Goal: Task Accomplishment & Management: Manage account settings

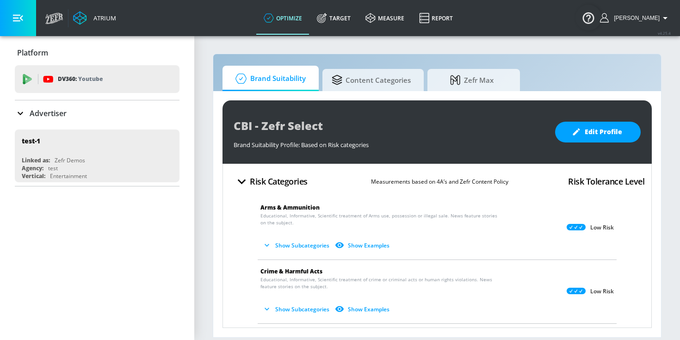
click at [18, 115] on icon at bounding box center [20, 113] width 11 height 11
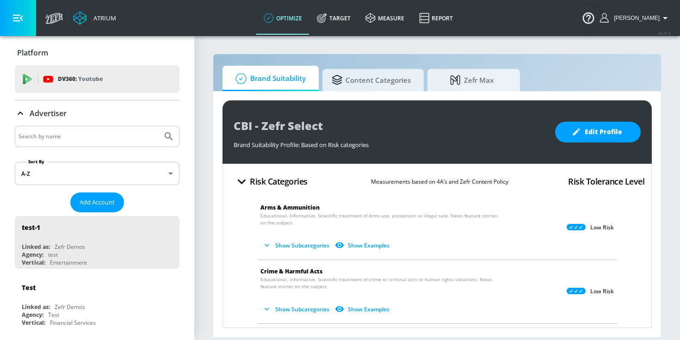
click at [40, 132] on input "Search by name" at bounding box center [89, 137] width 140 height 12
type input "spin master"
click at [159, 126] on button "Submit Search" at bounding box center [169, 136] width 20 height 20
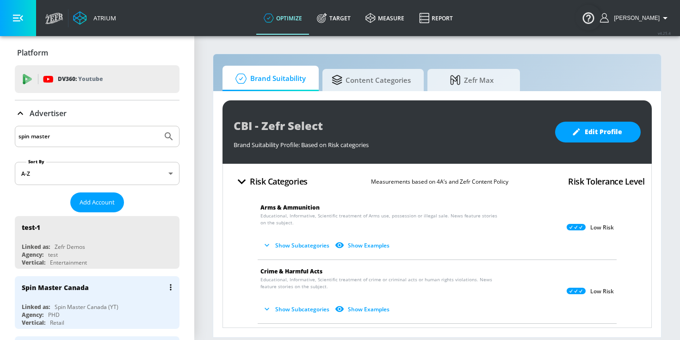
click at [100, 293] on div "Spin Master Canada" at bounding box center [100, 287] width 156 height 22
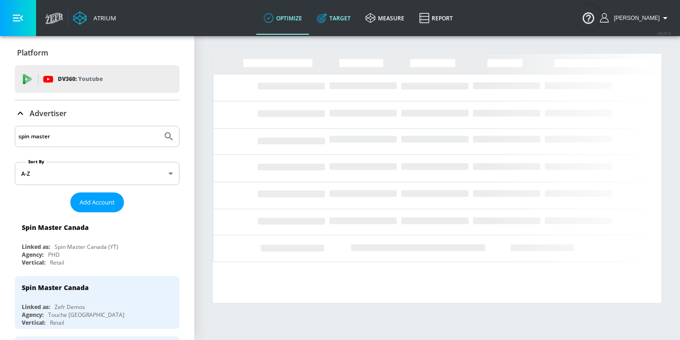
click at [341, 24] on link "Target" at bounding box center [334, 17] width 49 height 33
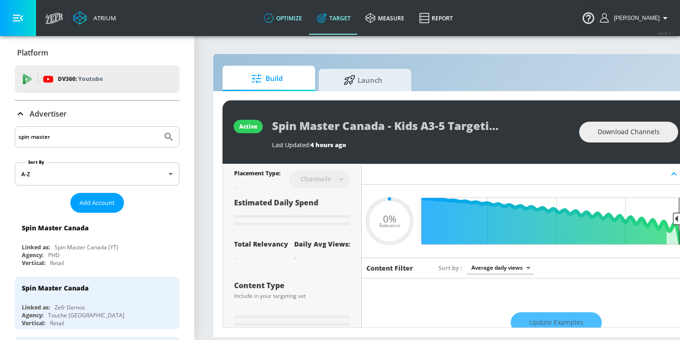
type input "0.05"
click at [351, 88] on span "Launch" at bounding box center [363, 79] width 70 height 22
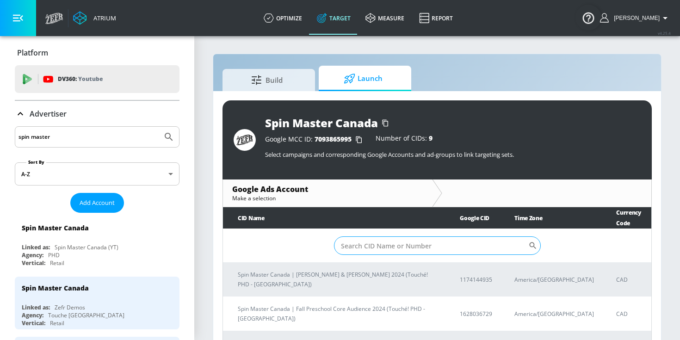
click at [338, 237] on input "Sort By" at bounding box center [431, 246] width 194 height 19
paste input "9282704598"
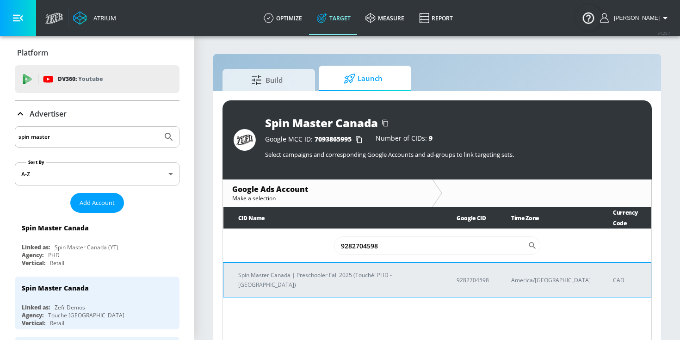
type input "9282704598"
click at [316, 272] on td "Spin Master Canada | Preschooler Fall 2025 (Touché! PHD - [GEOGRAPHIC_DATA])" at bounding box center [333, 280] width 218 height 35
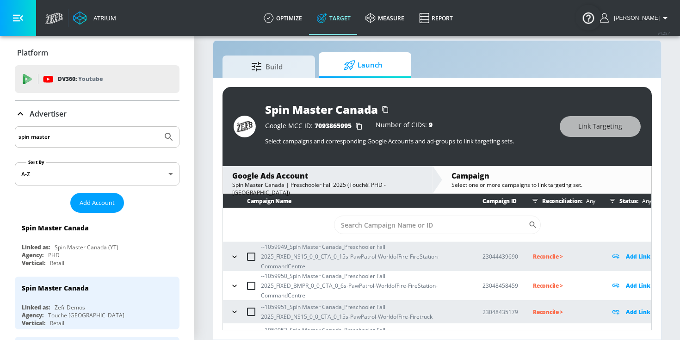
click at [230, 259] on icon "button" at bounding box center [234, 256] width 9 height 9
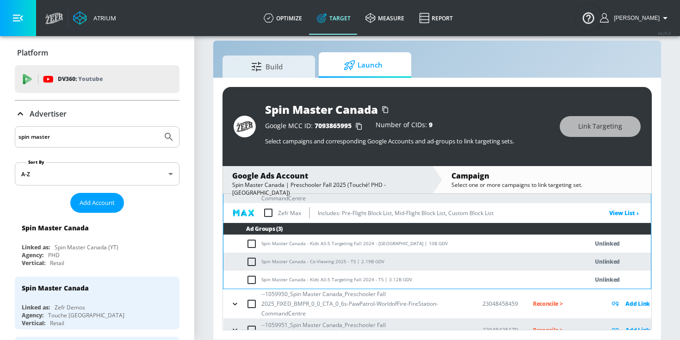
scroll to position [81, 0]
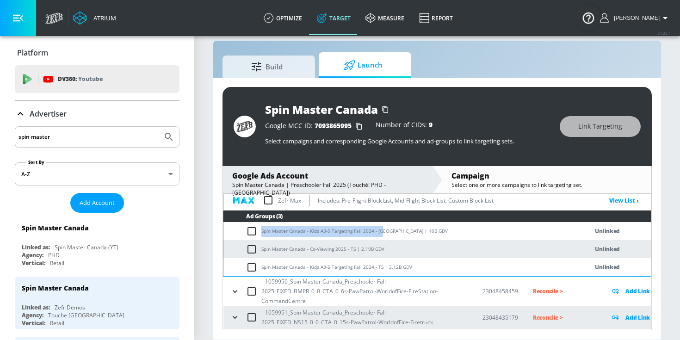
drag, startPoint x: 262, startPoint y: 230, endPoint x: 379, endPoint y: 230, distance: 117.1
click at [379, 230] on td "Spin Master Canada - Kids A3-5 Targeting Fall 2024 - [GEOGRAPHIC_DATA] | 10B GDV" at bounding box center [397, 231] width 346 height 18
copy td "Spin Master Canada - Kids A3-5 Targeting Fall 2024 - CT"
click at [249, 235] on input "checkbox" at bounding box center [253, 231] width 15 height 11
checkbox input "true"
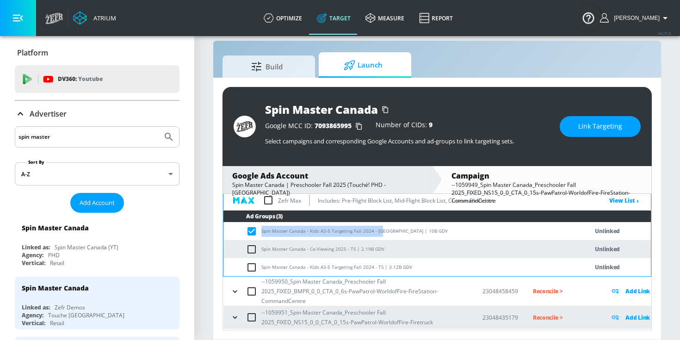
click at [582, 128] on span "Link Targeting" at bounding box center [601, 127] width 44 height 12
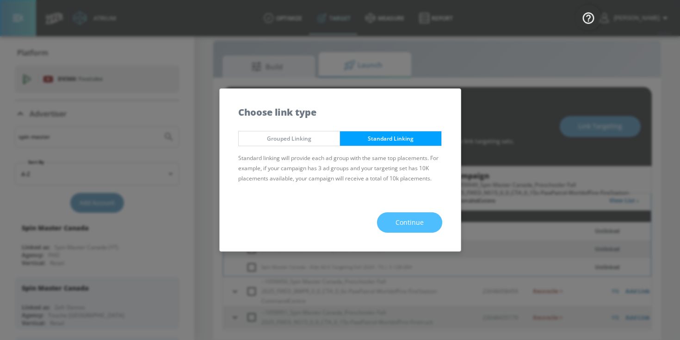
click at [432, 222] on button "Continue" at bounding box center [409, 222] width 65 height 21
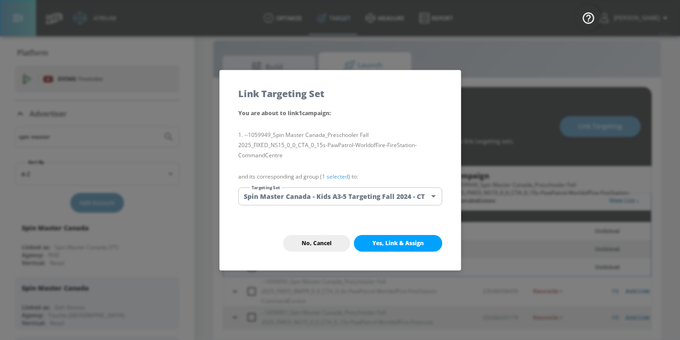
click at [332, 177] on link "1 selected" at bounding box center [335, 177] width 26 height 8
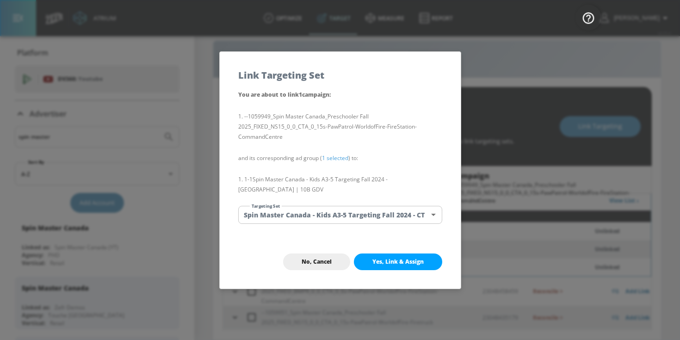
click at [325, 212] on body "Atrium optimize Target measure Report optimize Target measure Report v 4.25.4 […" at bounding box center [340, 164] width 680 height 354
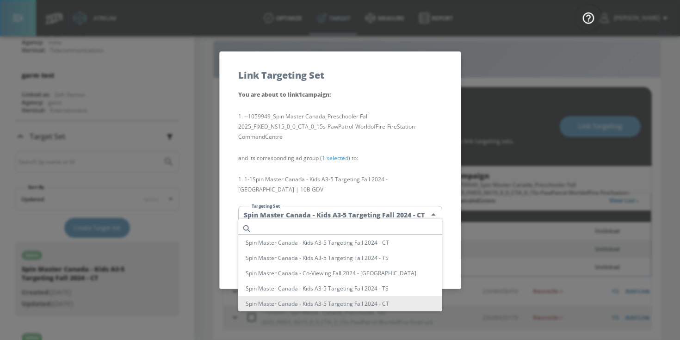
scroll to position [7692, 0]
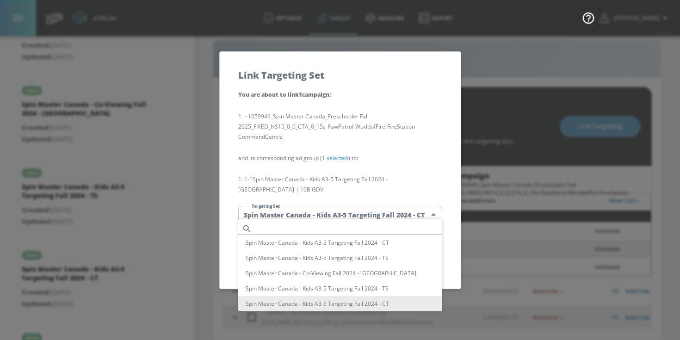
click at [332, 243] on li "Spin Master Canada - Kids A3-5 Targeting Fall 2024 - CT" at bounding box center [340, 242] width 204 height 15
type input "34de6739-b1a8-413b-9b8d-1d44f1851779"
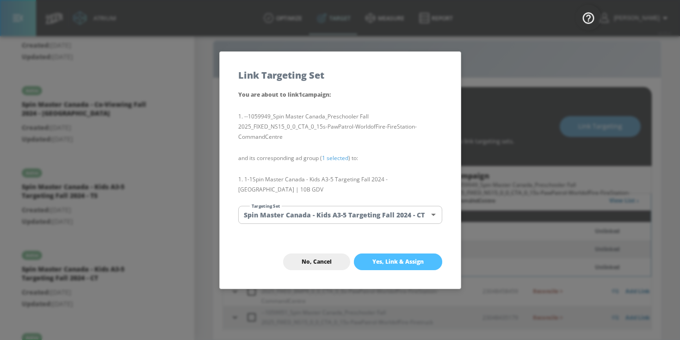
click at [378, 258] on span "Yes, Link & Assign" at bounding box center [398, 261] width 51 height 7
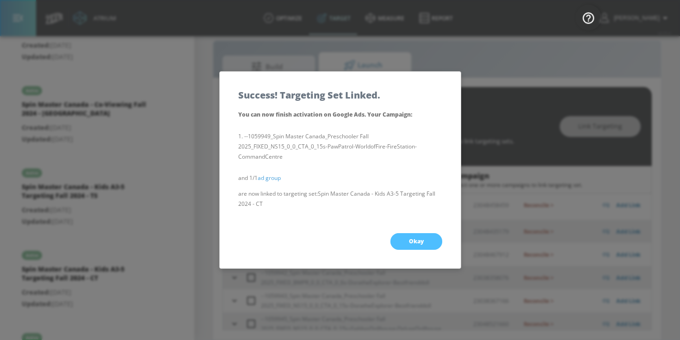
click at [430, 244] on button "Okay" at bounding box center [417, 241] width 52 height 17
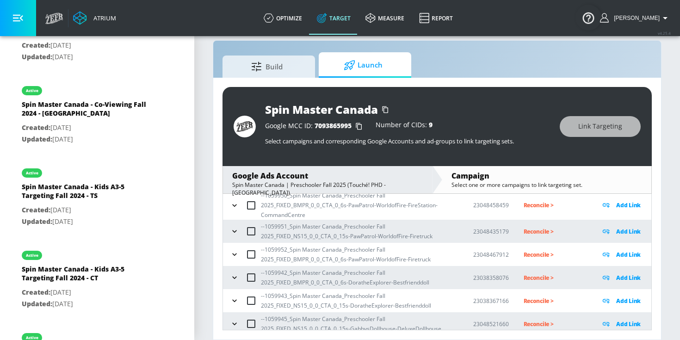
scroll to position [0, 0]
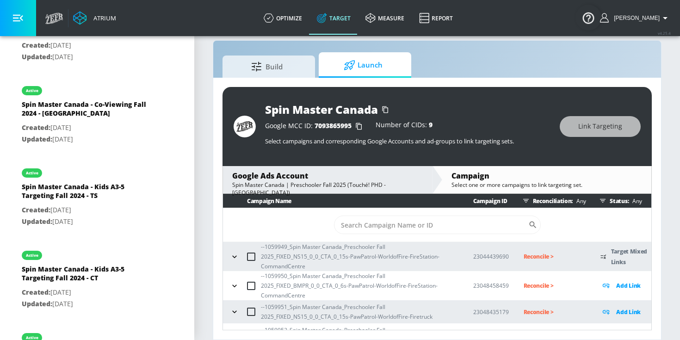
click at [232, 258] on icon "button" at bounding box center [234, 256] width 9 height 9
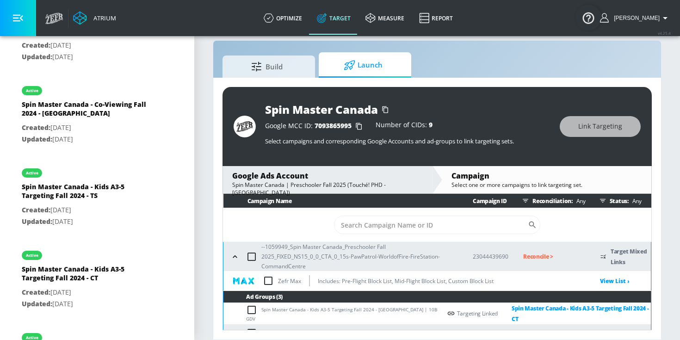
scroll to position [74, 0]
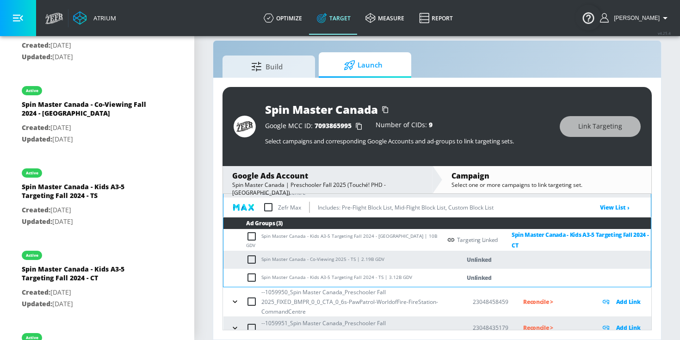
drag, startPoint x: 261, startPoint y: 258, endPoint x: 333, endPoint y: 260, distance: 71.8
click at [333, 260] on td "Spin Master Canada - Co-Viewing 2025 - TS | 2.19B GDV" at bounding box center [333, 260] width 218 height 18
drag, startPoint x: 353, startPoint y: 259, endPoint x: 260, endPoint y: 256, distance: 93.1
click at [260, 256] on td "Spin Master Canada - Co-Viewing 2025 - TS | 2.19B GDV" at bounding box center [333, 260] width 218 height 18
copy td "Spin Master Canada - Co-Viewing 2025 - TS"
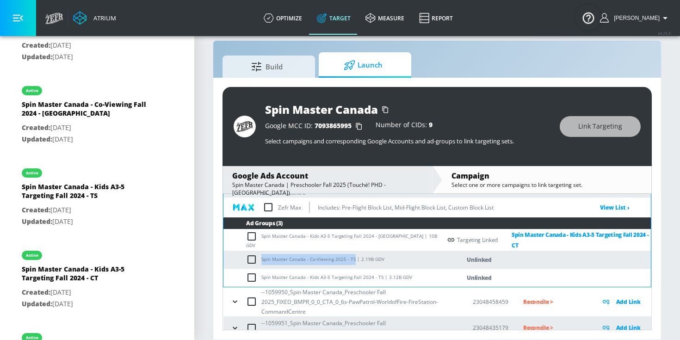
click at [255, 257] on input "checkbox" at bounding box center [253, 259] width 15 height 11
checkbox input "true"
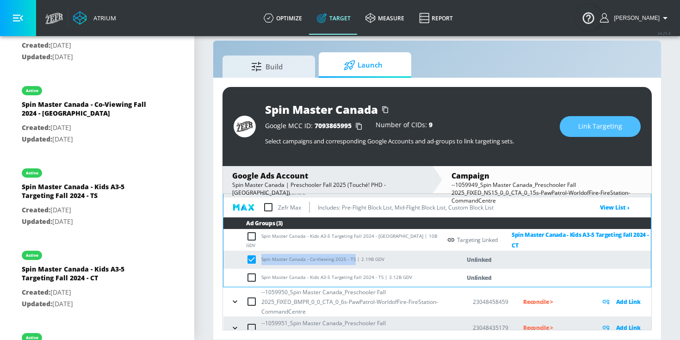
click at [591, 131] on span "Link Targeting" at bounding box center [601, 127] width 44 height 12
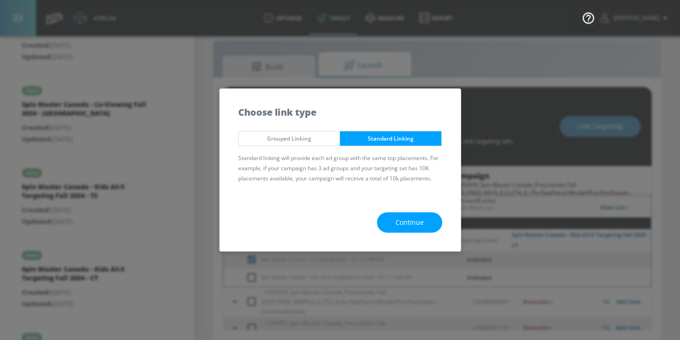
click at [381, 233] on div "Continue" at bounding box center [340, 223] width 241 height 58
click at [392, 222] on button "Continue" at bounding box center [409, 222] width 65 height 21
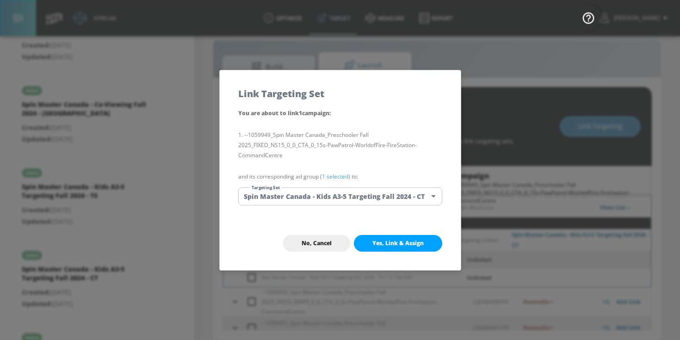
click at [332, 176] on link "1 selected" at bounding box center [335, 177] width 26 height 8
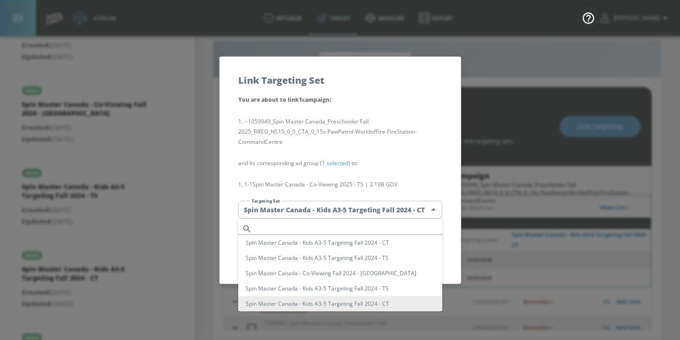
click at [328, 206] on body "Atrium optimize Target measure Report optimize Target measure Report v 4.25.4 […" at bounding box center [340, 164] width 680 height 354
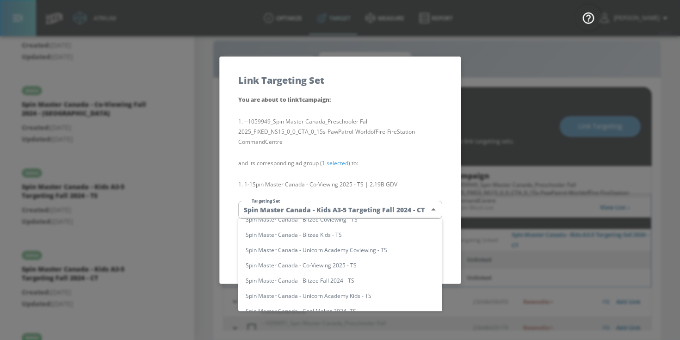
scroll to position [7115, 0]
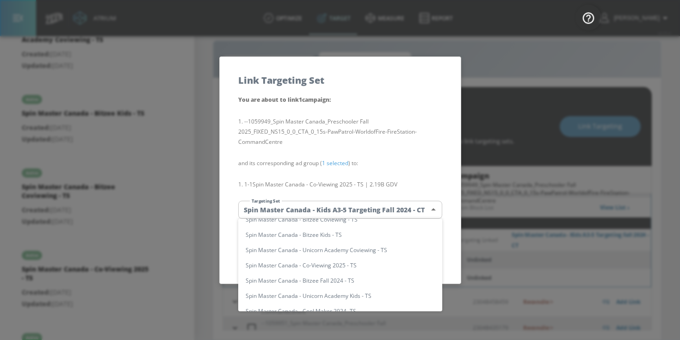
click at [334, 263] on li "Spin Master Canada - Co-Viewing 2025 - TS" at bounding box center [340, 265] width 204 height 15
type input "53d6f3c3-d36e-44d5-91ec-3a6830c74e50"
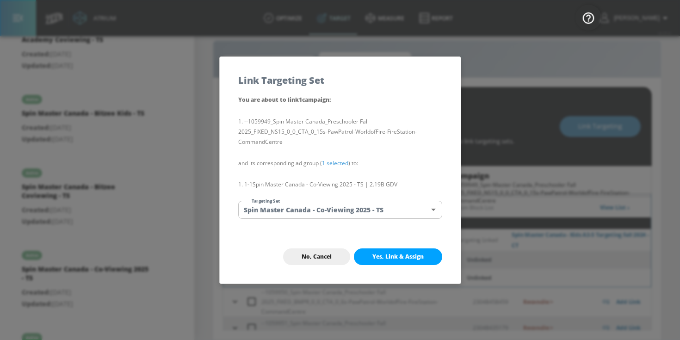
click at [334, 249] on li "Spin Master Canada - Co-Viewing 2025 - TS" at bounding box center [314, 245] width 153 height 9
click at [391, 253] on span "Yes, Link & Assign" at bounding box center [398, 256] width 51 height 7
checkbox input "false"
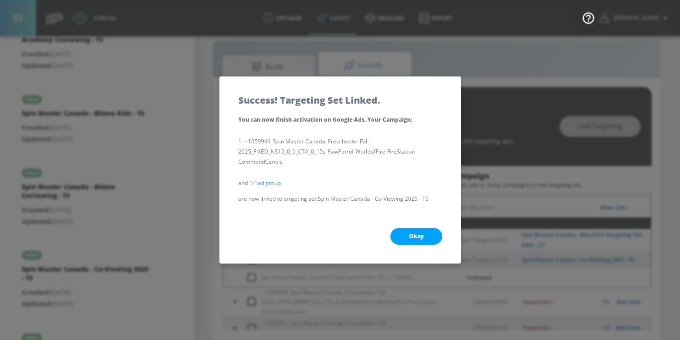
click at [408, 231] on button "Okay" at bounding box center [417, 236] width 52 height 17
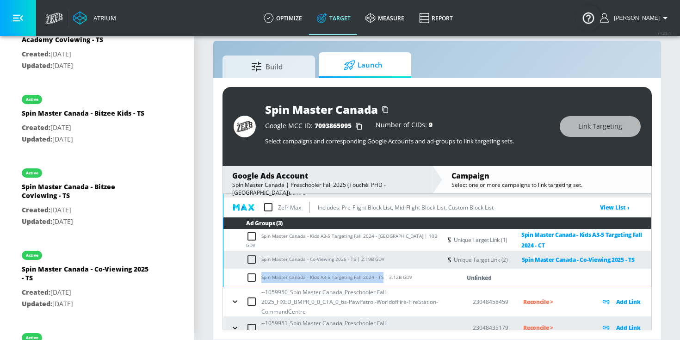
drag, startPoint x: 262, startPoint y: 278, endPoint x: 379, endPoint y: 278, distance: 116.6
click at [379, 278] on td "Spin Master Canada - Kids A3-5 Targeting Fall 2024 - TS | 3.12B GDV" at bounding box center [333, 278] width 218 height 18
copy td "Spin Master Canada - Kids A3-5 Targeting Fall 2024 - TS"
click at [247, 278] on input "checkbox" at bounding box center [253, 277] width 15 height 11
checkbox input "true"
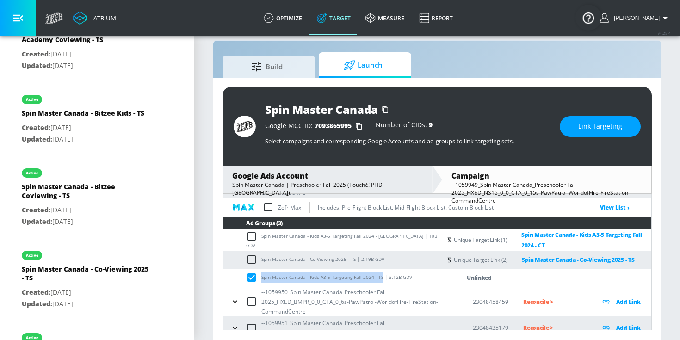
click at [592, 125] on span "Link Targeting" at bounding box center [601, 127] width 44 height 12
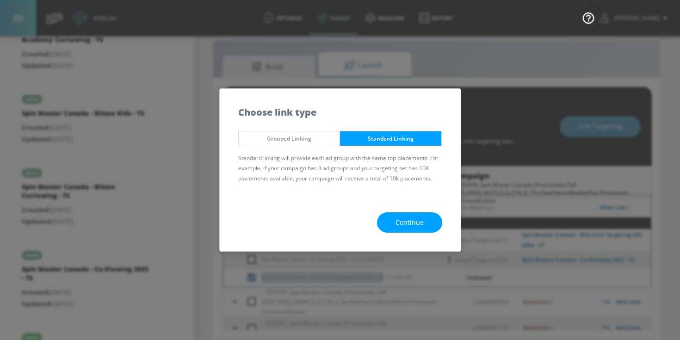
click at [402, 224] on span "Continue" at bounding box center [410, 223] width 28 height 12
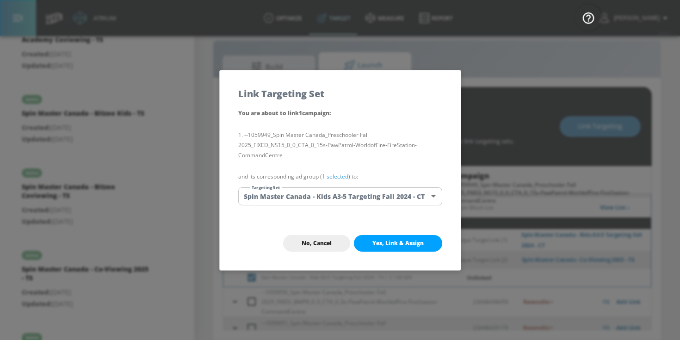
click at [343, 176] on link "1 selected" at bounding box center [335, 177] width 26 height 8
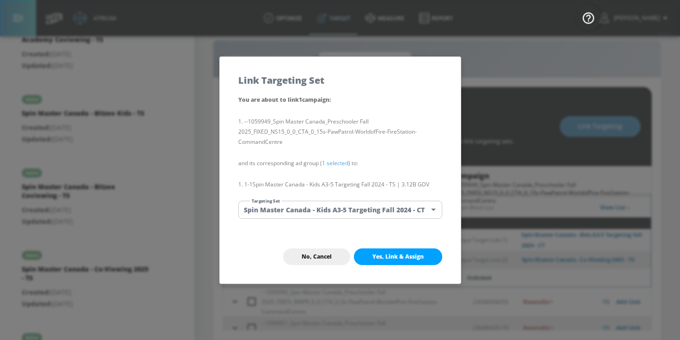
click at [342, 210] on body "Atrium optimize Target measure Report optimize Target measure Report v 4.25.4 […" at bounding box center [340, 164] width 680 height 354
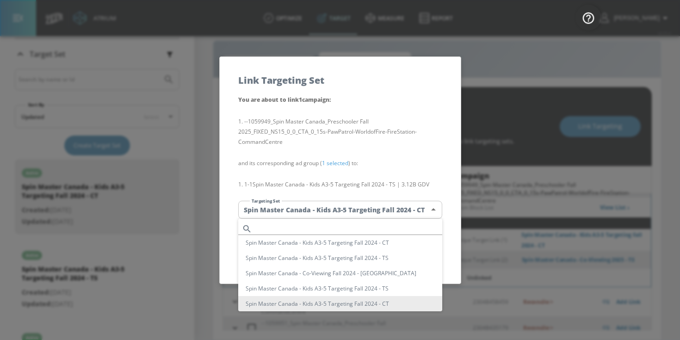
scroll to position [7610, 0]
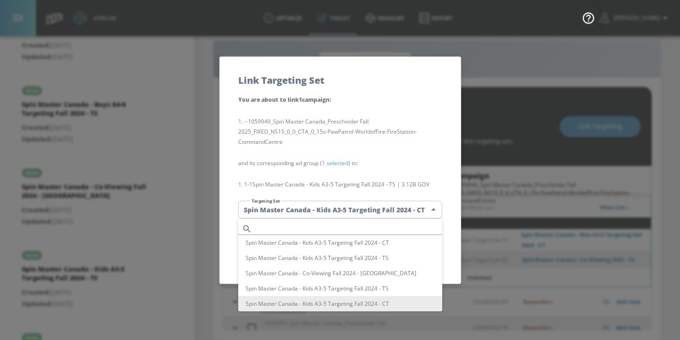
click at [375, 257] on li "Spin Master Canada - Kids A3-5 Targeting Fall 2024 - TS" at bounding box center [340, 257] width 204 height 15
type input "21097975-8b35-4a72-9549-0931b3ed2cb2"
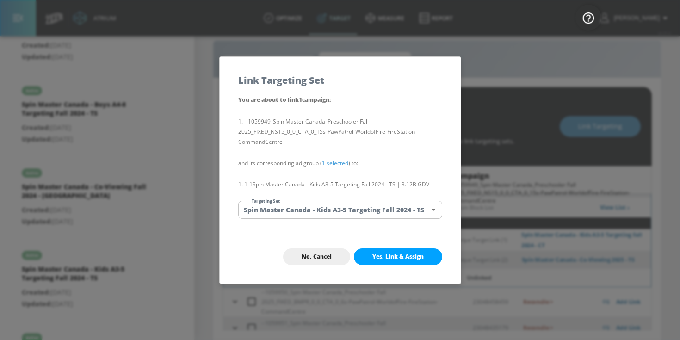
click at [375, 245] on li "Spin Master Canada - Kids A3-5 Targeting Fall 2024 - TS" at bounding box center [314, 241] width 153 height 9
click at [385, 259] on span "Yes, Link & Assign" at bounding box center [398, 256] width 51 height 7
checkbox input "false"
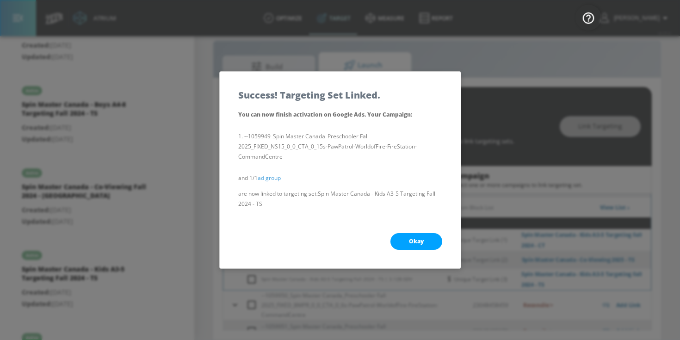
click at [405, 250] on div "Okay" at bounding box center [340, 242] width 241 height 54
click at [406, 245] on button "Okay" at bounding box center [417, 241] width 52 height 17
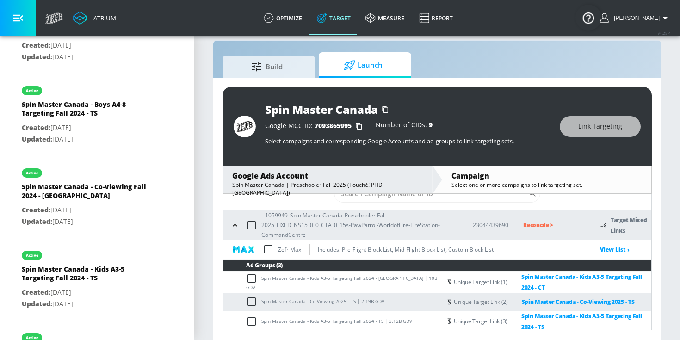
scroll to position [28, 0]
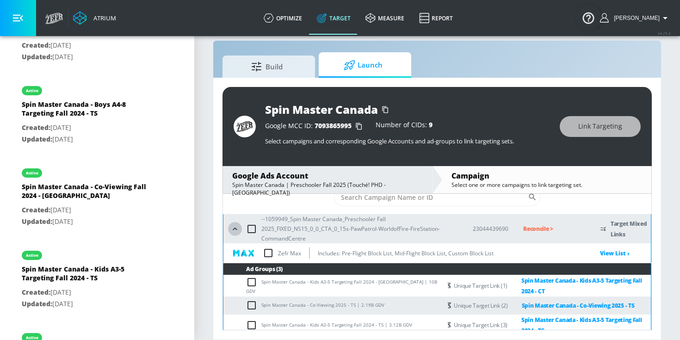
click at [235, 233] on icon "button" at bounding box center [235, 228] width 9 height 9
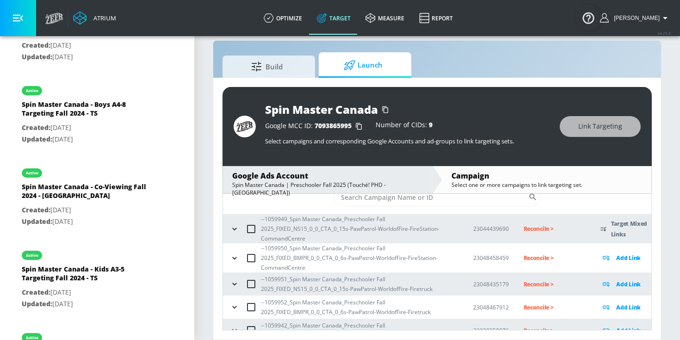
click at [233, 261] on icon "button" at bounding box center [234, 258] width 9 height 9
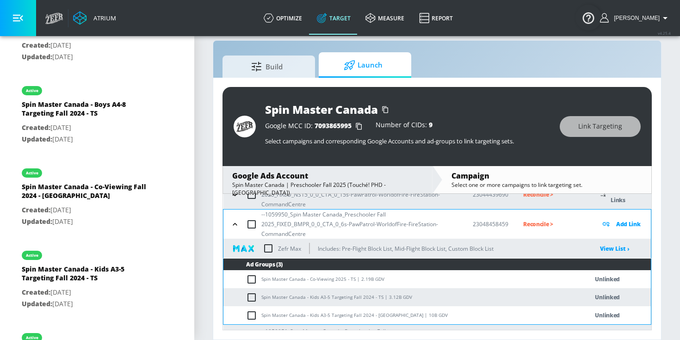
scroll to position [79, 0]
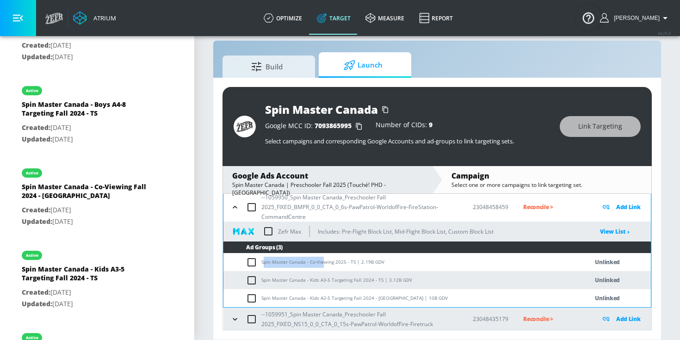
drag, startPoint x: 263, startPoint y: 263, endPoint x: 323, endPoint y: 260, distance: 59.8
click at [323, 260] on td "Spin Master Canada - Co-Viewing 2025 - TS | 2.19B GDV" at bounding box center [397, 262] width 346 height 18
drag, startPoint x: 353, startPoint y: 260, endPoint x: 260, endPoint y: 260, distance: 93.0
click at [260, 260] on td "Spin Master Canada - Co-Viewing 2025 - TS | 2.19B GDV" at bounding box center [397, 262] width 346 height 18
copy td "Spin Master Canada - Co-Viewing 2025 - TS"
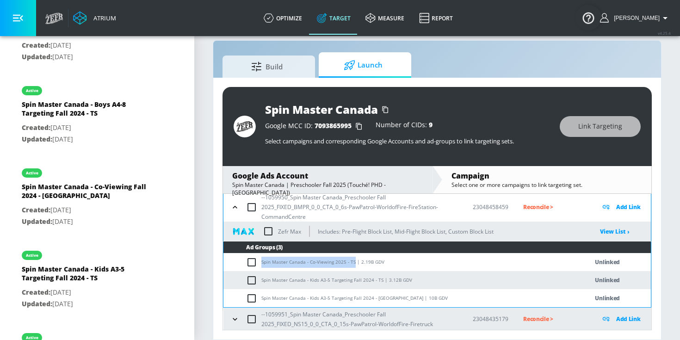
click at [251, 261] on input "checkbox" at bounding box center [253, 262] width 15 height 11
checkbox input "true"
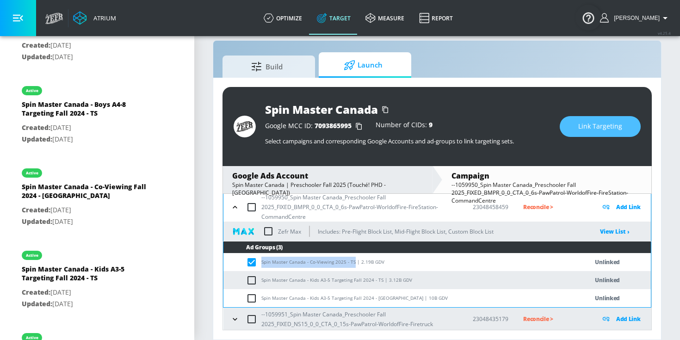
click at [593, 125] on span "Link Targeting" at bounding box center [601, 127] width 44 height 12
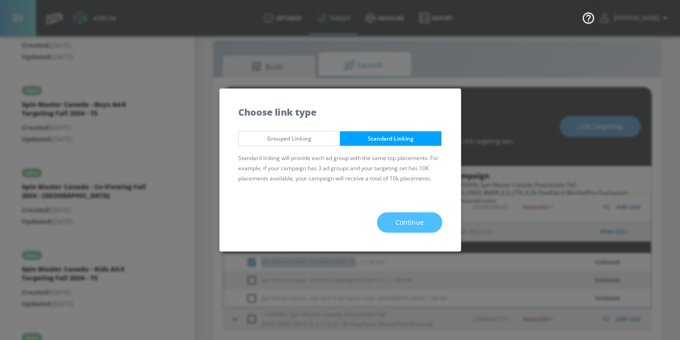
click at [405, 220] on span "Continue" at bounding box center [410, 223] width 28 height 12
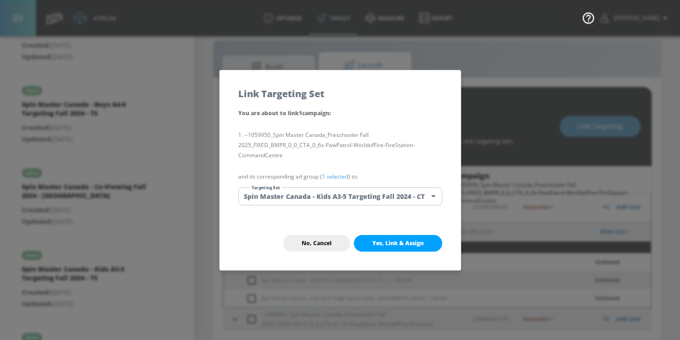
click at [335, 176] on link "1 selected" at bounding box center [335, 177] width 26 height 8
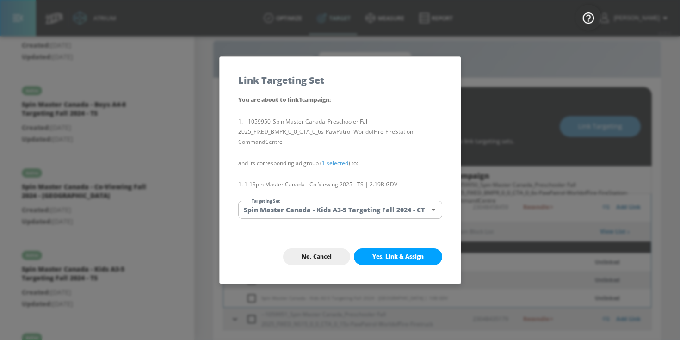
click at [333, 211] on body "Atrium optimize Target measure Report optimize Target measure Report v 4.25.4 […" at bounding box center [340, 164] width 680 height 354
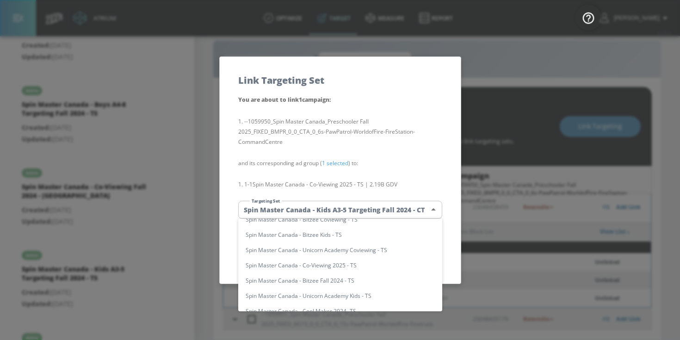
scroll to position [7115, 0]
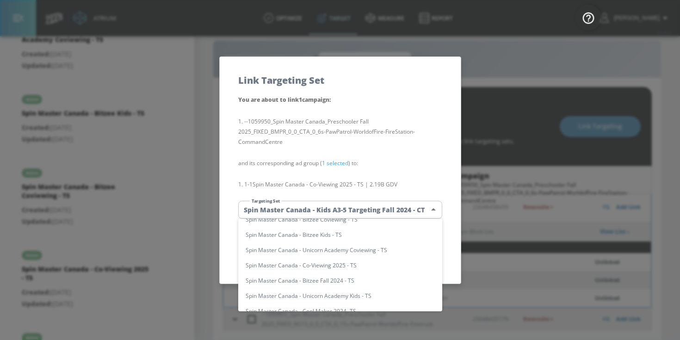
click at [343, 266] on li "Spin Master Canada - Co-Viewing 2025 - TS" at bounding box center [340, 265] width 204 height 15
type input "53d6f3c3-d36e-44d5-91ec-3a6830c74e50"
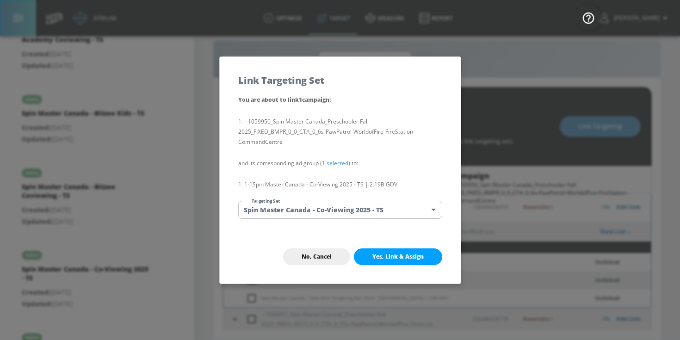
click at [416, 265] on div "No, Cancel Yes, Link & Assign" at bounding box center [340, 257] width 241 height 54
click at [415, 257] on span "Yes, Link & Assign" at bounding box center [398, 256] width 51 height 7
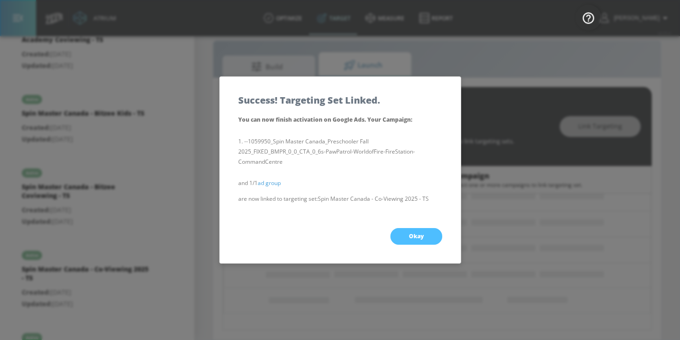
click at [415, 239] on span "Okay" at bounding box center [416, 236] width 15 height 7
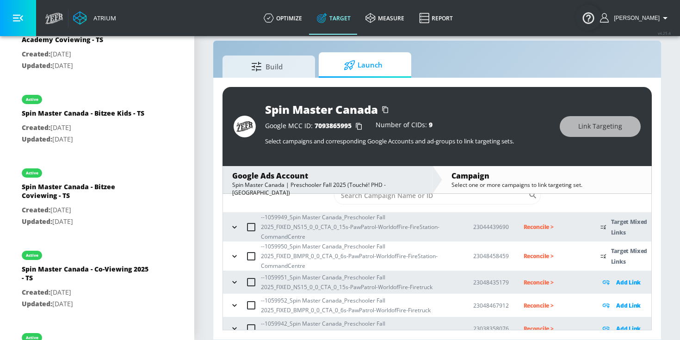
scroll to position [22, 0]
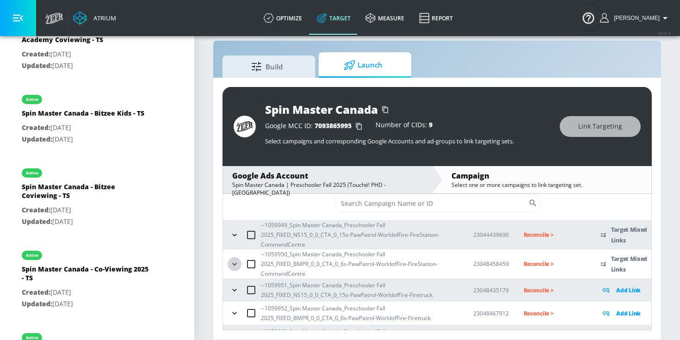
click at [237, 262] on icon "button" at bounding box center [234, 264] width 9 height 9
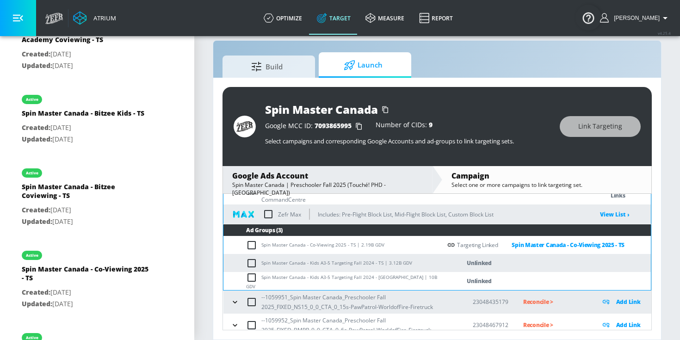
scroll to position [104, 0]
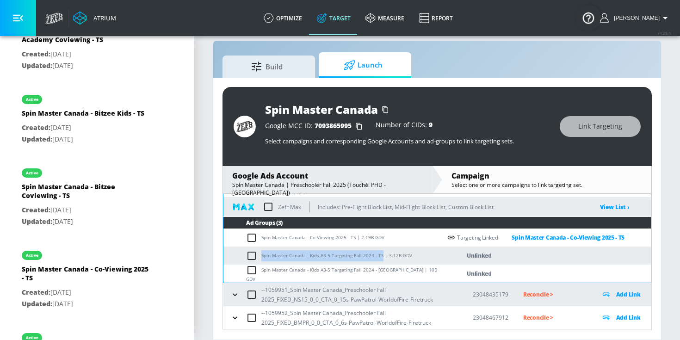
drag, startPoint x: 262, startPoint y: 256, endPoint x: 380, endPoint y: 254, distance: 117.1
click at [380, 254] on td "Spin Master Canada - Kids A3-5 Targeting Fall 2024 - TS | 3.12B GDV" at bounding box center [333, 256] width 218 height 18
copy td "Spin Master Canada - Kids A3-5 Targeting Fall 2024 - TS"
click at [257, 257] on input "checkbox" at bounding box center [253, 255] width 15 height 11
checkbox input "true"
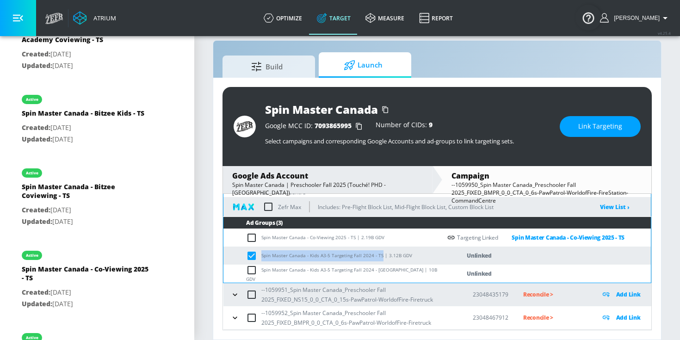
click at [578, 123] on button "Link Targeting" at bounding box center [600, 126] width 81 height 21
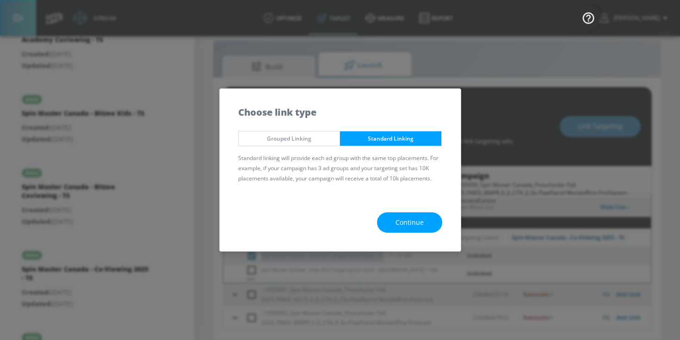
click at [396, 218] on span "Continue" at bounding box center [410, 223] width 28 height 12
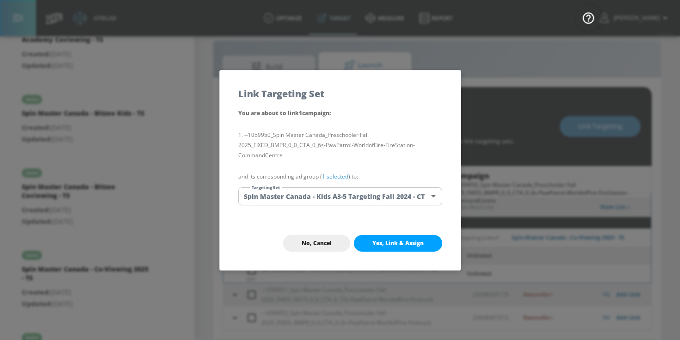
click at [343, 178] on link "1 selected" at bounding box center [335, 177] width 26 height 8
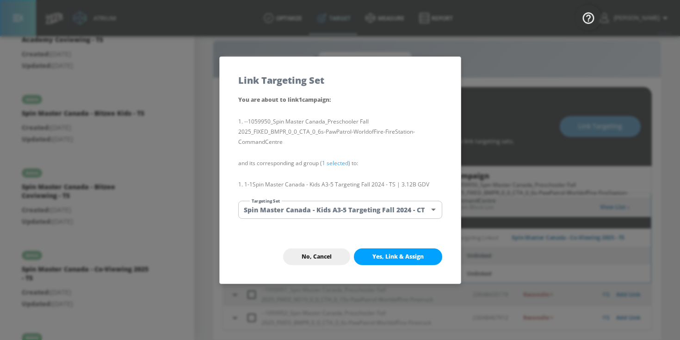
click at [343, 207] on body "Atrium optimize Target measure Report optimize Target measure Report v 4.25.4 […" at bounding box center [340, 164] width 680 height 354
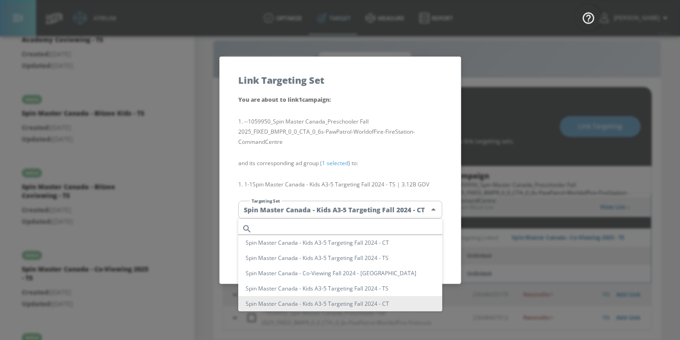
scroll to position [0, 0]
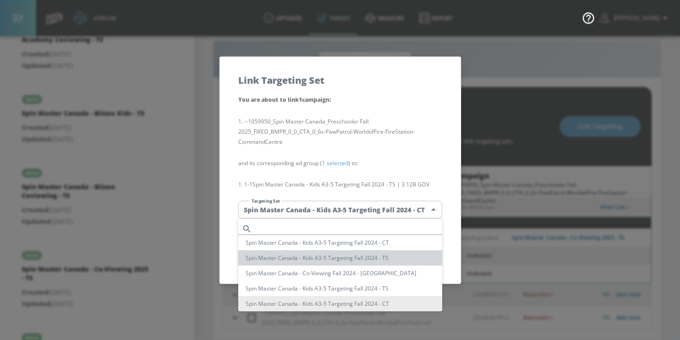
click at [392, 259] on li "Spin Master Canada - Kids A3-5 Targeting Fall 2024 - TS" at bounding box center [340, 257] width 204 height 15
type input "21097975-8b35-4a72-9549-0931b3ed2cb2"
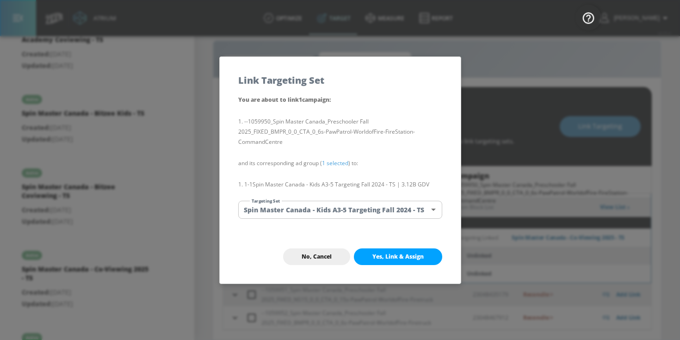
click at [392, 257] on span "Yes, Link & Assign" at bounding box center [398, 256] width 51 height 7
checkbox input "false"
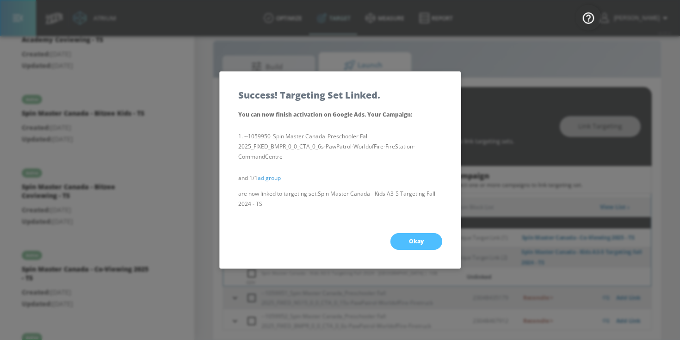
click at [412, 237] on button "Okay" at bounding box center [417, 241] width 52 height 17
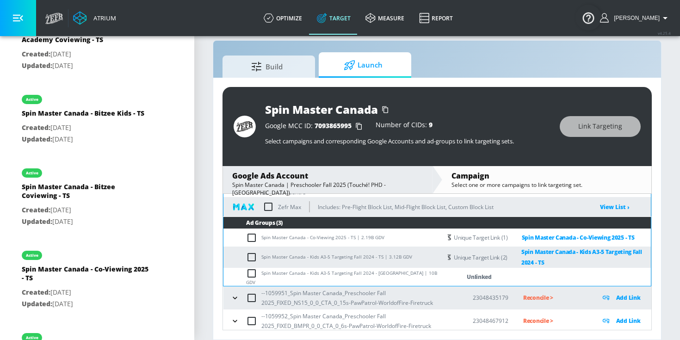
drag, startPoint x: 263, startPoint y: 276, endPoint x: 337, endPoint y: 274, distance: 74.1
click at [337, 274] on td "Spin Master Canada - Kids A3-5 Targeting Fall 2024 - [GEOGRAPHIC_DATA] | 10B GDV" at bounding box center [333, 277] width 218 height 18
drag, startPoint x: 380, startPoint y: 274, endPoint x: 251, endPoint y: 274, distance: 128.2
click at [251, 274] on td "Spin Master Canada - Kids A3-5 Targeting Fall 2024 - [GEOGRAPHIC_DATA] | 10B GDV" at bounding box center [333, 277] width 218 height 18
copy td "Spin Master Canada - Kids A3-5 Targeting Fall 2024 - CT"
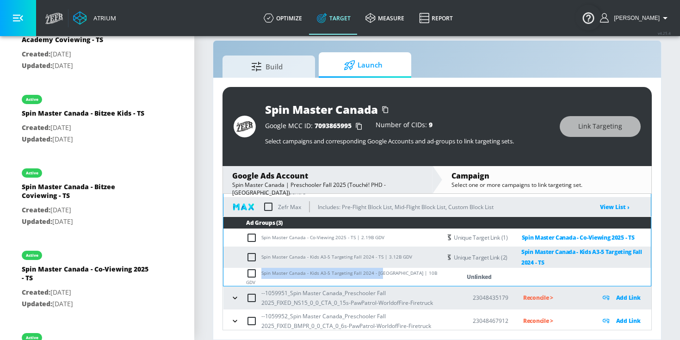
click at [251, 274] on input "checkbox" at bounding box center [253, 273] width 15 height 11
checkbox input "true"
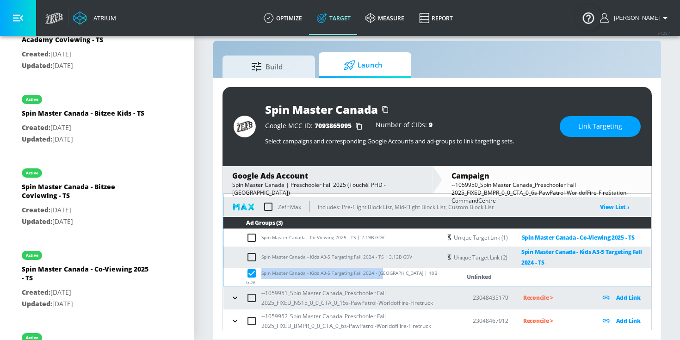
click at [569, 118] on button "Link Targeting" at bounding box center [600, 126] width 81 height 21
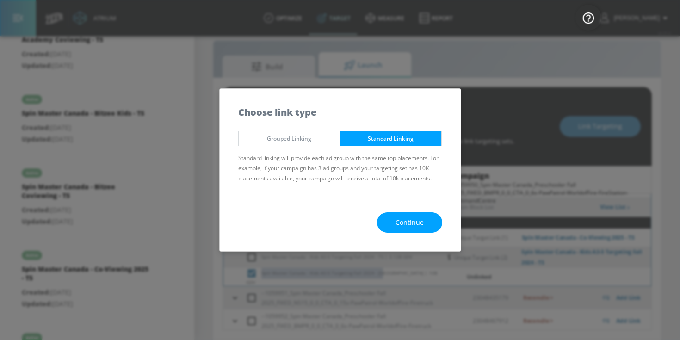
click at [417, 224] on span "Continue" at bounding box center [410, 223] width 28 height 12
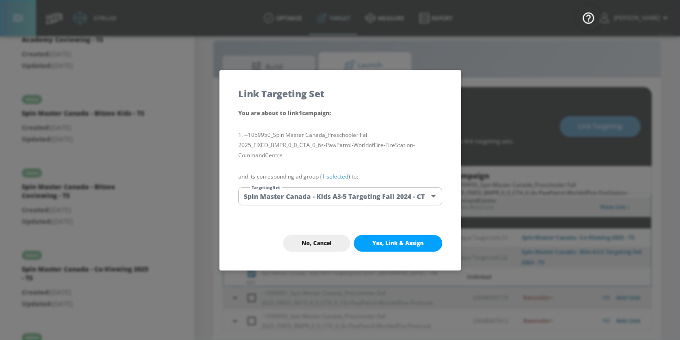
click at [341, 179] on link "1 selected" at bounding box center [335, 177] width 26 height 8
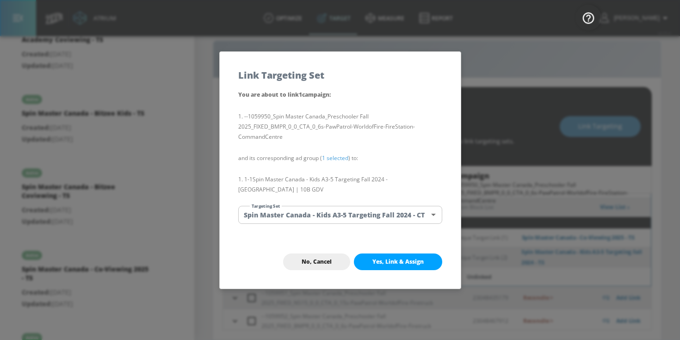
click at [341, 209] on body "Atrium optimize Target measure Report optimize Target measure Report v 4.25.4 […" at bounding box center [340, 164] width 680 height 354
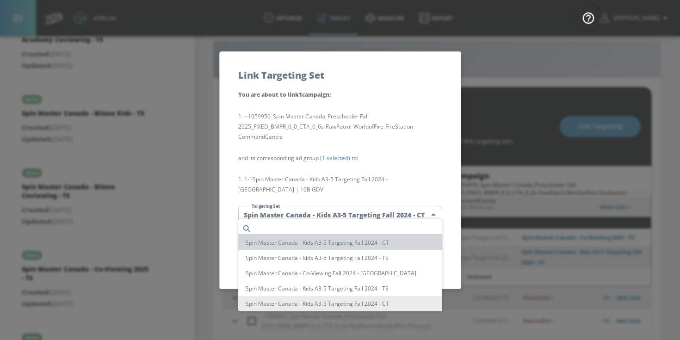
click at [386, 244] on li "Spin Master Canada - Kids A3-5 Targeting Fall 2024 - CT" at bounding box center [340, 242] width 204 height 15
type input "34de6739-b1a8-413b-9b8d-1d44f1851779"
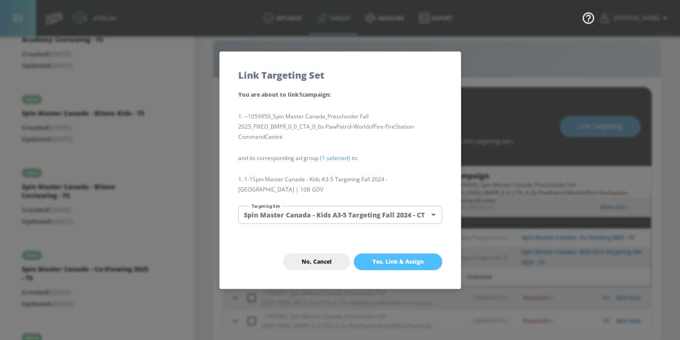
click at [388, 263] on button "Yes, Link & Assign" at bounding box center [398, 262] width 88 height 17
checkbox input "false"
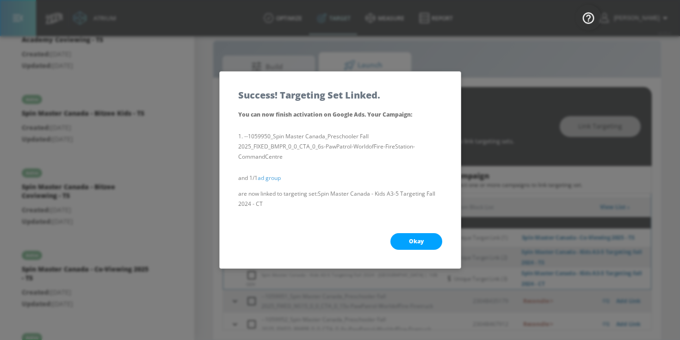
click at [405, 245] on button "Okay" at bounding box center [417, 241] width 52 height 17
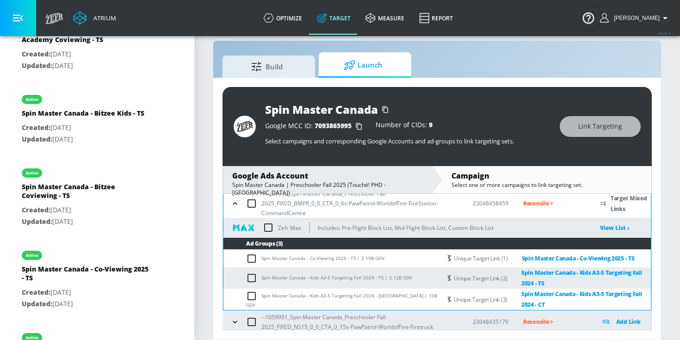
click at [234, 202] on icon "button" at bounding box center [235, 203] width 9 height 9
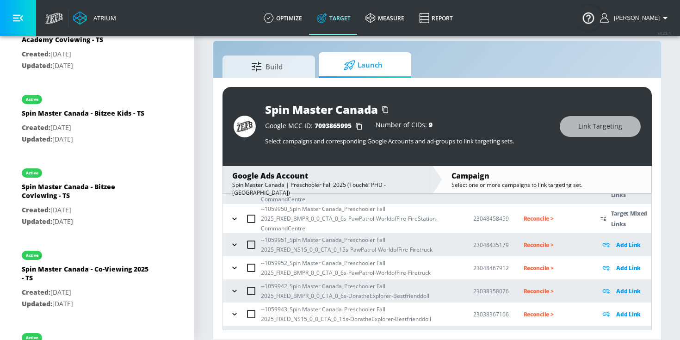
scroll to position [46, 0]
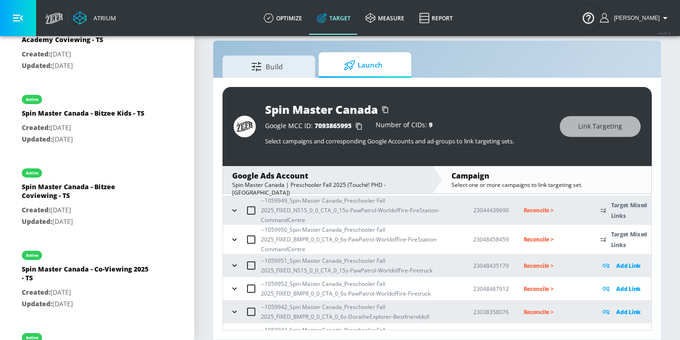
click at [231, 265] on icon "button" at bounding box center [234, 265] width 9 height 9
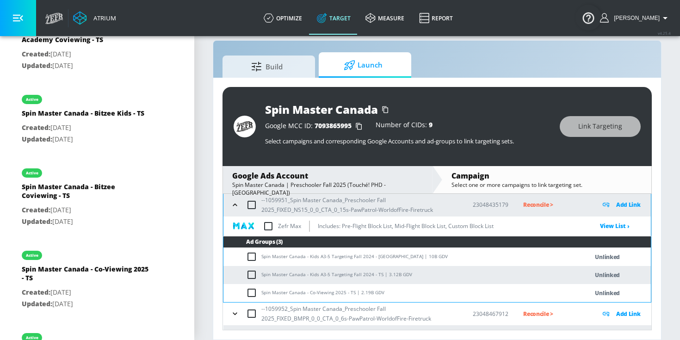
scroll to position [126, 0]
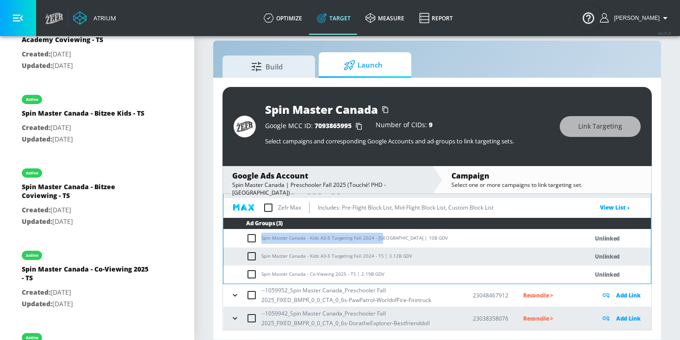
drag, startPoint x: 262, startPoint y: 239, endPoint x: 380, endPoint y: 240, distance: 117.6
click at [380, 240] on td "Spin Master Canada - Kids A3-5 Targeting Fall 2024 - [GEOGRAPHIC_DATA] | 10B GDV" at bounding box center [397, 239] width 346 height 18
copy td "Spin Master Canada - Kids A3-5 Targeting Fall 2024 - CT"
click at [253, 237] on input "checkbox" at bounding box center [253, 238] width 15 height 11
checkbox input "true"
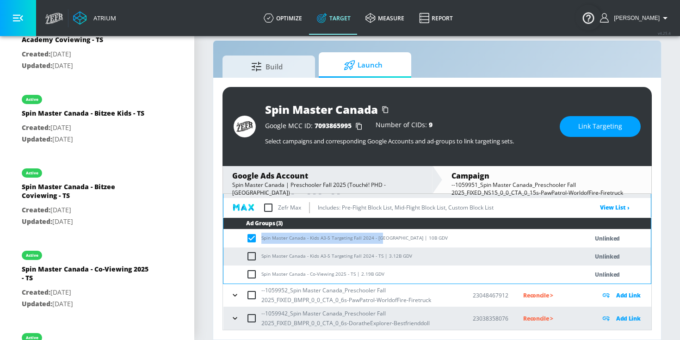
click at [597, 122] on span "Link Targeting" at bounding box center [601, 127] width 44 height 12
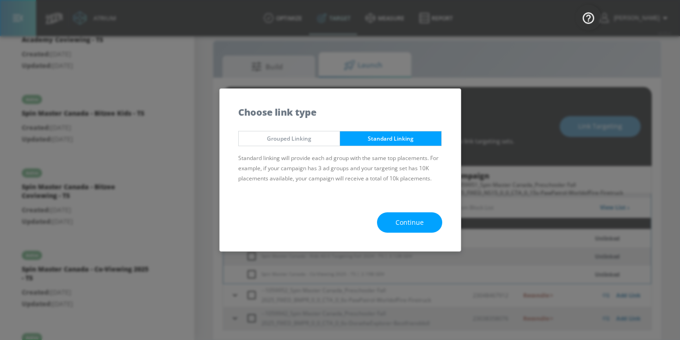
click at [398, 235] on div "Continue" at bounding box center [340, 223] width 241 height 58
click at [401, 226] on span "Continue" at bounding box center [410, 223] width 28 height 12
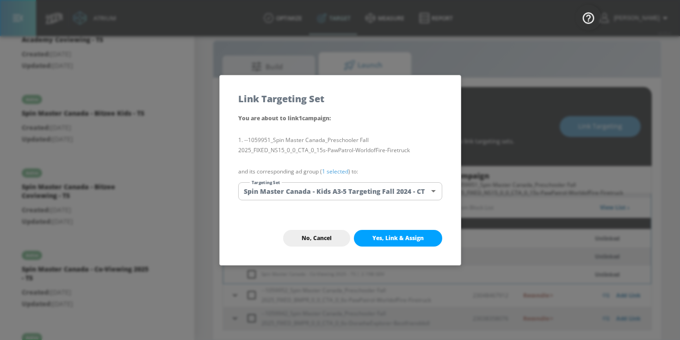
click at [342, 171] on link "1 selected" at bounding box center [335, 172] width 26 height 8
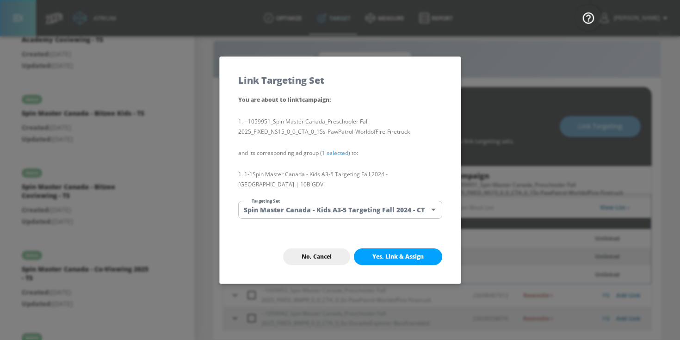
click at [342, 210] on body "Atrium optimize Target measure Report optimize Target measure Report v 4.25.4 […" at bounding box center [340, 164] width 680 height 354
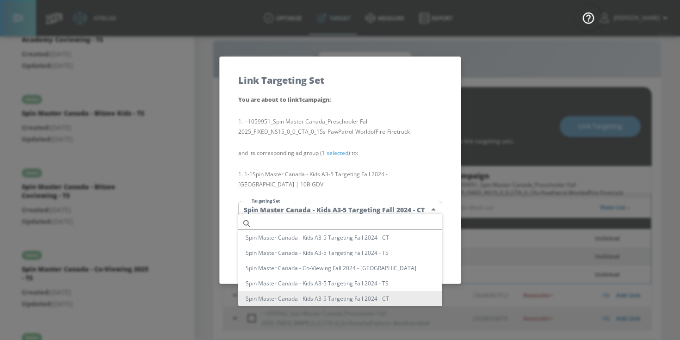
scroll to position [0, 0]
click at [359, 235] on li "Spin Master Canada - Kids A3-5 Targeting Fall 2024 - CT" at bounding box center [340, 237] width 204 height 15
type input "34de6739-b1a8-413b-9b8d-1d44f1851779"
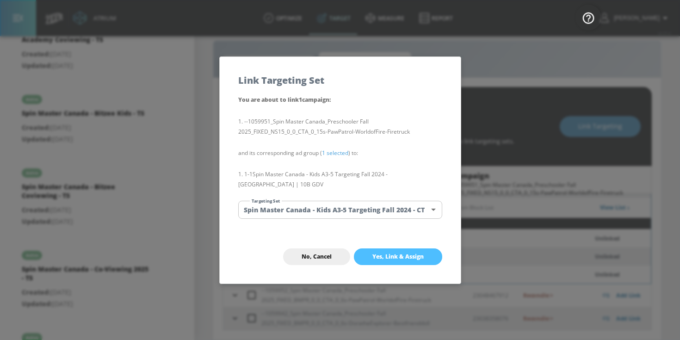
click at [396, 255] on button "Yes, Link & Assign" at bounding box center [398, 257] width 88 height 17
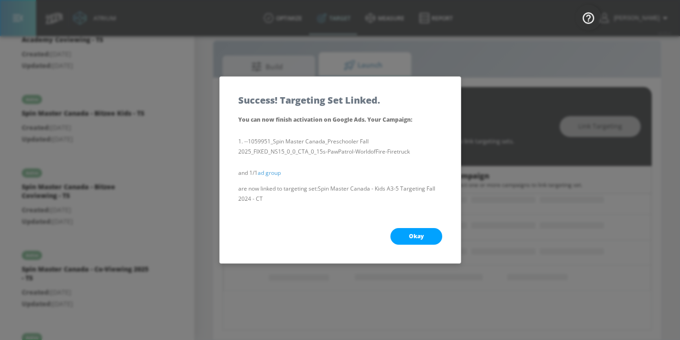
click at [402, 246] on div "Okay" at bounding box center [340, 237] width 241 height 54
click at [406, 238] on button "Okay" at bounding box center [417, 236] width 52 height 17
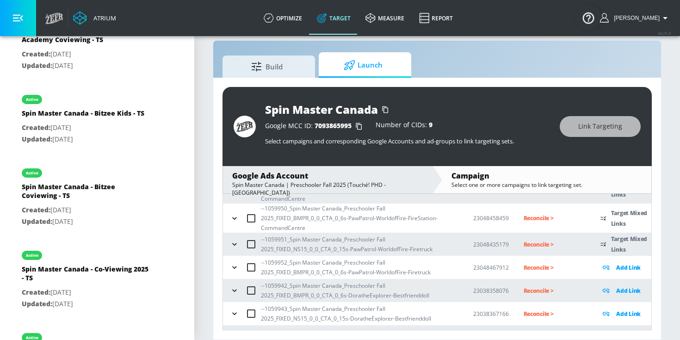
scroll to position [69, 0]
click at [231, 244] on icon "button" at bounding box center [234, 243] width 9 height 9
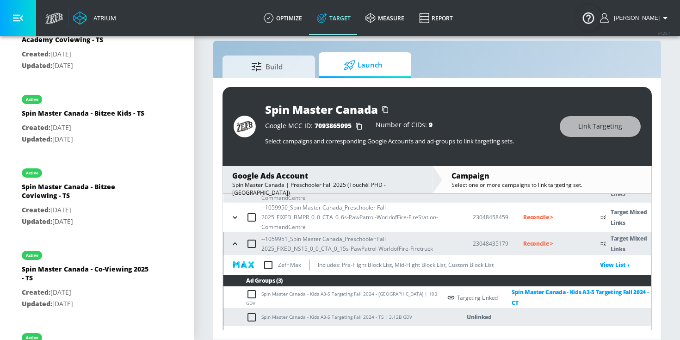
scroll to position [124, 0]
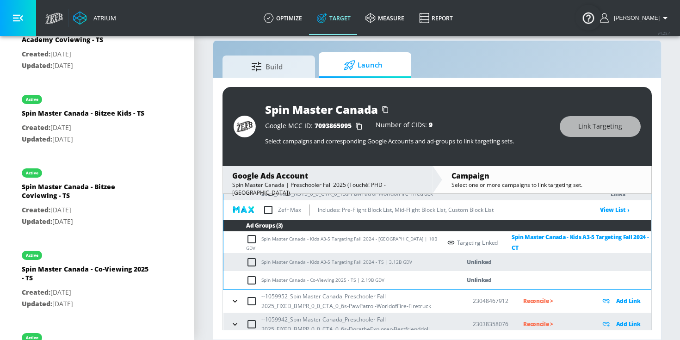
drag, startPoint x: 262, startPoint y: 261, endPoint x: 272, endPoint y: 261, distance: 10.7
click at [272, 261] on td "Spin Master Canada - Kids A3-5 Targeting Fall 2024 - TS | 3.12B GDV" at bounding box center [333, 262] width 218 height 18
drag, startPoint x: 263, startPoint y: 262, endPoint x: 368, endPoint y: 263, distance: 105.6
click at [368, 264] on td "Spin Master Canada - Kids A3-5 Targeting Fall 2024 - TS | 3.12B GDV" at bounding box center [333, 262] width 218 height 18
drag, startPoint x: 379, startPoint y: 262, endPoint x: 252, endPoint y: 261, distance: 126.8
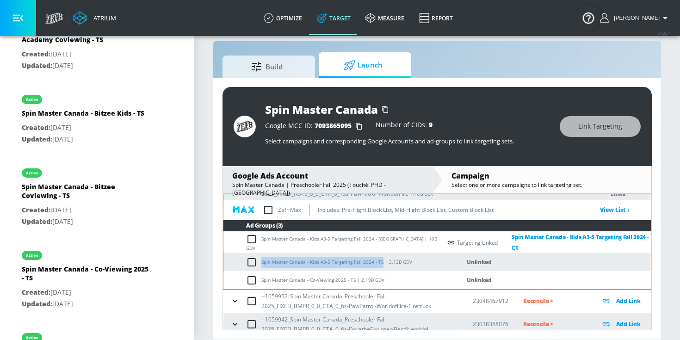
click at [252, 261] on td "Spin Master Canada - Kids A3-5 Targeting Fall 2024 - TS | 3.12B GDV" at bounding box center [333, 262] width 218 height 18
copy td "Spin Master Canada - Kids A3-5 Targeting Fall 2024 - TS"
click at [252, 261] on input "checkbox" at bounding box center [253, 262] width 15 height 11
checkbox input "true"
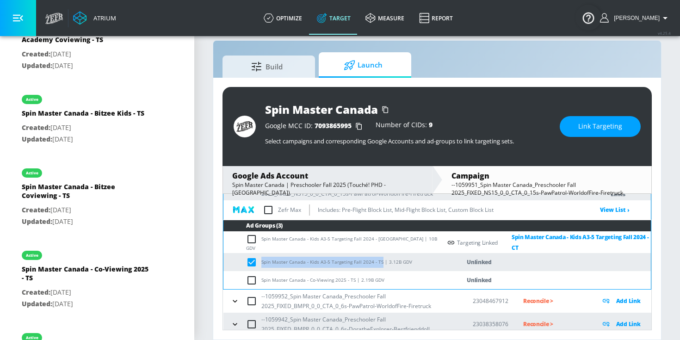
click at [598, 131] on span "Link Targeting" at bounding box center [601, 127] width 44 height 12
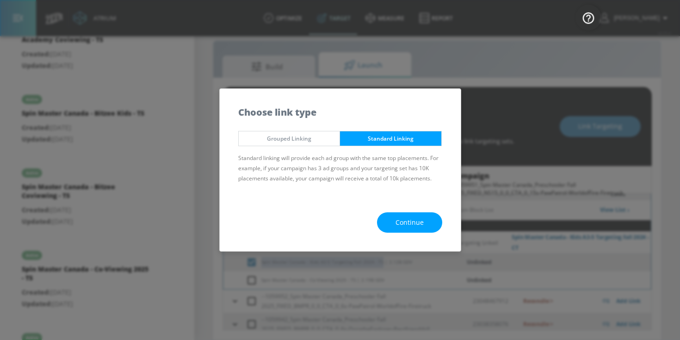
click at [428, 226] on button "Continue" at bounding box center [409, 222] width 65 height 21
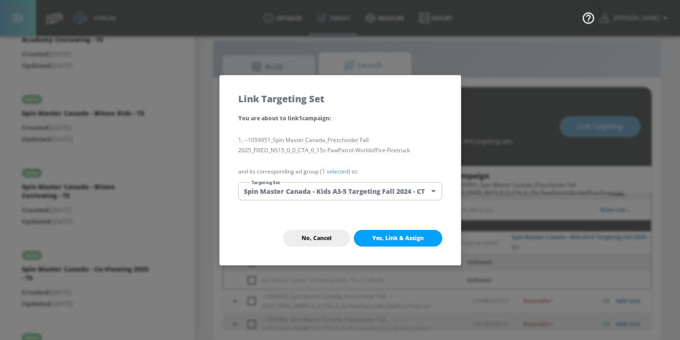
click at [328, 170] on link "1 selected" at bounding box center [335, 172] width 26 height 8
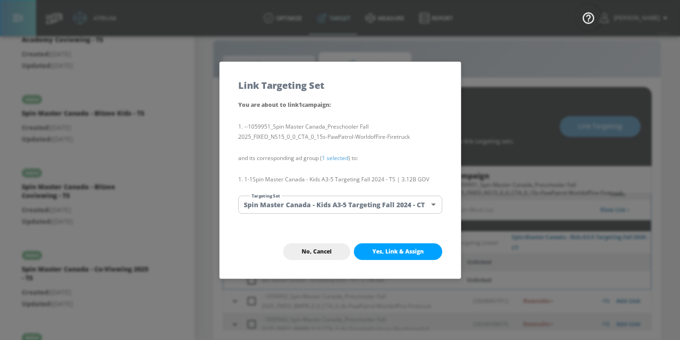
click at [328, 198] on body "Atrium optimize Target measure Report optimize Target measure Report v 4.25.4 […" at bounding box center [340, 164] width 680 height 354
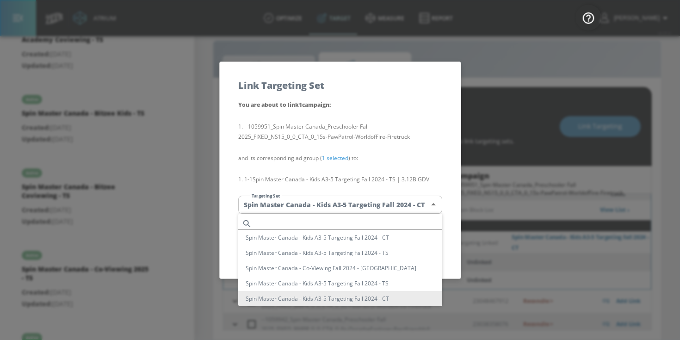
scroll to position [0, 0]
click at [370, 255] on li "Spin Master Canada - Kids A3-5 Targeting Fall 2024 - TS" at bounding box center [340, 252] width 204 height 15
type input "21097975-8b35-4a72-9549-0931b3ed2cb2"
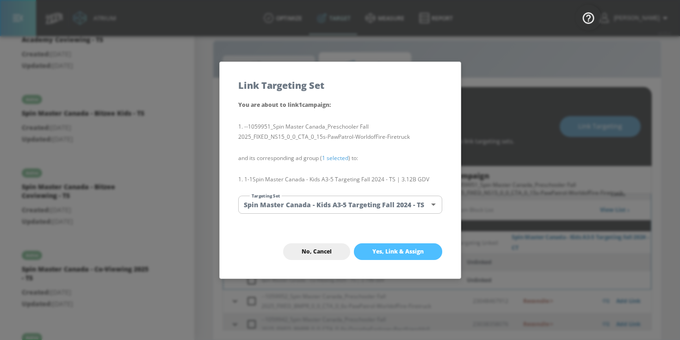
click at [378, 249] on span "Yes, Link & Assign" at bounding box center [398, 251] width 51 height 7
checkbox input "false"
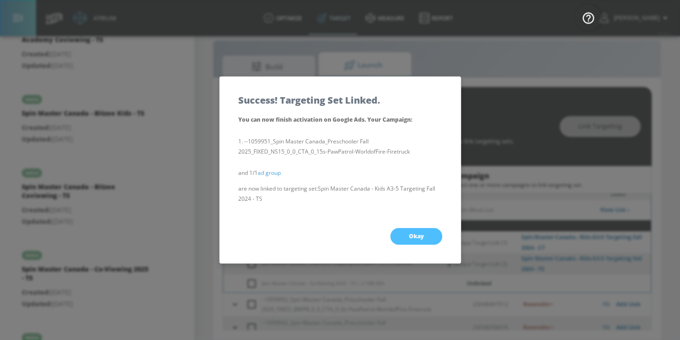
click at [402, 234] on button "Okay" at bounding box center [417, 236] width 52 height 17
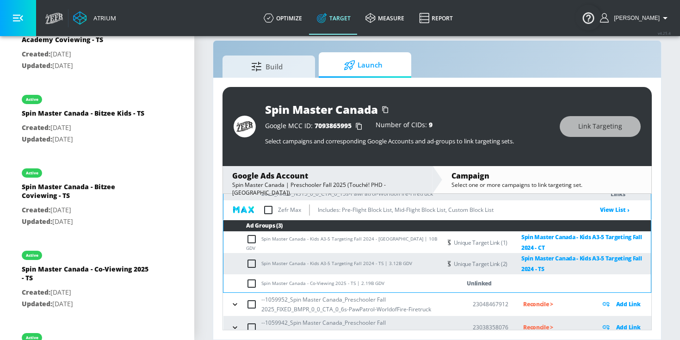
drag, startPoint x: 261, startPoint y: 284, endPoint x: 332, endPoint y: 284, distance: 71.3
click at [332, 284] on td "Spin Master Canada - Co-Viewing 2025 - TS | 2.19B GDV" at bounding box center [333, 283] width 218 height 18
drag, startPoint x: 353, startPoint y: 284, endPoint x: 261, endPoint y: 283, distance: 92.1
click at [261, 283] on td "Spin Master Canada - Co-Viewing 2025 - TS | 2.19B GDV" at bounding box center [333, 283] width 218 height 18
copy td "Spin Master Canada - Co-Viewing 2025 - TS"
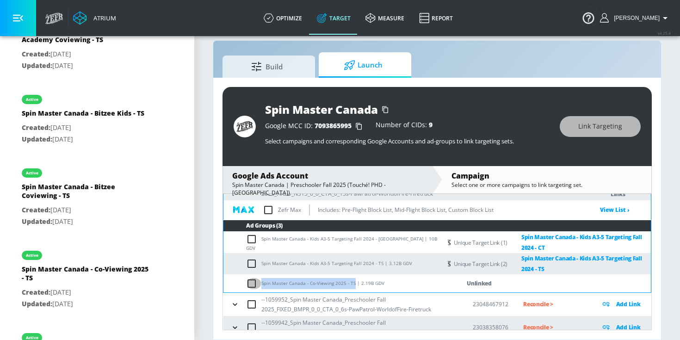
click at [254, 282] on input "checkbox" at bounding box center [253, 283] width 15 height 11
checkbox input "true"
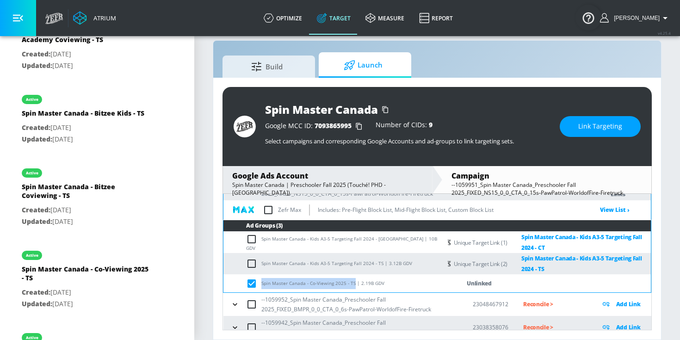
click at [588, 133] on button "Link Targeting" at bounding box center [600, 126] width 81 height 21
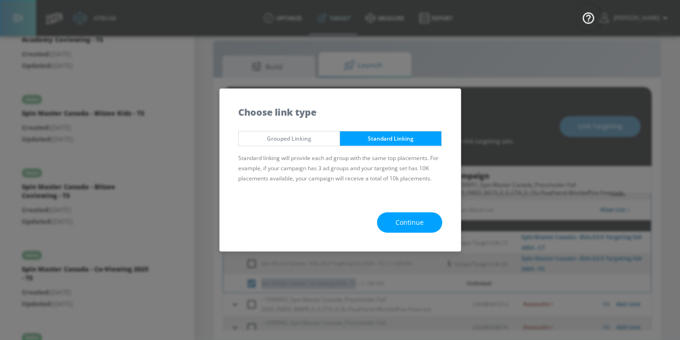
click at [429, 223] on button "Continue" at bounding box center [409, 222] width 65 height 21
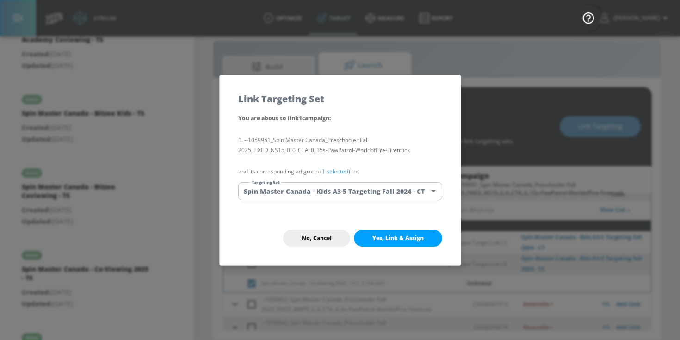
click at [338, 173] on link "1 selected" at bounding box center [335, 172] width 26 height 8
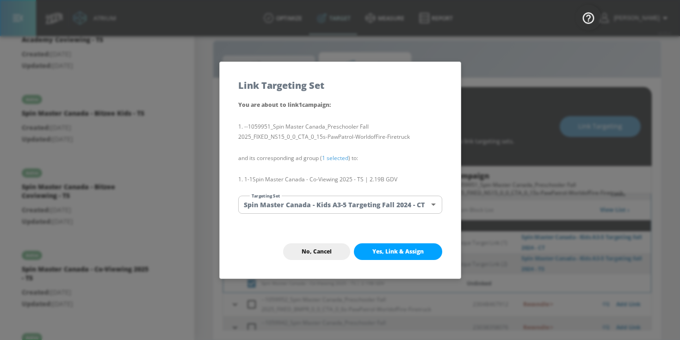
click at [337, 204] on body "Atrium optimize Target measure Report optimize Target measure Report v 4.25.4 […" at bounding box center [340, 164] width 680 height 354
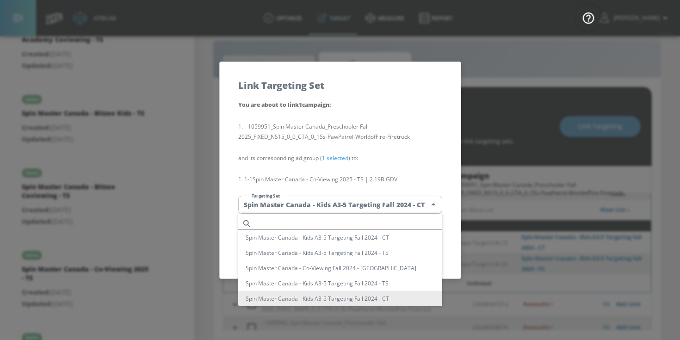
scroll to position [100, 0]
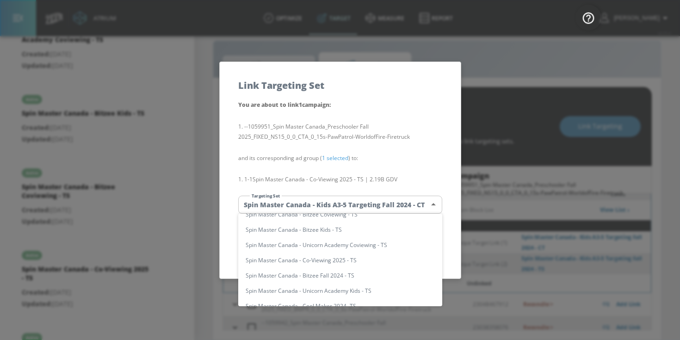
click at [317, 262] on li "Spin Master Canada - Co-Viewing 2025 - TS" at bounding box center [340, 260] width 204 height 15
type input "53d6f3c3-d36e-44d5-91ec-3a6830c74e50"
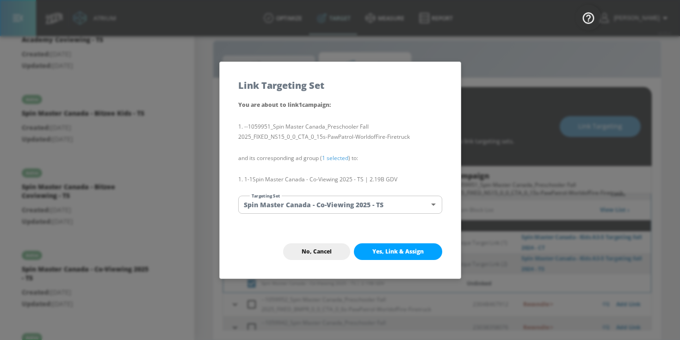
click at [412, 253] on span "Yes, Link & Assign" at bounding box center [398, 251] width 51 height 7
checkbox input "false"
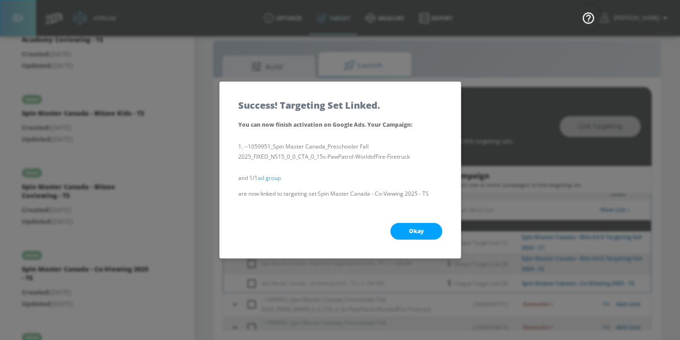
click at [421, 239] on button "Okay" at bounding box center [417, 231] width 52 height 17
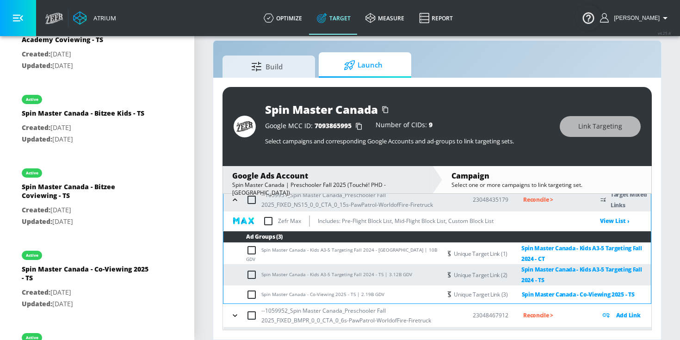
scroll to position [98, 0]
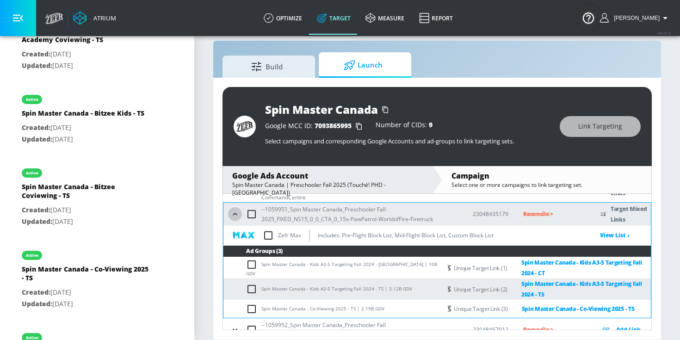
click at [238, 216] on icon "button" at bounding box center [235, 214] width 9 height 9
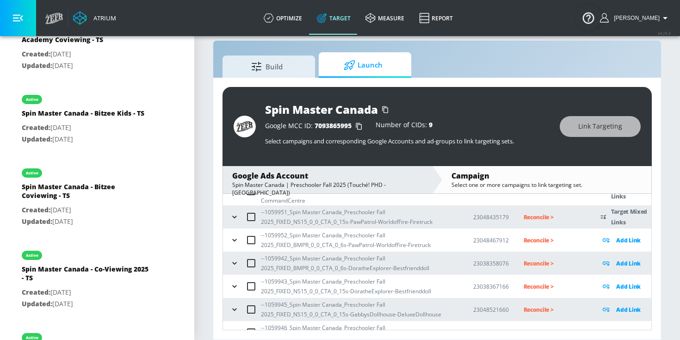
scroll to position [107, 0]
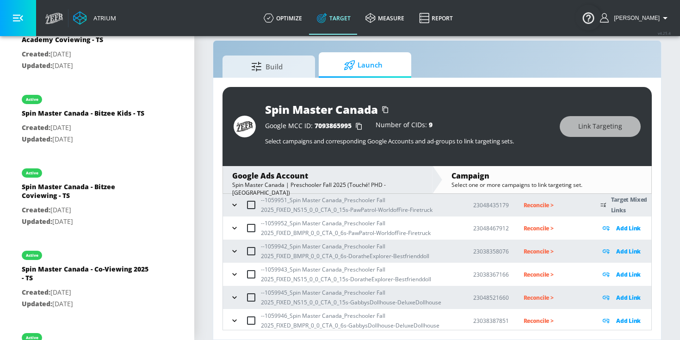
click at [234, 230] on icon "button" at bounding box center [234, 228] width 9 height 9
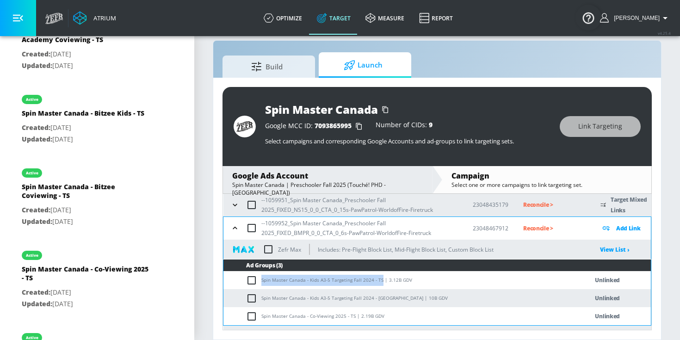
drag, startPoint x: 262, startPoint y: 279, endPoint x: 380, endPoint y: 280, distance: 117.6
click at [380, 280] on td "Spin Master Canada - Kids A3-5 Targeting Fall 2024 - TS | 3.12B GDV" at bounding box center [397, 280] width 346 height 18
copy td "Spin Master Canada - Kids A3-5 Targeting Fall 2024 - TS"
click at [256, 281] on input "checkbox" at bounding box center [253, 280] width 15 height 11
checkbox input "true"
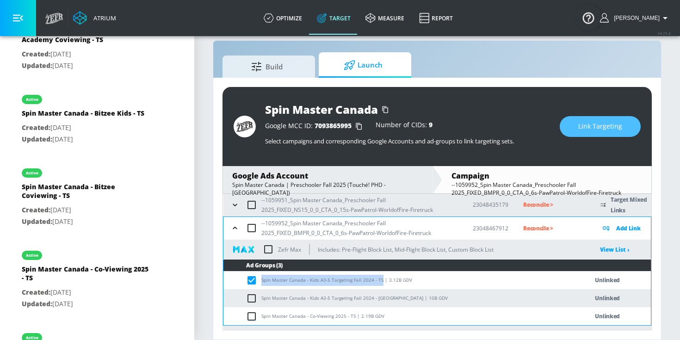
click at [594, 126] on span "Link Targeting" at bounding box center [601, 127] width 44 height 12
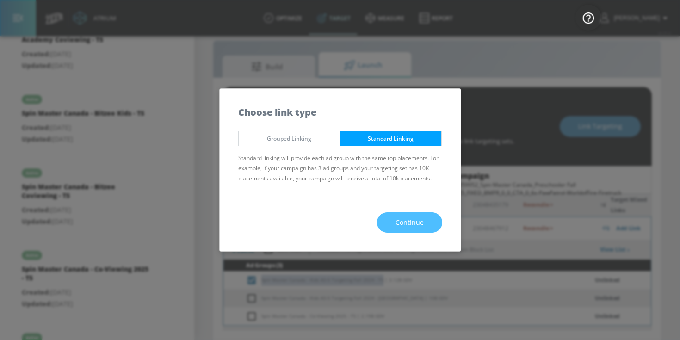
click at [411, 227] on span "Continue" at bounding box center [410, 223] width 28 height 12
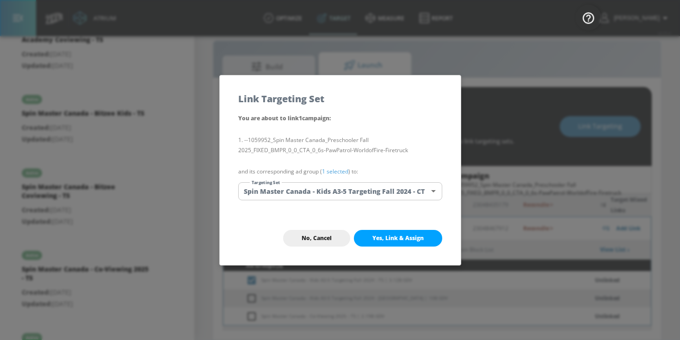
click at [342, 171] on link "1 selected" at bounding box center [335, 172] width 26 height 8
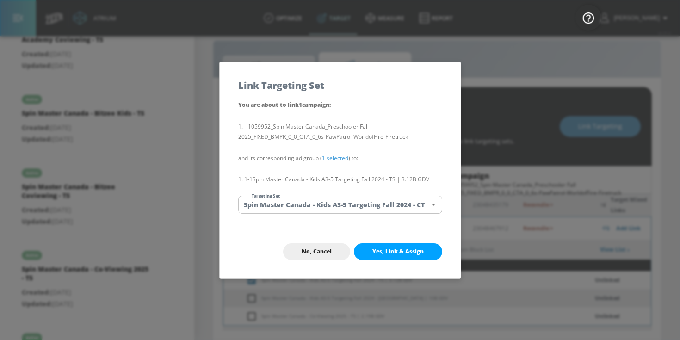
click at [340, 206] on body "Atrium optimize Target measure Report optimize Target measure Report v 4.25.4 […" at bounding box center [340, 164] width 680 height 354
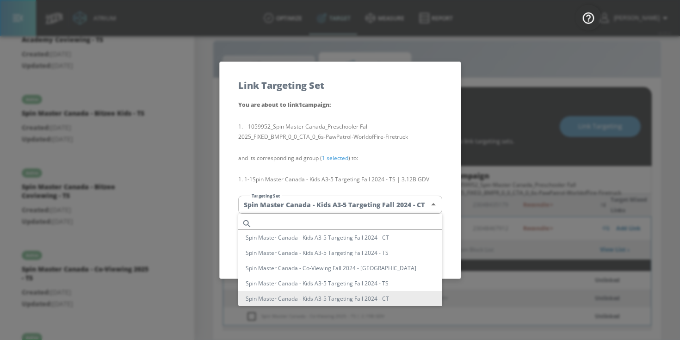
scroll to position [0, 0]
click at [347, 253] on li "Spin Master Canada - Kids A3-5 Targeting Fall 2024 - TS" at bounding box center [340, 252] width 204 height 15
type input "21097975-8b35-4a72-9549-0931b3ed2cb2"
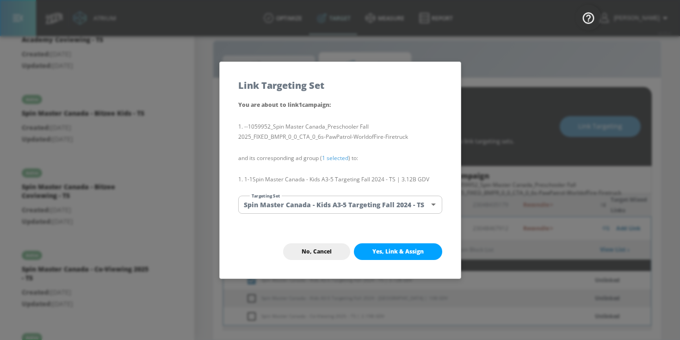
click at [387, 254] on span "Yes, Link & Assign" at bounding box center [398, 251] width 51 height 7
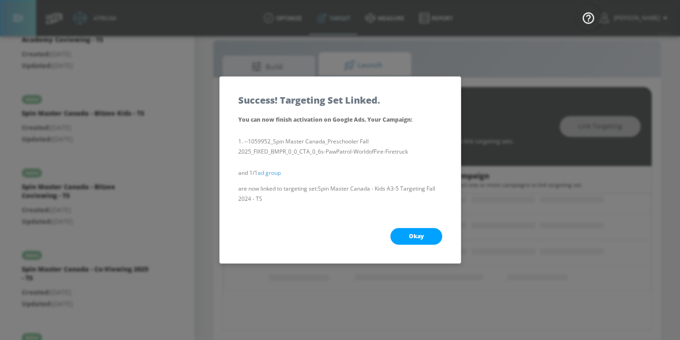
scroll to position [102, 0]
click at [400, 240] on button "Okay" at bounding box center [417, 236] width 52 height 17
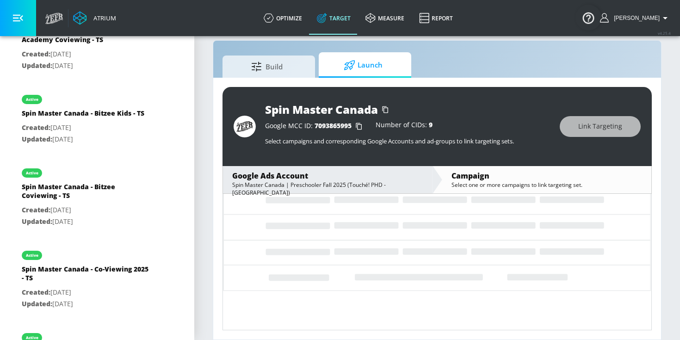
scroll to position [107, 0]
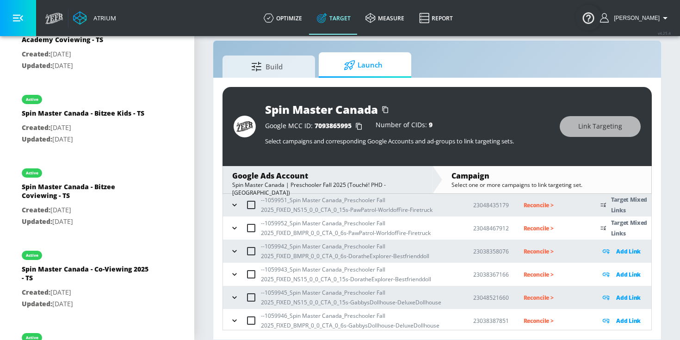
click at [235, 251] on icon "button" at bounding box center [234, 251] width 4 height 2
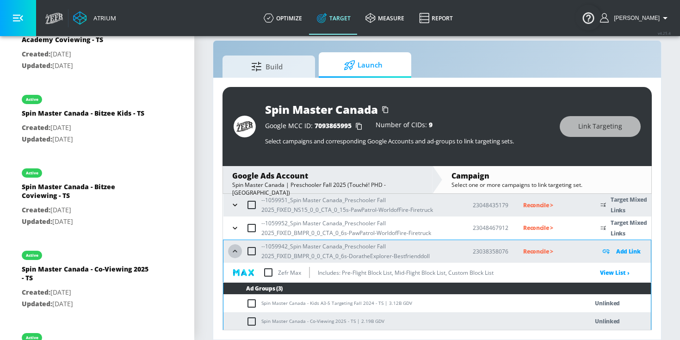
click at [235, 251] on icon "button" at bounding box center [235, 251] width 9 height 9
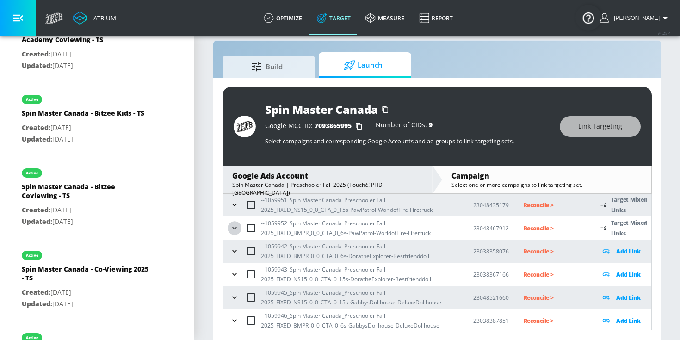
click at [236, 226] on icon "button" at bounding box center [234, 228] width 9 height 9
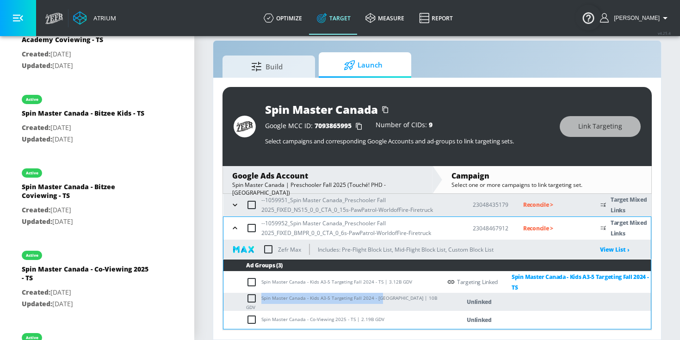
drag, startPoint x: 263, startPoint y: 299, endPoint x: 380, endPoint y: 300, distance: 117.1
click at [380, 300] on td "Spin Master Canada - Kids A3-5 Targeting Fall 2024 - [GEOGRAPHIC_DATA] | 10B GDV" at bounding box center [333, 302] width 218 height 18
click at [250, 303] on input "checkbox" at bounding box center [253, 298] width 15 height 11
checkbox input "true"
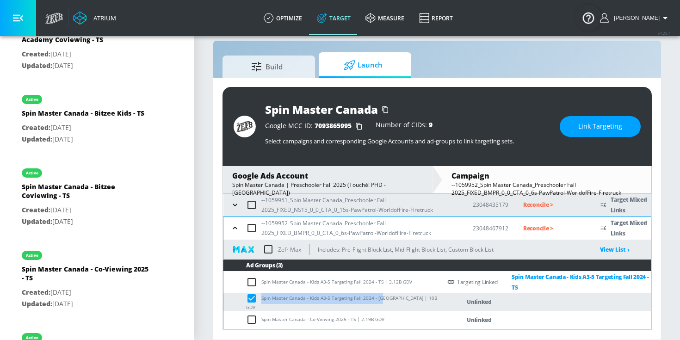
click at [584, 118] on button "Link Targeting" at bounding box center [600, 126] width 81 height 21
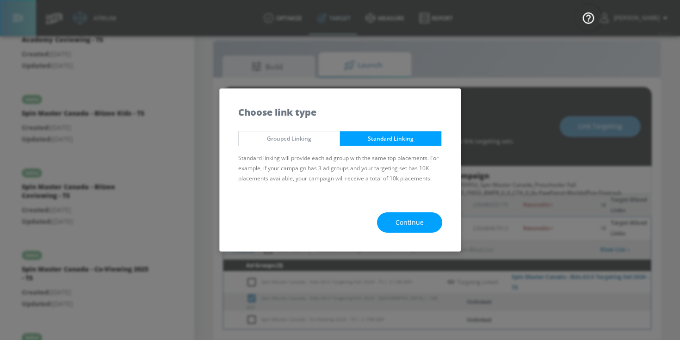
click at [385, 238] on div "Continue" at bounding box center [340, 223] width 241 height 58
click at [389, 227] on button "Continue" at bounding box center [409, 222] width 65 height 21
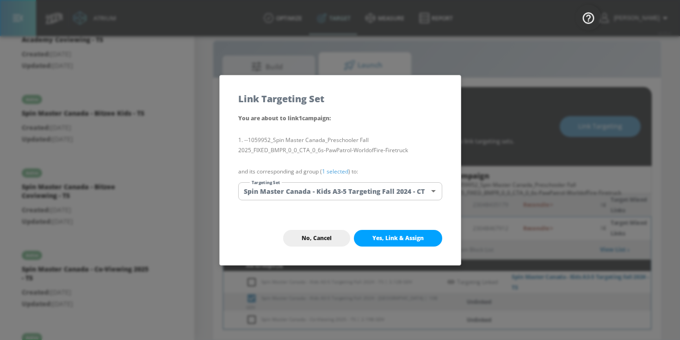
click at [338, 172] on link "1 selected" at bounding box center [335, 172] width 26 height 8
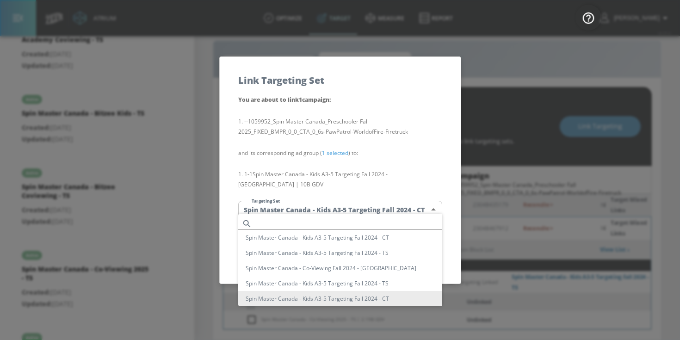
click at [338, 202] on body "Atrium optimize Target measure Report optimize Target measure Report v 4.25.4 […" at bounding box center [340, 164] width 680 height 354
click at [374, 240] on li "Spin Master Canada - Kids A3-5 Targeting Fall 2024 - CT" at bounding box center [340, 237] width 204 height 15
type input "34de6739-b1a8-413b-9b8d-1d44f1851779"
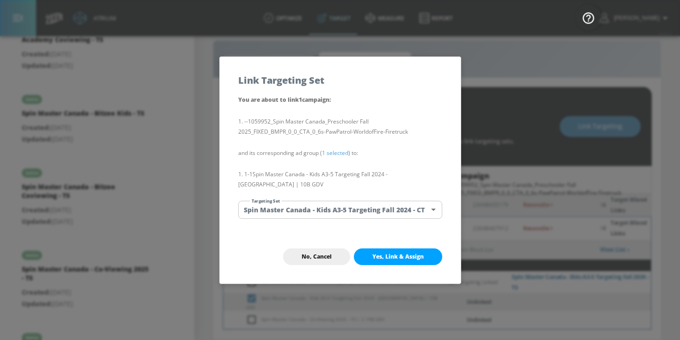
click at [405, 239] on div "No, Cancel Yes, Link & Assign" at bounding box center [340, 257] width 241 height 54
click at [398, 255] on span "Yes, Link & Assign" at bounding box center [398, 256] width 51 height 7
checkbox input "false"
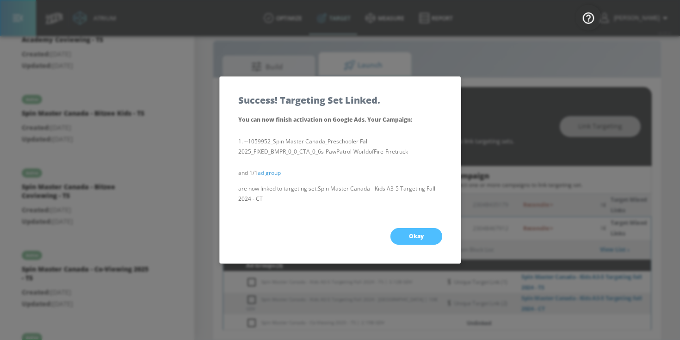
click at [408, 239] on button "Okay" at bounding box center [417, 236] width 52 height 17
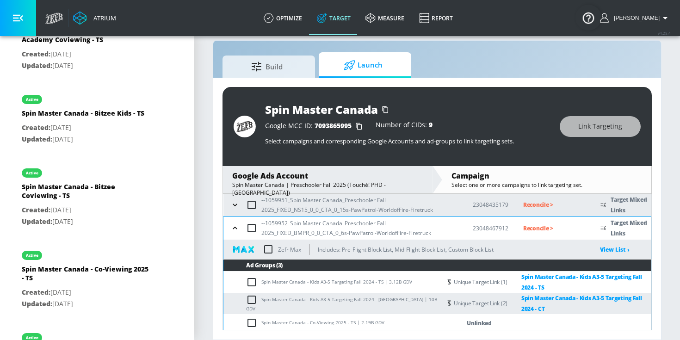
scroll to position [121, 0]
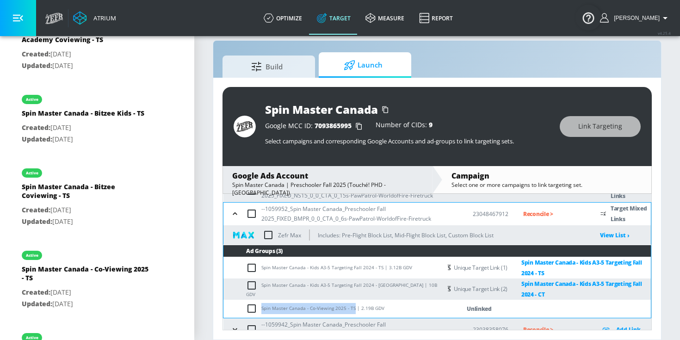
drag, startPoint x: 262, startPoint y: 309, endPoint x: 352, endPoint y: 309, distance: 90.3
click at [352, 309] on td "Spin Master Canada - Co-Viewing 2025 - TS | 2.19B GDV" at bounding box center [333, 309] width 218 height 18
click at [250, 308] on input "checkbox" at bounding box center [253, 308] width 15 height 11
checkbox input "true"
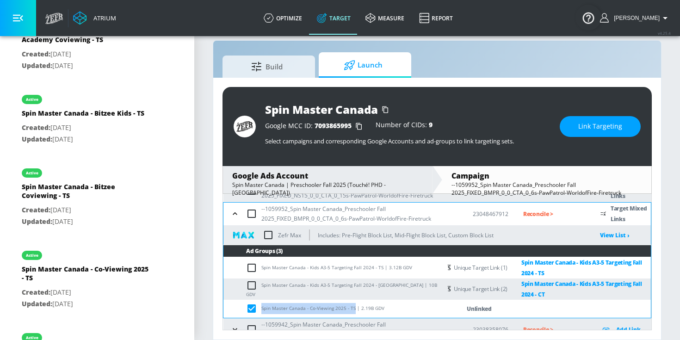
click at [578, 129] on button "Link Targeting" at bounding box center [600, 126] width 81 height 21
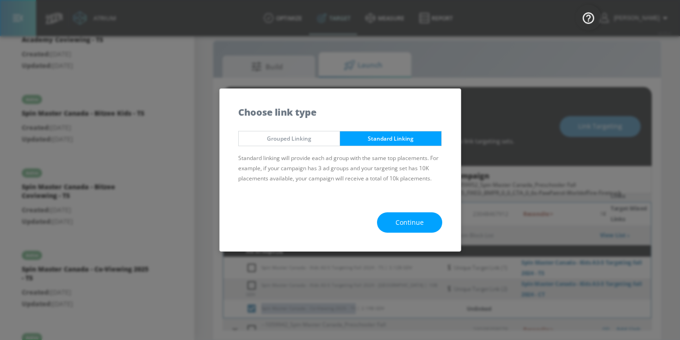
click at [405, 228] on button "Continue" at bounding box center [409, 222] width 65 height 21
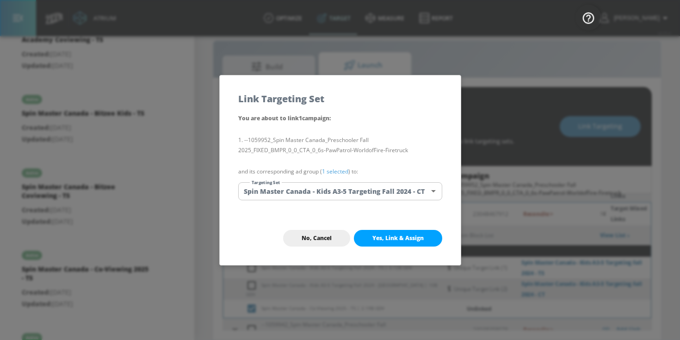
click at [336, 169] on link "1 selected" at bounding box center [335, 172] width 26 height 8
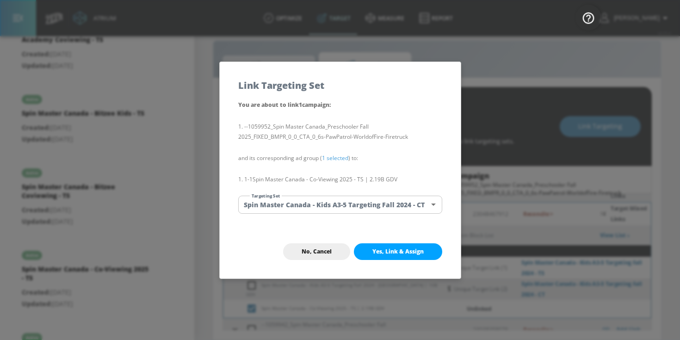
click at [336, 206] on body "Atrium optimize Target measure Report optimize Target measure Report v 4.25.4 […" at bounding box center [340, 164] width 680 height 354
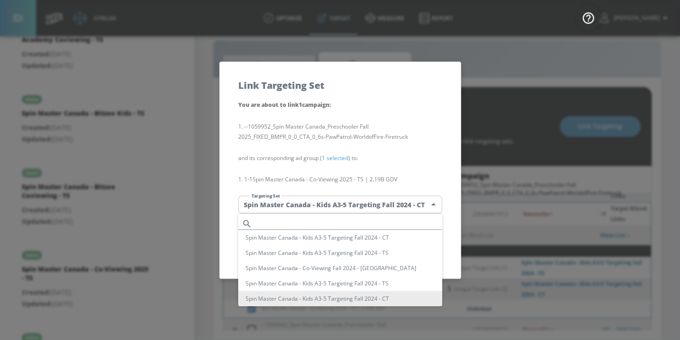
scroll to position [100, 0]
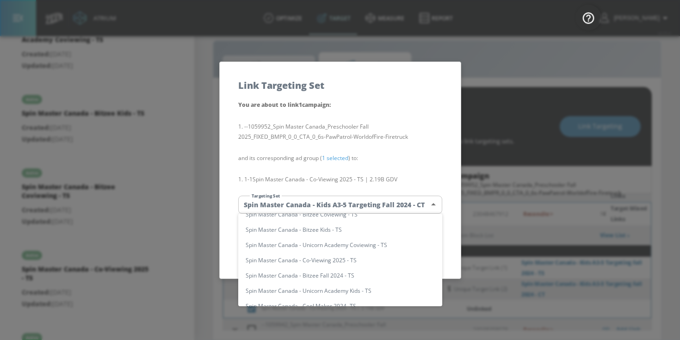
click at [364, 259] on li "Spin Master Canada - Co-Viewing 2025 - TS" at bounding box center [340, 260] width 204 height 15
type input "53d6f3c3-d36e-44d5-91ec-3a6830c74e50"
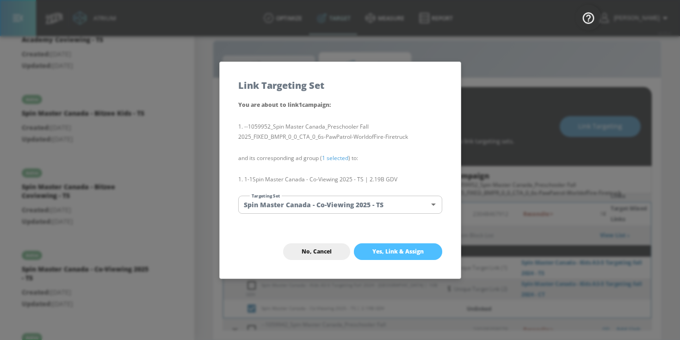
click at [393, 259] on button "Yes, Link & Assign" at bounding box center [398, 251] width 88 height 17
checkbox input "false"
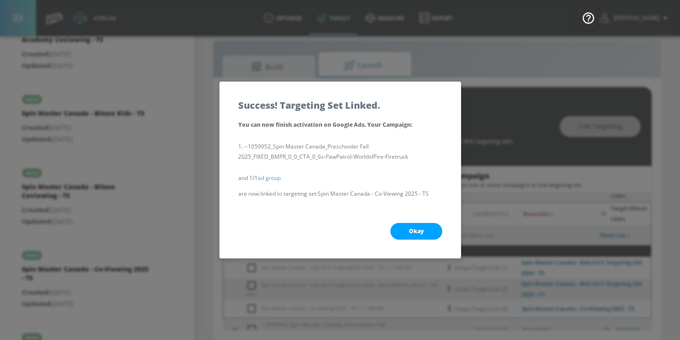
click at [407, 225] on button "Okay" at bounding box center [417, 231] width 52 height 17
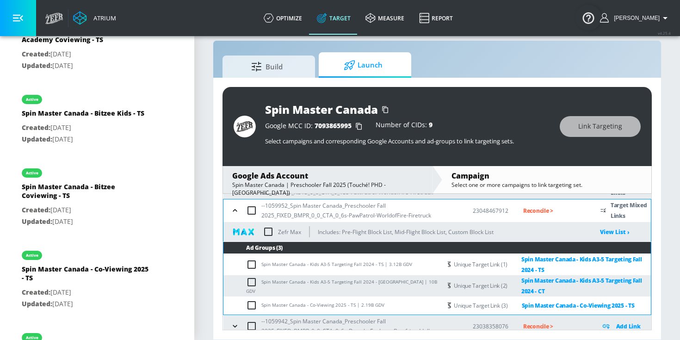
scroll to position [121, 0]
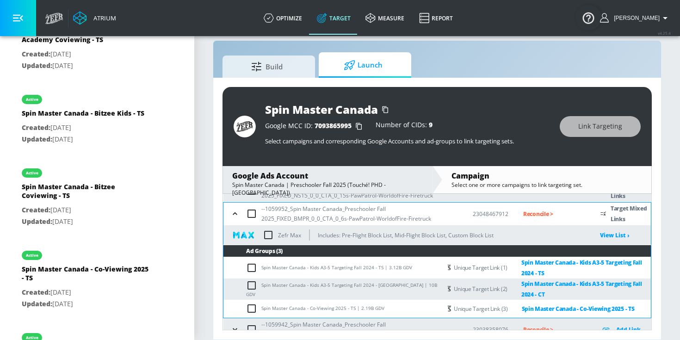
click at [231, 215] on icon "button" at bounding box center [235, 213] width 9 height 9
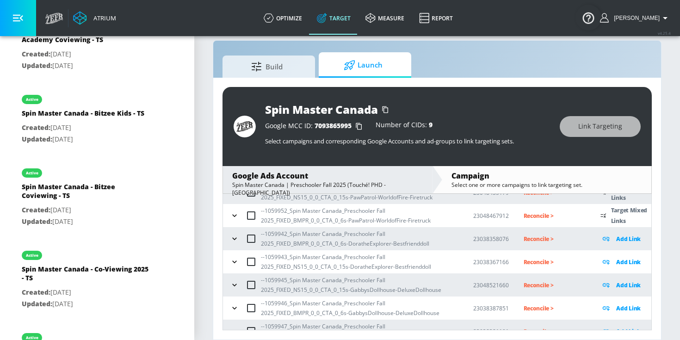
scroll to position [132, 0]
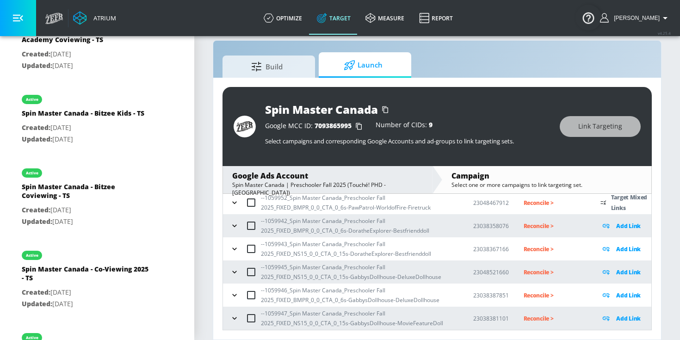
click at [234, 230] on icon "button" at bounding box center [234, 225] width 9 height 9
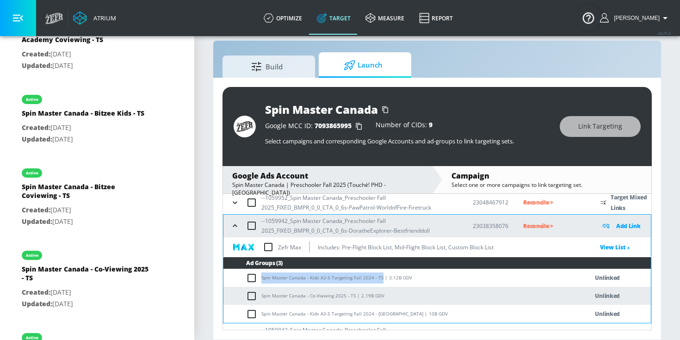
drag, startPoint x: 262, startPoint y: 277, endPoint x: 379, endPoint y: 277, distance: 117.1
click at [379, 277] on td "Spin Master Canada - Kids A3-5 Targeting Fall 2024 - TS | 3.12B GDV" at bounding box center [397, 278] width 346 height 18
click at [249, 274] on input "checkbox" at bounding box center [253, 278] width 15 height 11
checkbox input "true"
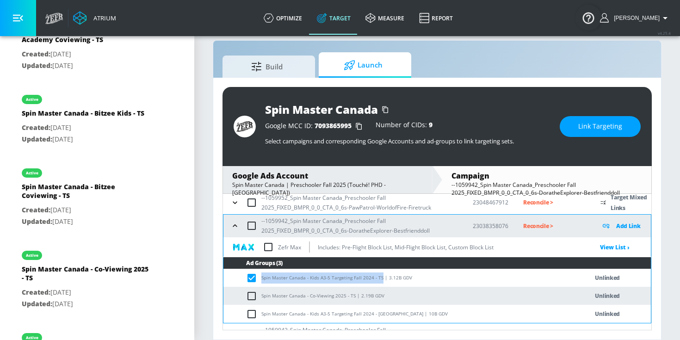
click at [610, 125] on span "Link Targeting" at bounding box center [601, 127] width 44 height 12
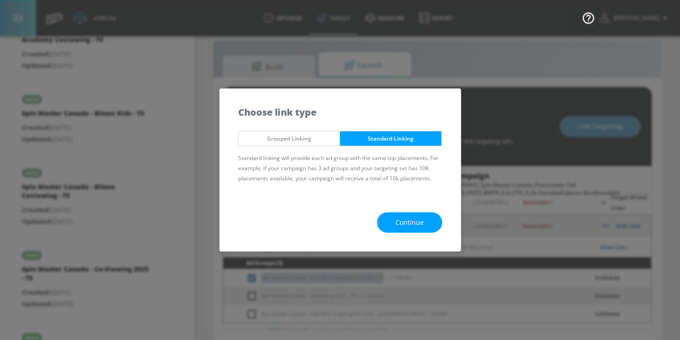
click at [417, 222] on span "Continue" at bounding box center [410, 223] width 28 height 12
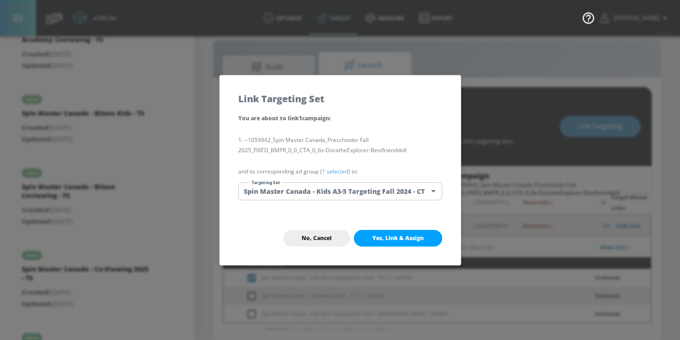
click at [346, 171] on link "1 selected" at bounding box center [335, 172] width 26 height 8
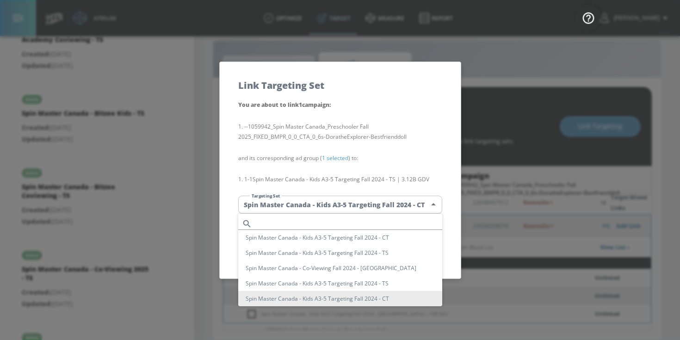
click at [346, 201] on body "Atrium optimize Target measure Report optimize Target measure Report v 4.25.4 […" at bounding box center [340, 164] width 680 height 354
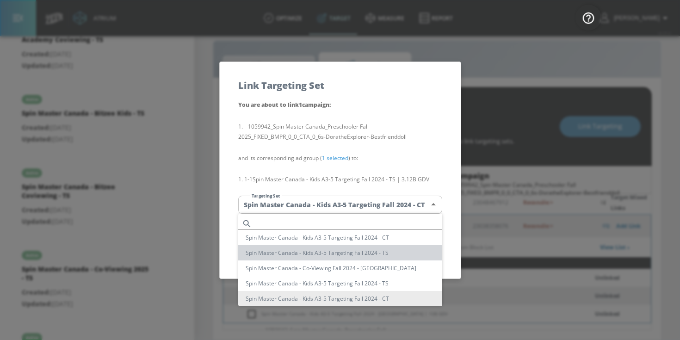
click at [338, 254] on li "Spin Master Canada - Kids A3-5 Targeting Fall 2024 - TS" at bounding box center [340, 252] width 204 height 15
type input "21097975-8b35-4a72-9549-0931b3ed2cb2"
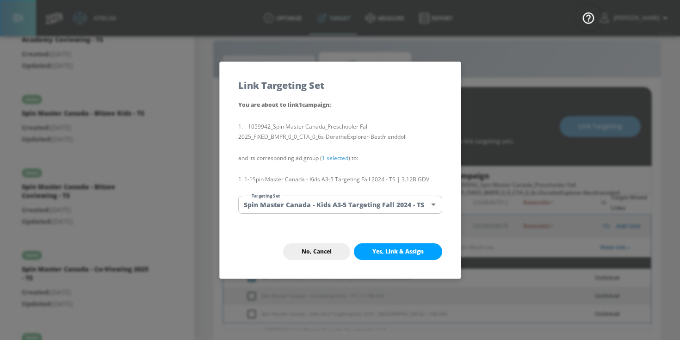
click at [372, 261] on div "No, Cancel Yes, Link & Assign" at bounding box center [340, 252] width 241 height 54
click at [374, 253] on span "Yes, Link & Assign" at bounding box center [398, 251] width 51 height 7
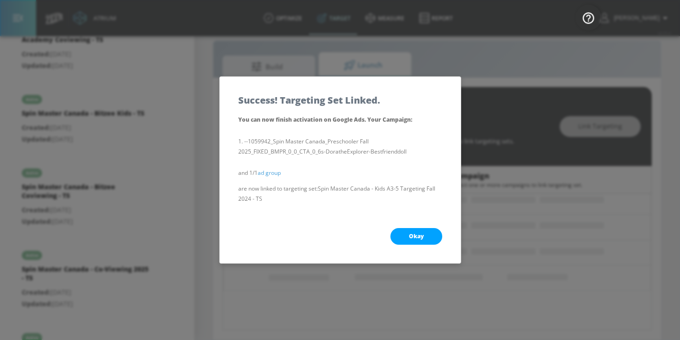
scroll to position [102, 0]
click at [401, 240] on button "Okay" at bounding box center [417, 236] width 52 height 17
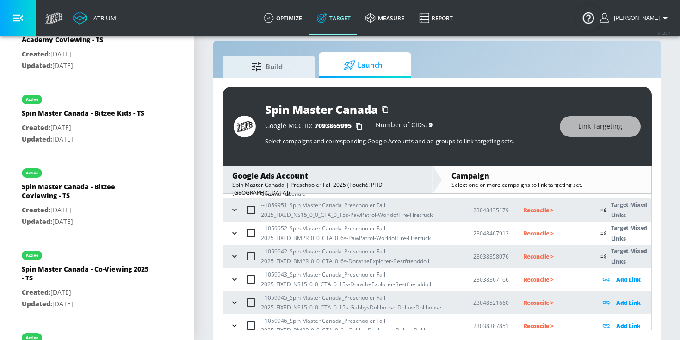
scroll to position [132, 0]
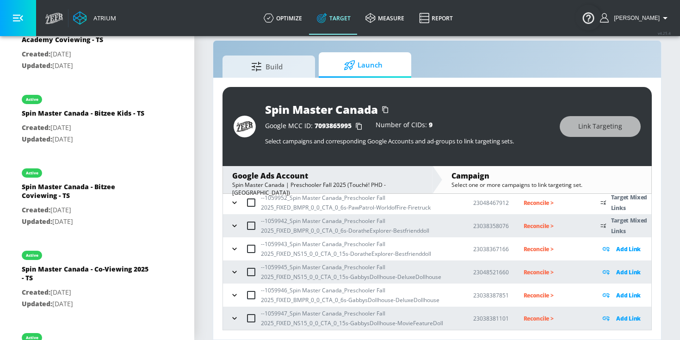
click at [231, 223] on icon "button" at bounding box center [234, 225] width 9 height 9
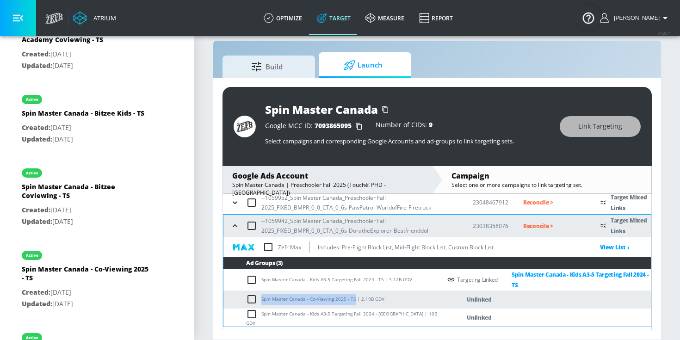
drag, startPoint x: 262, startPoint y: 299, endPoint x: 353, endPoint y: 298, distance: 91.2
click at [353, 298] on td "Spin Master Canada - Co-Viewing 2025 - TS | 2.19B GDV" at bounding box center [333, 300] width 218 height 18
click at [252, 297] on input "checkbox" at bounding box center [253, 299] width 15 height 11
checkbox input "true"
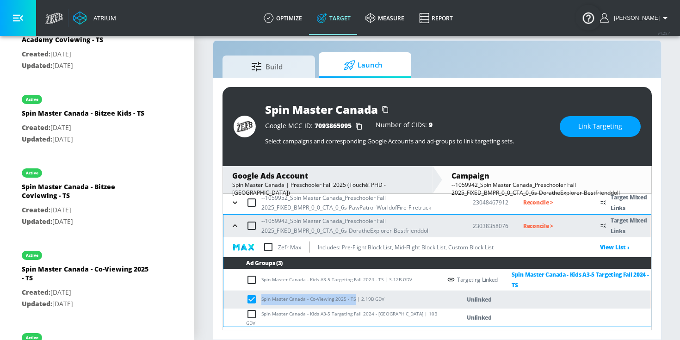
click at [578, 127] on button "Link Targeting" at bounding box center [600, 126] width 81 height 21
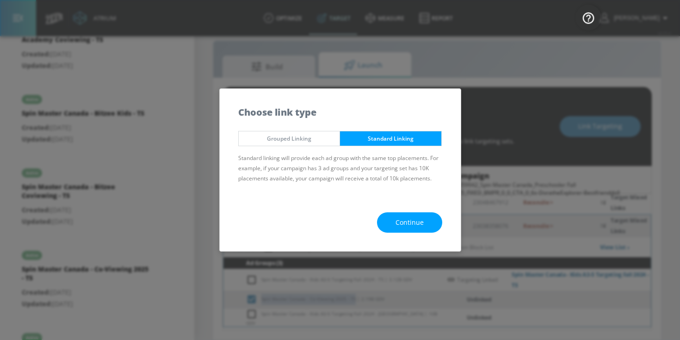
click at [432, 223] on button "Continue" at bounding box center [409, 222] width 65 height 21
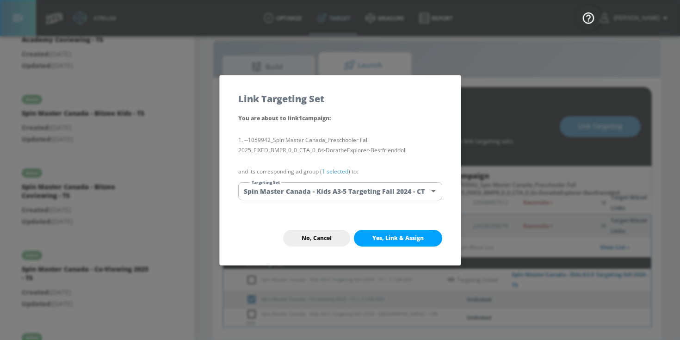
click at [330, 171] on link "1 selected" at bounding box center [335, 172] width 26 height 8
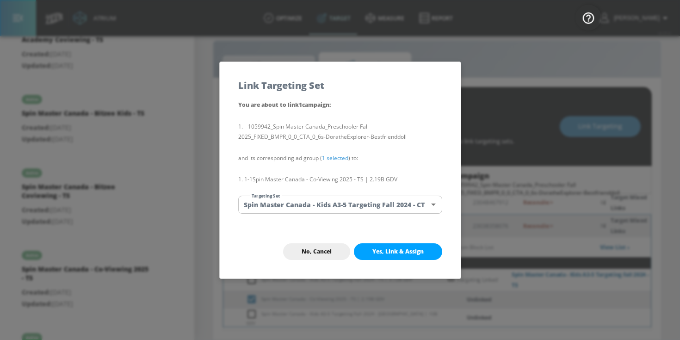
click at [330, 202] on body "Atrium optimize Target measure Report optimize Target measure Report v 4.25.4 […" at bounding box center [340, 164] width 680 height 354
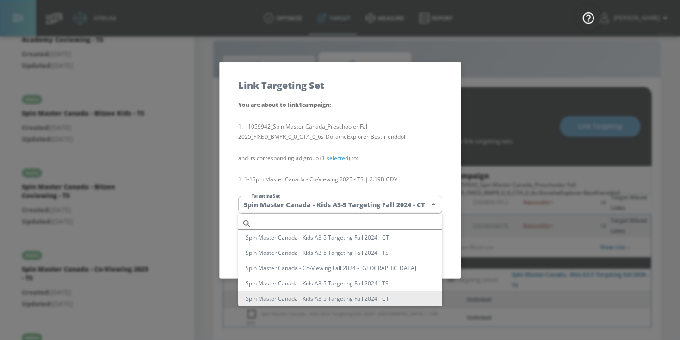
scroll to position [100, 0]
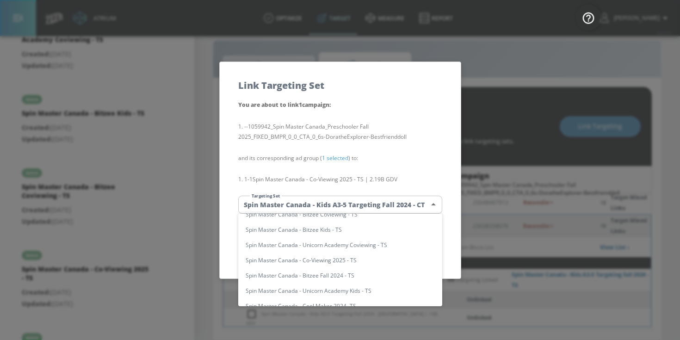
click at [366, 262] on li "Spin Master Canada - Co-Viewing 2025 - TS" at bounding box center [340, 260] width 204 height 15
type input "53d6f3c3-d36e-44d5-91ec-3a6830c74e50"
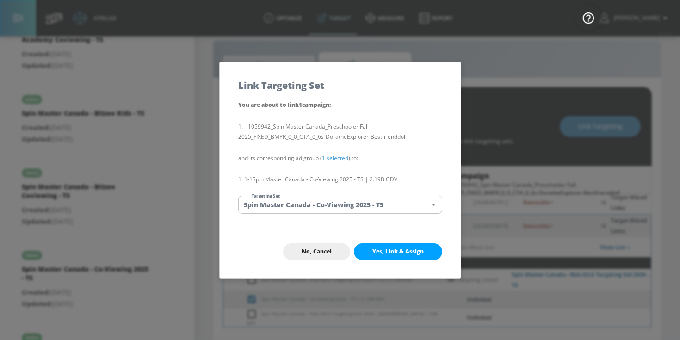
click at [366, 244] on li "Spin Master Canada - Co-Viewing 2025 - TS" at bounding box center [314, 240] width 153 height 9
click at [382, 250] on span "Yes, Link & Assign" at bounding box center [398, 251] width 51 height 7
checkbox input "false"
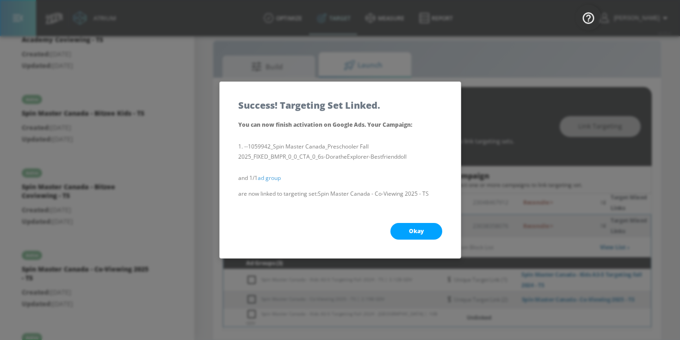
click at [408, 231] on button "Okay" at bounding box center [417, 231] width 52 height 17
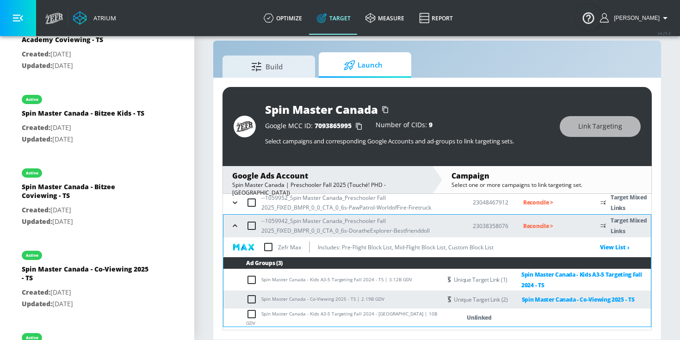
drag, startPoint x: 261, startPoint y: 317, endPoint x: 374, endPoint y: 318, distance: 113.4
click at [374, 318] on td "Spin Master Canada - Kids A3-5 Targeting Fall 2024 - [GEOGRAPHIC_DATA] | 10B GDV" at bounding box center [333, 318] width 218 height 18
drag, startPoint x: 380, startPoint y: 317, endPoint x: 248, endPoint y: 318, distance: 132.9
click at [248, 318] on td "Spin Master Canada - Kids A3-5 Targeting Fall 2024 - [GEOGRAPHIC_DATA] | 10B GDV" at bounding box center [333, 318] width 218 height 18
click at [268, 317] on td "Spin Master Canada - Kids A3-5 Targeting Fall 2024 - [GEOGRAPHIC_DATA] | 10B GDV" at bounding box center [333, 318] width 218 height 18
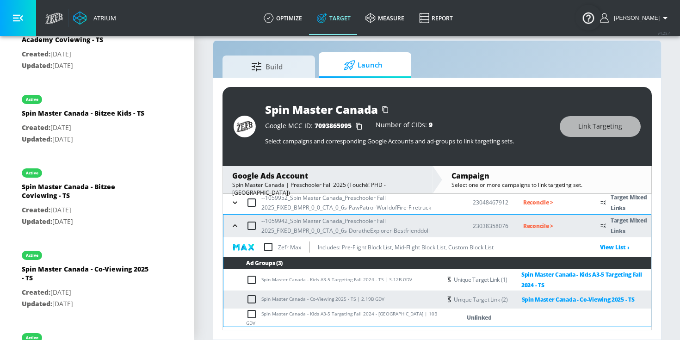
drag, startPoint x: 262, startPoint y: 317, endPoint x: 351, endPoint y: 317, distance: 89.3
click at [351, 317] on td "Spin Master Canada - Kids A3-5 Targeting Fall 2024 - [GEOGRAPHIC_DATA] | 10B GDV" at bounding box center [333, 318] width 218 height 18
drag, startPoint x: 380, startPoint y: 317, endPoint x: 260, endPoint y: 317, distance: 119.4
click at [260, 317] on td "Spin Master Canada - Kids A3-5 Targeting Fall 2024 - [GEOGRAPHIC_DATA] | 10B GDV" at bounding box center [333, 318] width 218 height 18
click at [250, 316] on input "checkbox" at bounding box center [253, 314] width 15 height 11
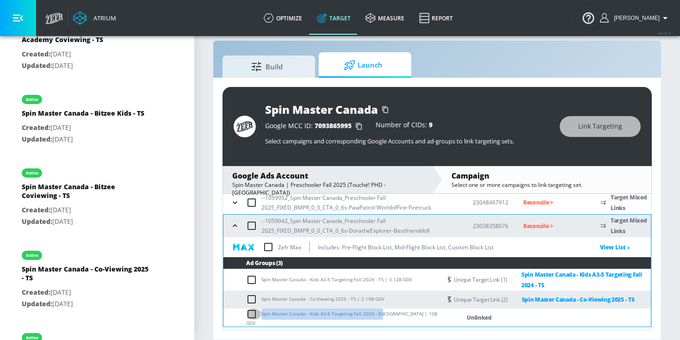
checkbox input "true"
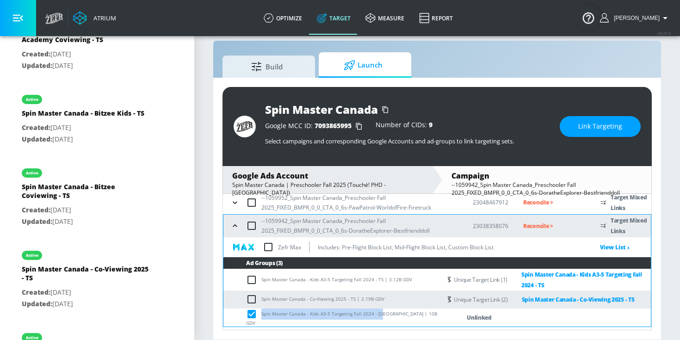
click at [595, 121] on span "Link Targeting" at bounding box center [601, 127] width 44 height 12
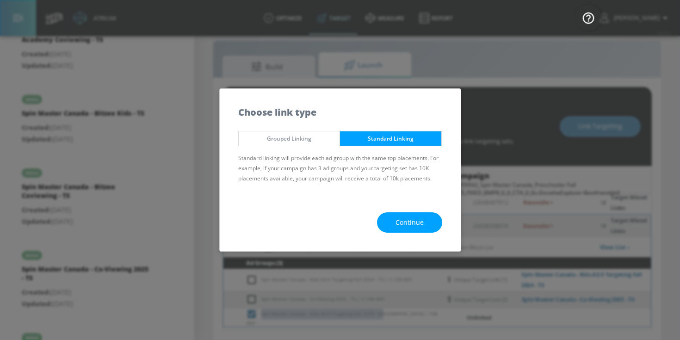
click at [429, 218] on button "Continue" at bounding box center [409, 222] width 65 height 21
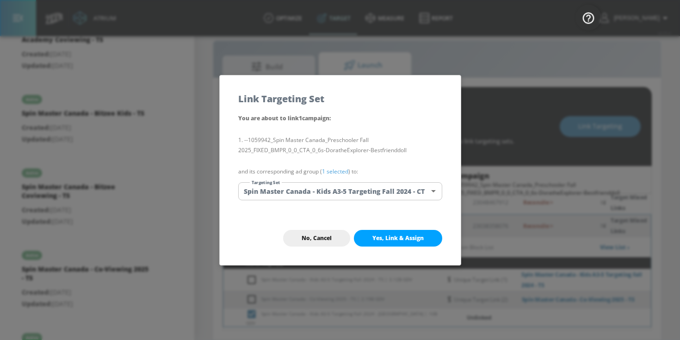
click at [326, 170] on link "1 selected" at bounding box center [335, 172] width 26 height 8
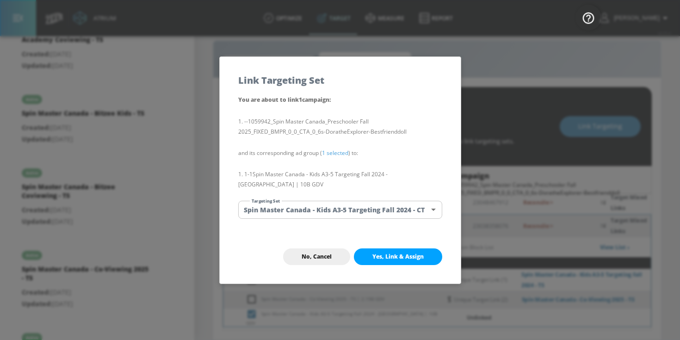
click at [332, 205] on body "Atrium optimize Target measure Report optimize Target measure Report v 4.25.4 […" at bounding box center [340, 164] width 680 height 354
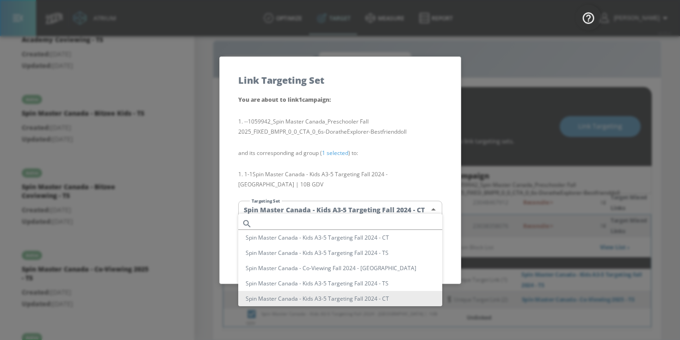
scroll to position [0, 0]
click at [359, 237] on li "Spin Master Canada - Kids A3-5 Targeting Fall 2024 - CT" at bounding box center [340, 237] width 204 height 15
type input "34de6739-b1a8-413b-9b8d-1d44f1851779"
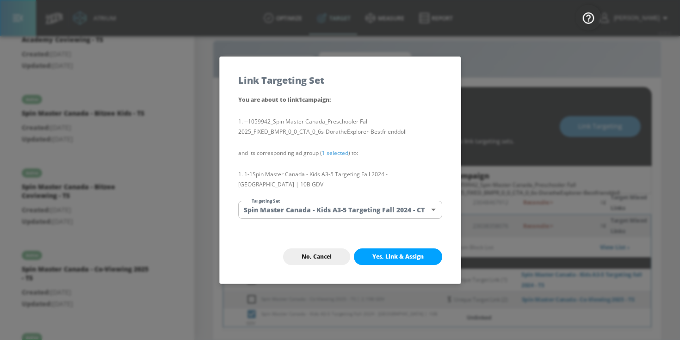
click at [390, 253] on span "Yes, Link & Assign" at bounding box center [398, 256] width 51 height 7
checkbox input "false"
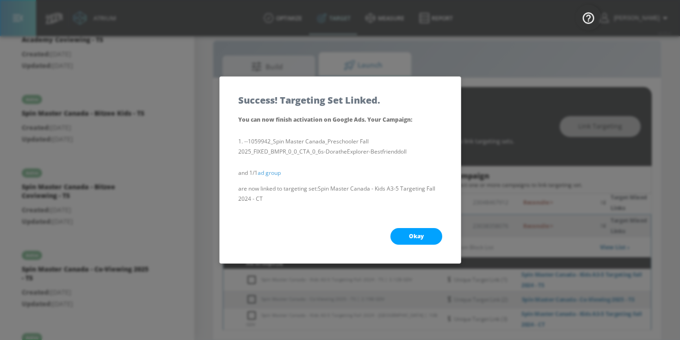
click at [411, 241] on button "Okay" at bounding box center [417, 236] width 52 height 17
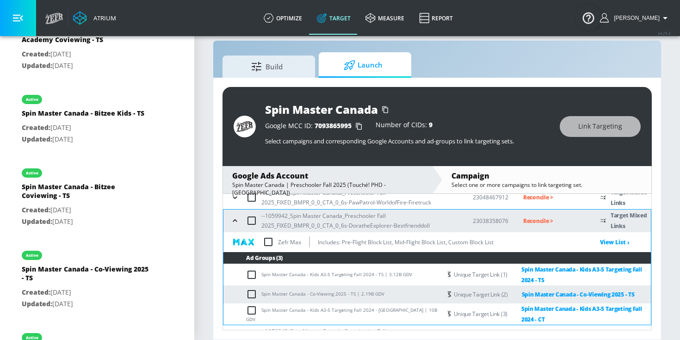
scroll to position [136, 0]
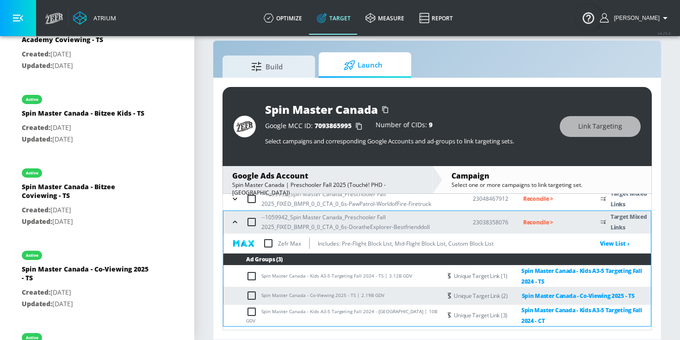
click at [233, 221] on icon "button" at bounding box center [235, 222] width 9 height 9
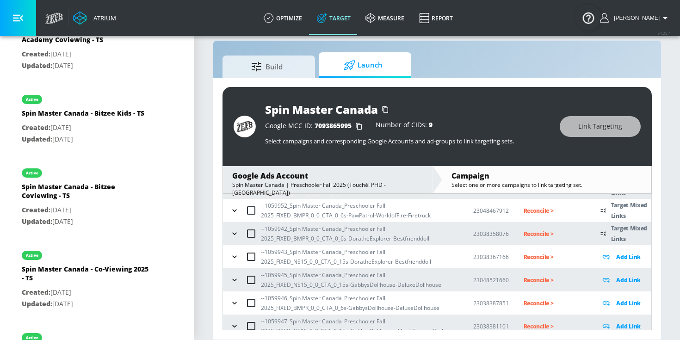
scroll to position [126, 0]
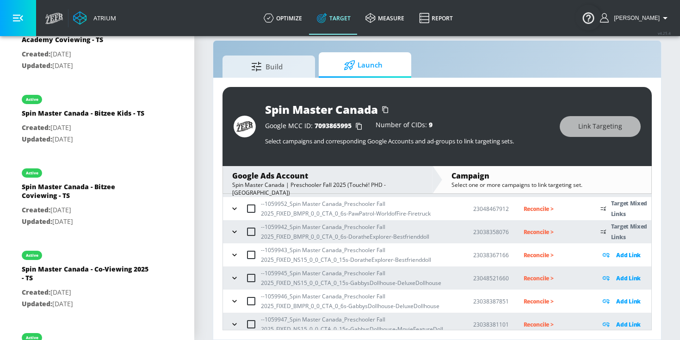
click at [235, 257] on icon "button" at bounding box center [234, 254] width 9 height 9
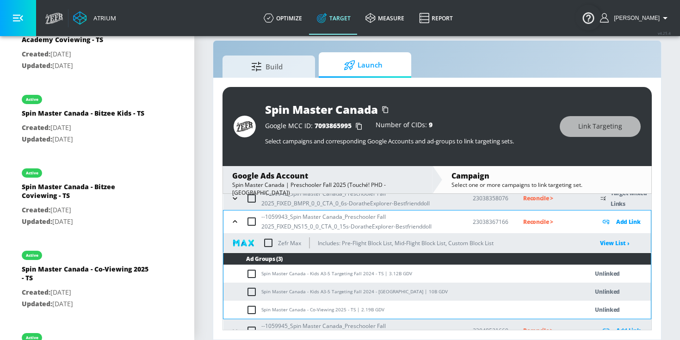
scroll to position [181, 0]
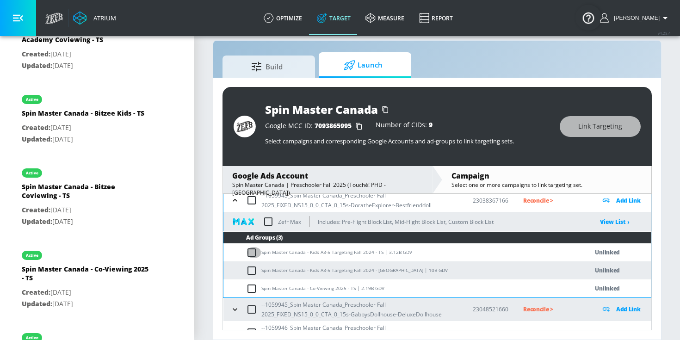
drag, startPoint x: 261, startPoint y: 252, endPoint x: 272, endPoint y: 252, distance: 11.6
click at [272, 252] on td "Spin Master Canada - Kids A3-5 Targeting Fall 2024 - TS | 3.12B GDV" at bounding box center [397, 252] width 346 height 18
drag, startPoint x: 263, startPoint y: 252, endPoint x: 351, endPoint y: 255, distance: 88.0
click at [351, 255] on td "Spin Master Canada - Kids A3-5 Targeting Fall 2024 - TS | 3.12B GDV" at bounding box center [397, 252] width 346 height 18
drag, startPoint x: 380, startPoint y: 253, endPoint x: 252, endPoint y: 251, distance: 127.3
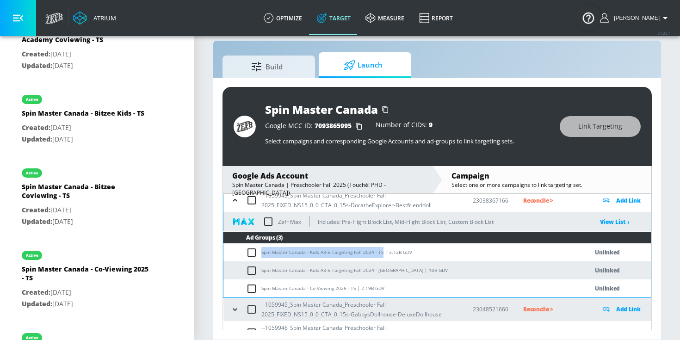
click at [252, 251] on td "Spin Master Canada - Kids A3-5 Targeting Fall 2024 - TS | 3.12B GDV" at bounding box center [397, 252] width 346 height 18
click at [252, 251] on input "checkbox" at bounding box center [253, 252] width 15 height 11
checkbox input "true"
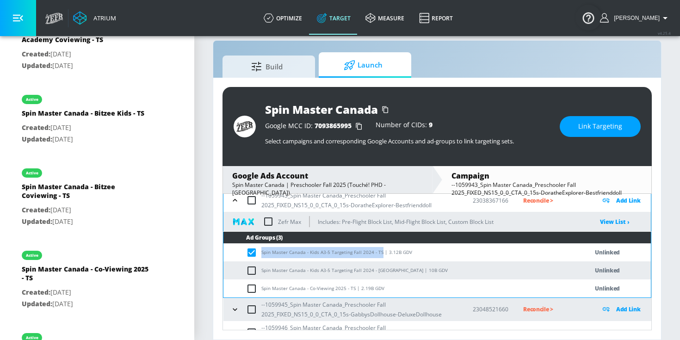
click at [590, 130] on span "Link Targeting" at bounding box center [601, 127] width 44 height 12
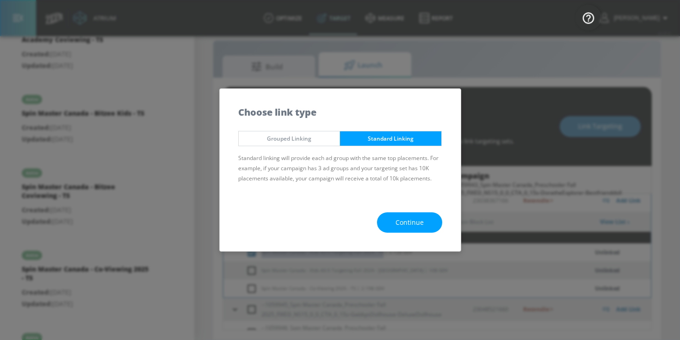
click at [422, 222] on span "Continue" at bounding box center [410, 223] width 28 height 12
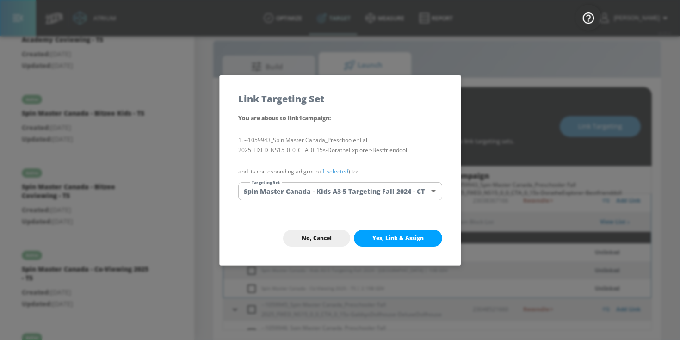
click at [342, 170] on link "1 selected" at bounding box center [335, 172] width 26 height 8
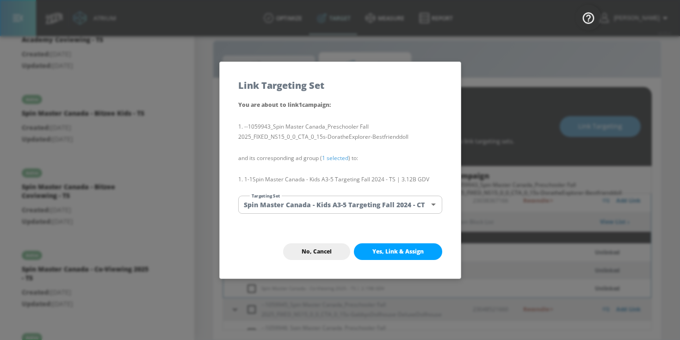
click at [342, 200] on body "Atrium optimize Target measure Report optimize Target measure Report v 4.25.4 […" at bounding box center [340, 164] width 680 height 354
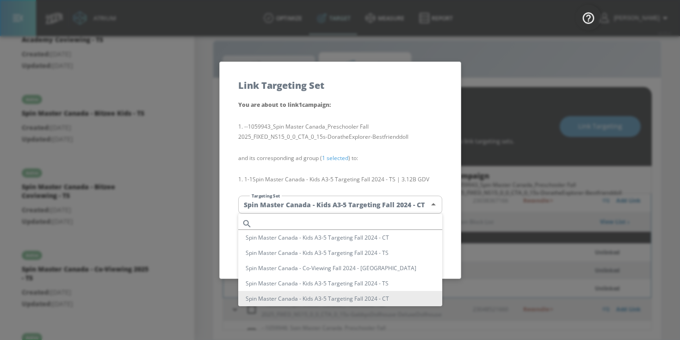
scroll to position [0, 0]
click at [363, 254] on li "Spin Master Canada - Kids A3-5 Targeting Fall 2024 - TS" at bounding box center [340, 252] width 204 height 15
type input "21097975-8b35-4a72-9549-0931b3ed2cb2"
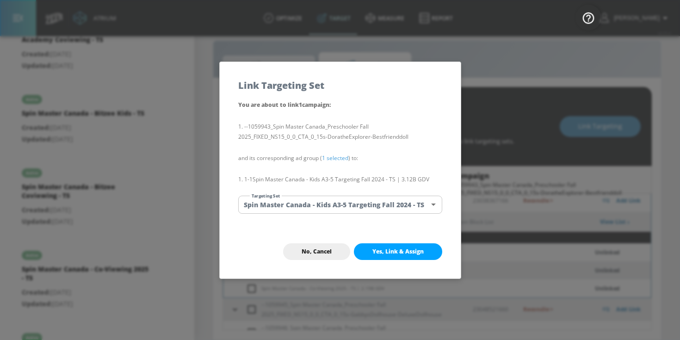
click at [386, 250] on span "Yes, Link & Assign" at bounding box center [398, 251] width 51 height 7
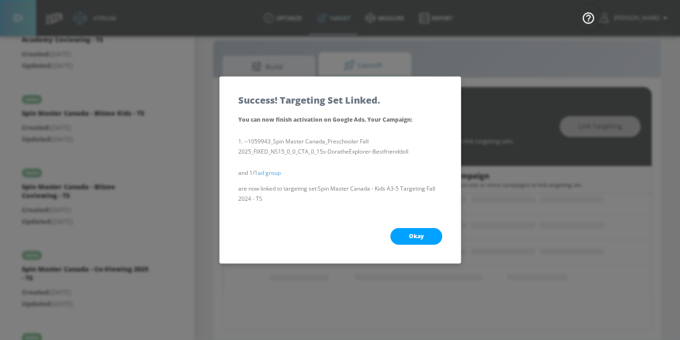
click at [404, 243] on button "Okay" at bounding box center [417, 236] width 52 height 17
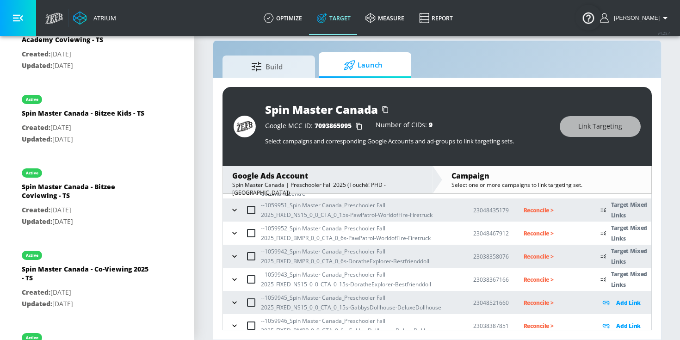
scroll to position [156, 0]
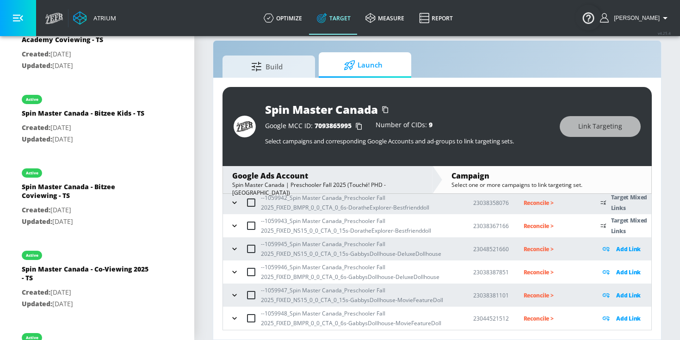
click at [232, 224] on icon "button" at bounding box center [234, 225] width 9 height 9
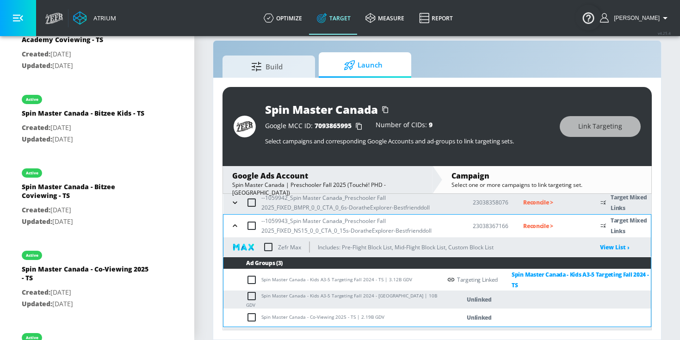
drag, startPoint x: 263, startPoint y: 299, endPoint x: 355, endPoint y: 298, distance: 91.7
click at [354, 299] on td "Spin Master Canada - Kids A3-5 Targeting Fall 2024 - [GEOGRAPHIC_DATA] | 10B GDV" at bounding box center [333, 300] width 218 height 18
drag, startPoint x: 380, startPoint y: 298, endPoint x: 239, endPoint y: 295, distance: 140.3
click at [239, 295] on td "Spin Master Canada - Kids A3-5 Targeting Fall 2024 - [GEOGRAPHIC_DATA] | 10B GDV" at bounding box center [333, 300] width 218 height 18
click at [250, 296] on input "checkbox" at bounding box center [253, 296] width 15 height 11
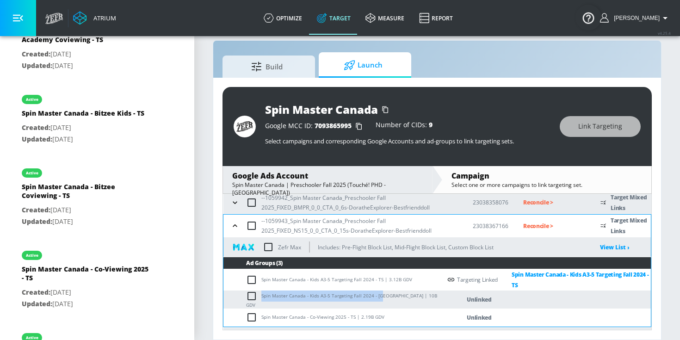
checkbox input "true"
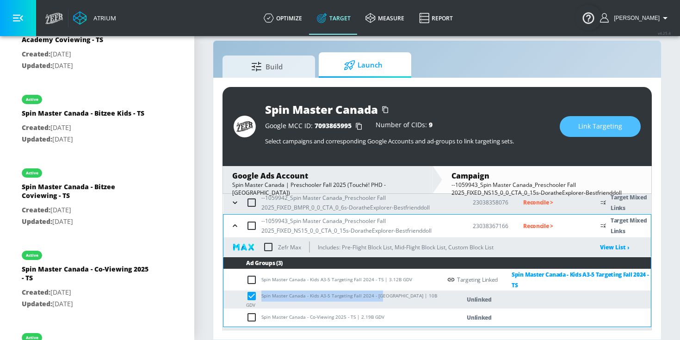
click at [587, 125] on span "Link Targeting" at bounding box center [601, 127] width 44 height 12
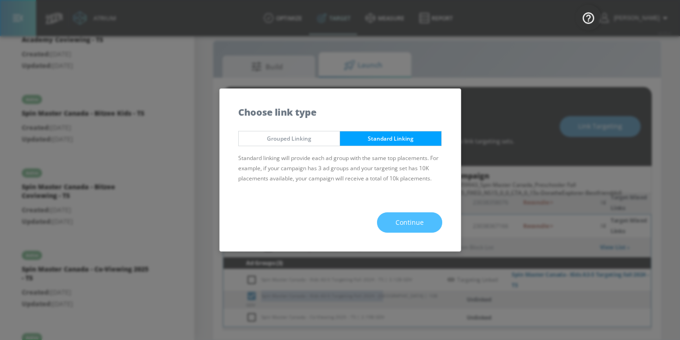
click at [430, 222] on button "Continue" at bounding box center [409, 222] width 65 height 21
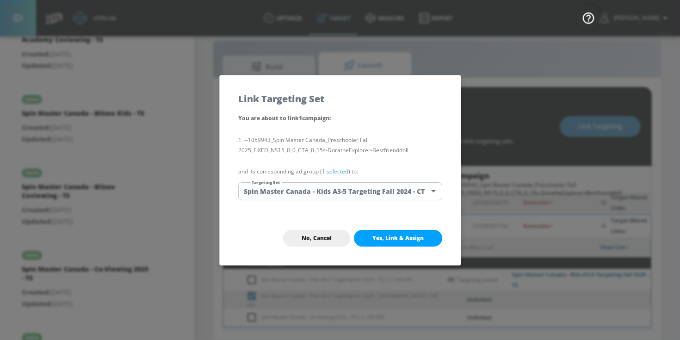
click at [335, 170] on link "1 selected" at bounding box center [335, 172] width 26 height 8
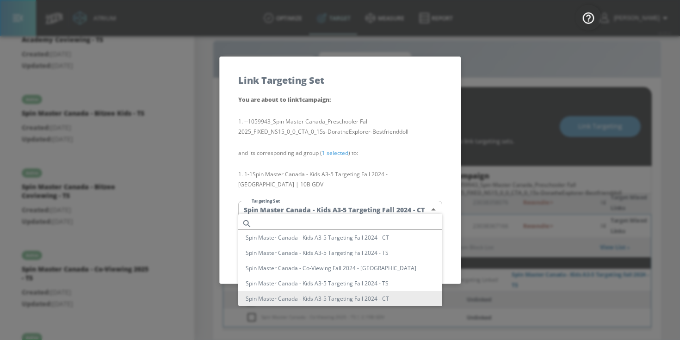
click at [335, 208] on body "Atrium optimize Target measure Report optimize Target measure Report v 4.25.4 […" at bounding box center [340, 164] width 680 height 354
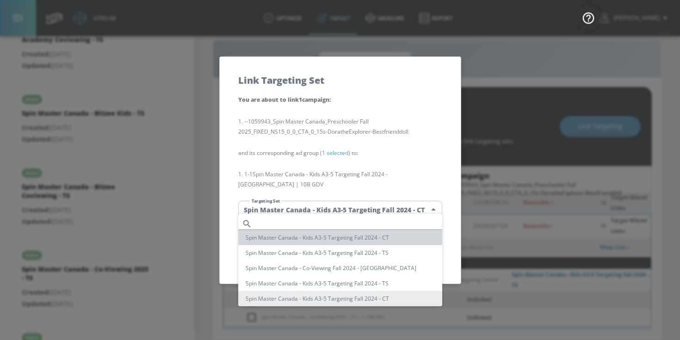
click at [345, 239] on li "Spin Master Canada - Kids A3-5 Targeting Fall 2024 - CT" at bounding box center [340, 237] width 204 height 15
type input "34de6739-b1a8-413b-9b8d-1d44f1851779"
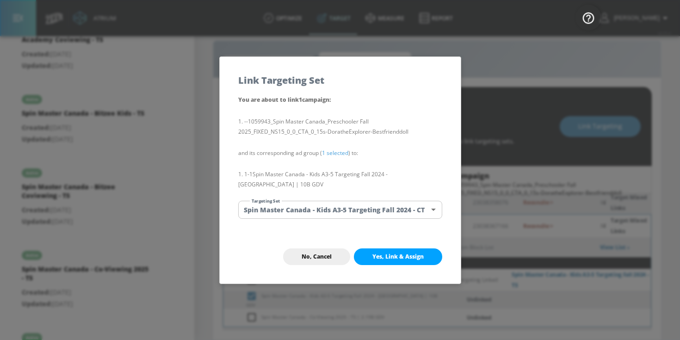
click at [387, 255] on span "Yes, Link & Assign" at bounding box center [398, 256] width 51 height 7
checkbox input "false"
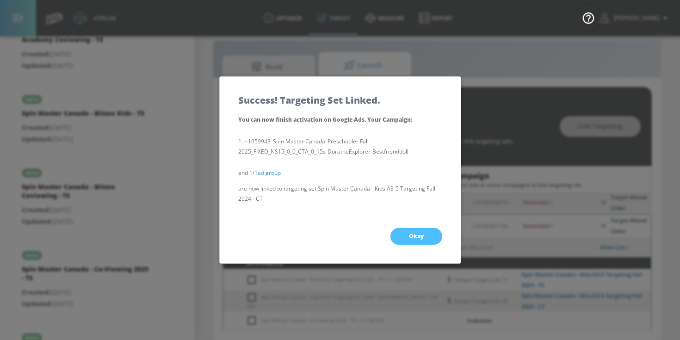
click at [407, 237] on button "Okay" at bounding box center [417, 236] width 52 height 17
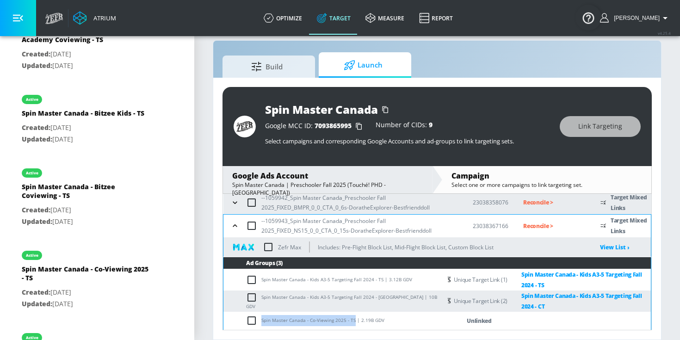
drag, startPoint x: 262, startPoint y: 320, endPoint x: 353, endPoint y: 318, distance: 90.8
click at [353, 318] on td "Spin Master Canada - Co-Viewing 2025 - TS | 2.19B GDV" at bounding box center [333, 321] width 218 height 18
click at [255, 321] on input "checkbox" at bounding box center [253, 320] width 15 height 11
checkbox input "true"
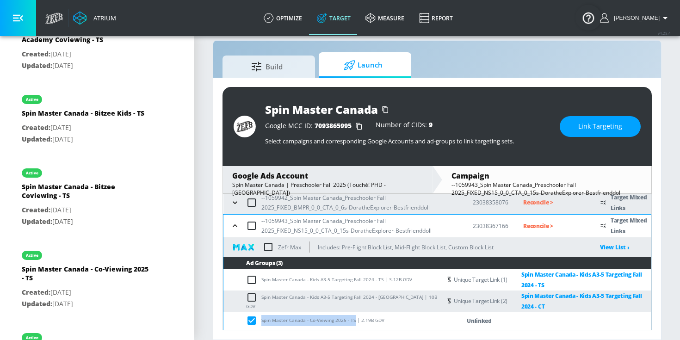
click at [606, 127] on span "Link Targeting" at bounding box center [601, 127] width 44 height 12
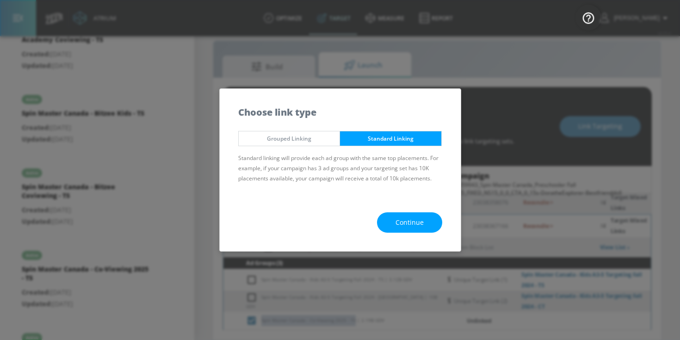
click at [436, 219] on button "Continue" at bounding box center [409, 222] width 65 height 21
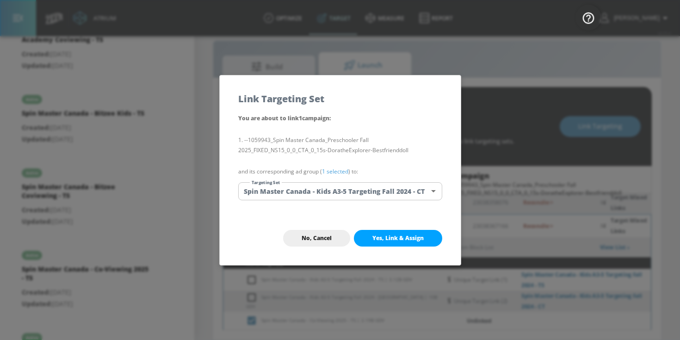
click at [340, 172] on link "1 selected" at bounding box center [335, 172] width 26 height 8
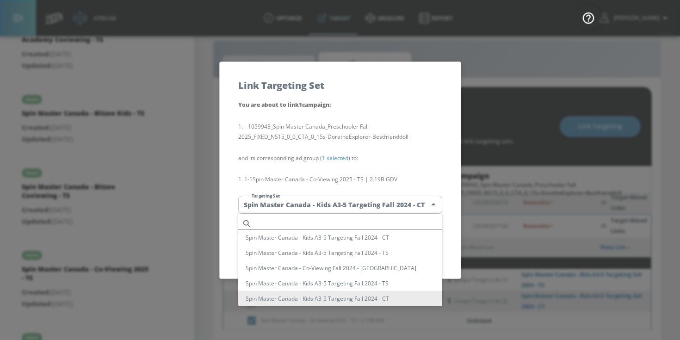
click at [337, 205] on body "Atrium optimize Target measure Report optimize Target measure Report v 4.25.4 […" at bounding box center [340, 164] width 680 height 354
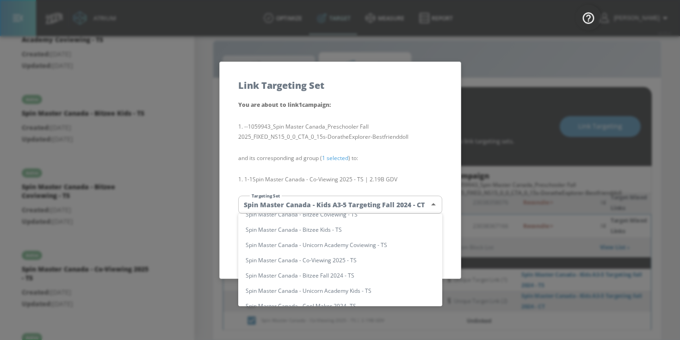
click at [374, 259] on li "Spin Master Canada - Co-Viewing 2025 - TS" at bounding box center [340, 260] width 204 height 15
type input "53d6f3c3-d36e-44d5-91ec-3a6830c74e50"
click at [374, 259] on li "Spin Master Canada - Co-Viewing 2025 - TS" at bounding box center [340, 260] width 204 height 15
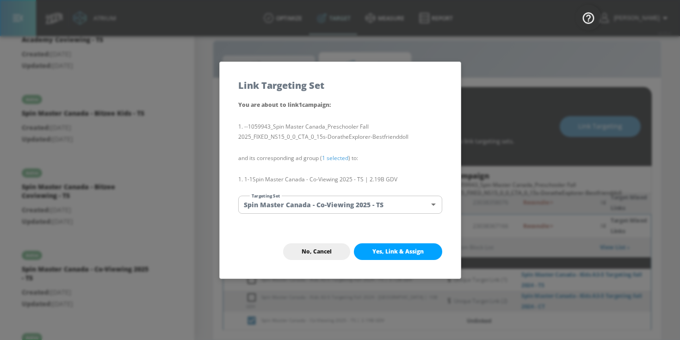
click at [386, 253] on span "Yes, Link & Assign" at bounding box center [398, 251] width 51 height 7
checkbox input "false"
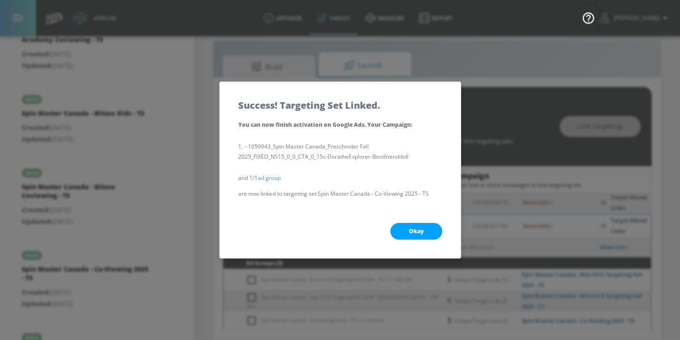
click at [409, 234] on span "Okay" at bounding box center [416, 231] width 15 height 7
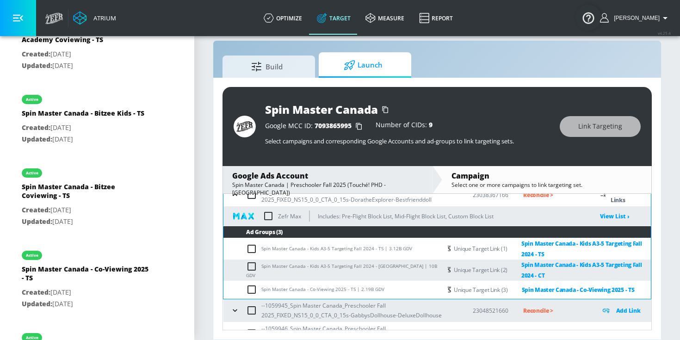
scroll to position [190, 0]
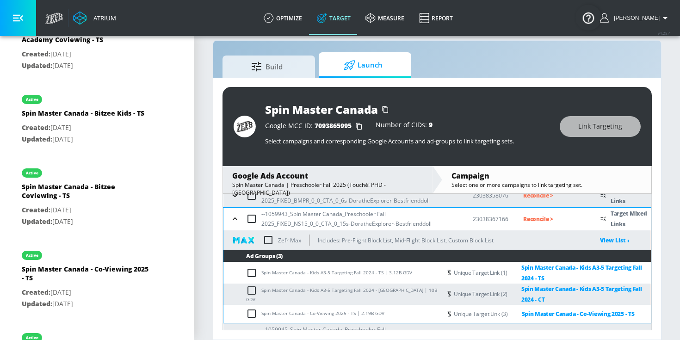
click at [235, 220] on icon "button" at bounding box center [235, 218] width 9 height 9
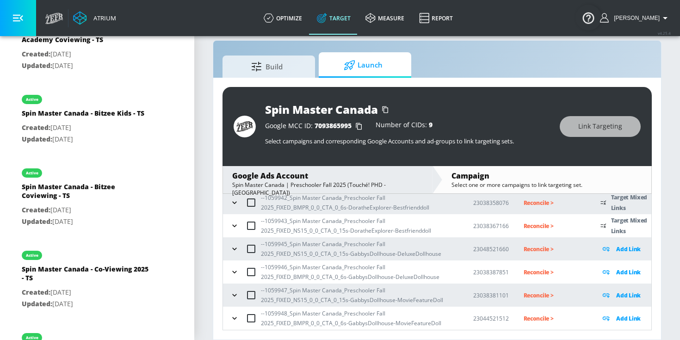
scroll to position [156, 0]
click at [233, 249] on icon "button" at bounding box center [234, 249] width 4 height 2
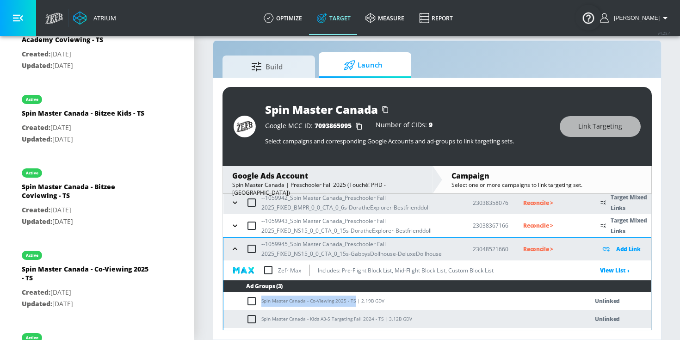
drag, startPoint x: 262, startPoint y: 301, endPoint x: 353, endPoint y: 301, distance: 91.7
click at [353, 301] on td "Spin Master Canada - Co-Viewing 2025 - TS | 2.19B GDV" at bounding box center [397, 301] width 346 height 18
click at [255, 300] on input "checkbox" at bounding box center [253, 301] width 15 height 11
checkbox input "true"
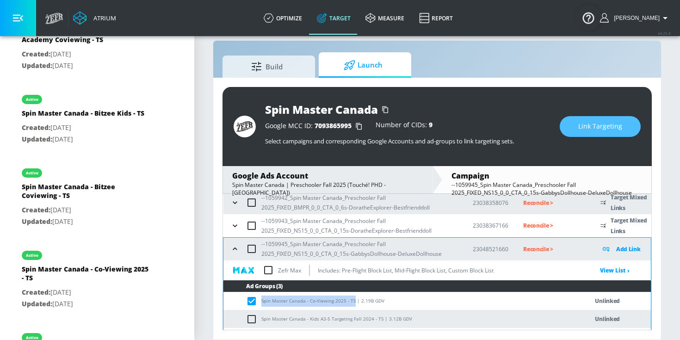
click at [582, 126] on span "Link Targeting" at bounding box center [601, 127] width 44 height 12
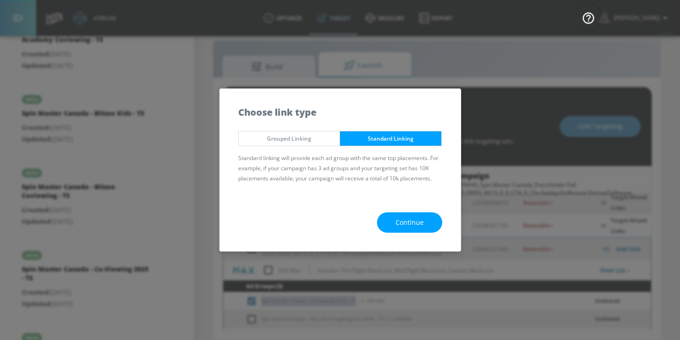
click at [425, 226] on button "Continue" at bounding box center [409, 222] width 65 height 21
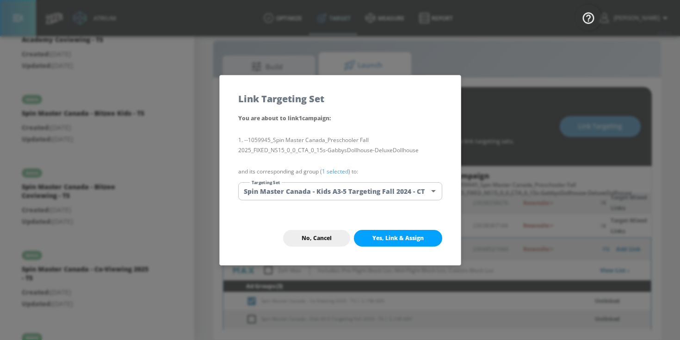
click at [331, 172] on link "1 selected" at bounding box center [335, 172] width 26 height 8
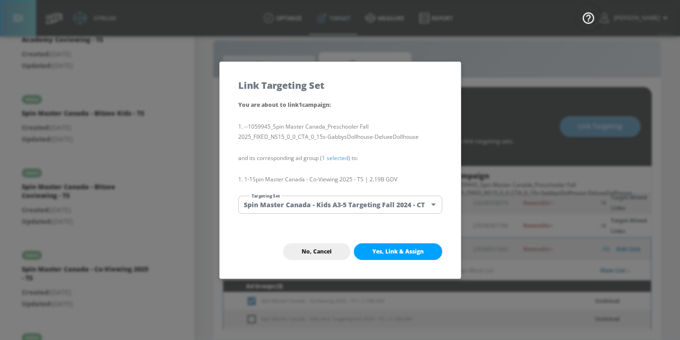
click at [331, 200] on body "Atrium optimize Target measure Report optimize Target measure Report v 4.25.4 […" at bounding box center [340, 164] width 680 height 354
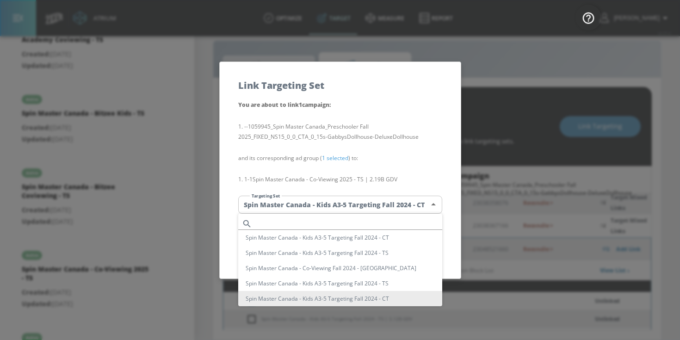
scroll to position [100, 0]
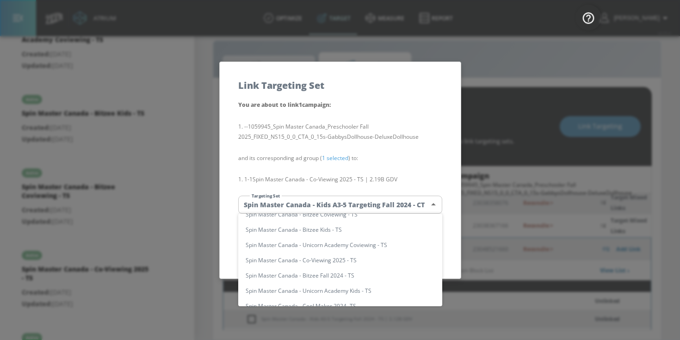
click at [337, 260] on li "Spin Master Canada - Co-Viewing 2025 - TS" at bounding box center [340, 260] width 204 height 15
type input "53d6f3c3-d36e-44d5-91ec-3a6830c74e50"
click at [337, 260] on li "Spin Master Canada - Co-Viewing 2025 - TS" at bounding box center [340, 260] width 204 height 15
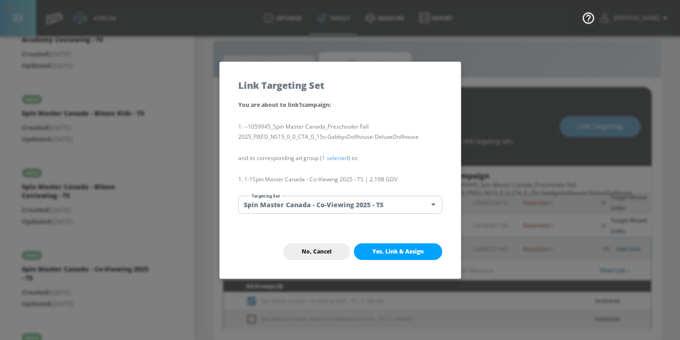
click at [393, 262] on div "No, Cancel Yes, Link & Assign" at bounding box center [340, 252] width 241 height 54
click at [393, 250] on span "Yes, Link & Assign" at bounding box center [398, 251] width 51 height 7
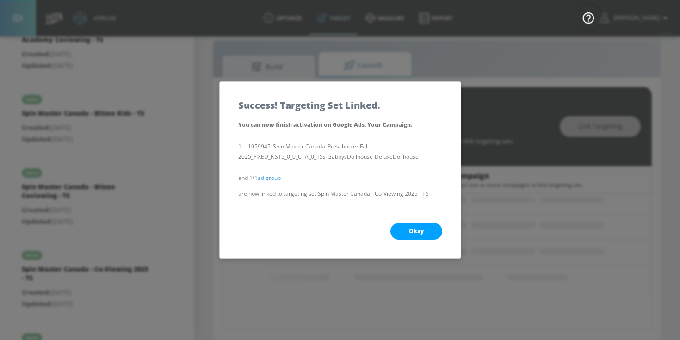
click at [406, 234] on button "Okay" at bounding box center [417, 231] width 52 height 17
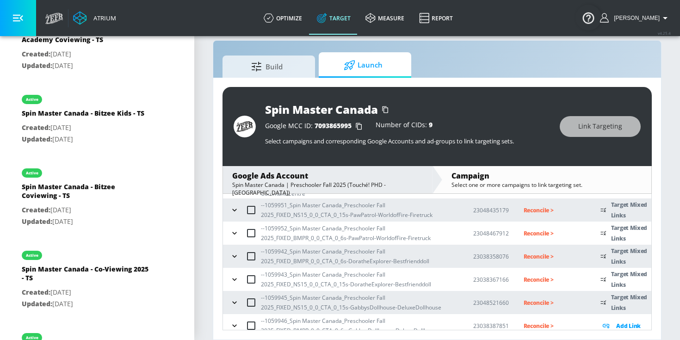
scroll to position [156, 0]
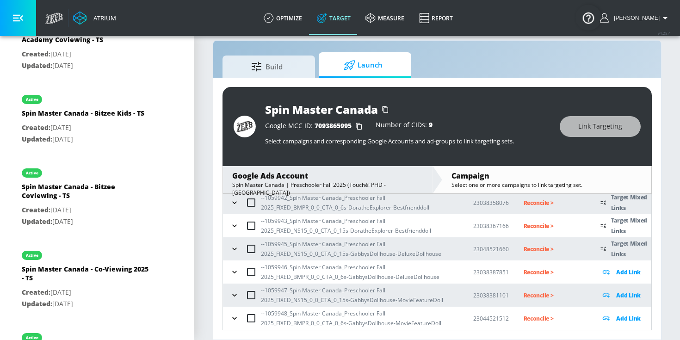
click at [232, 249] on icon "button" at bounding box center [234, 248] width 9 height 9
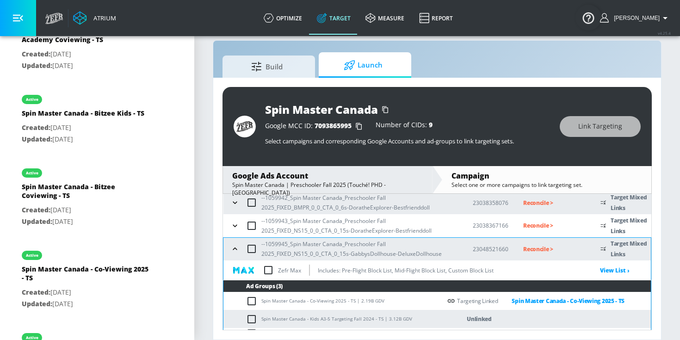
scroll to position [224, 0]
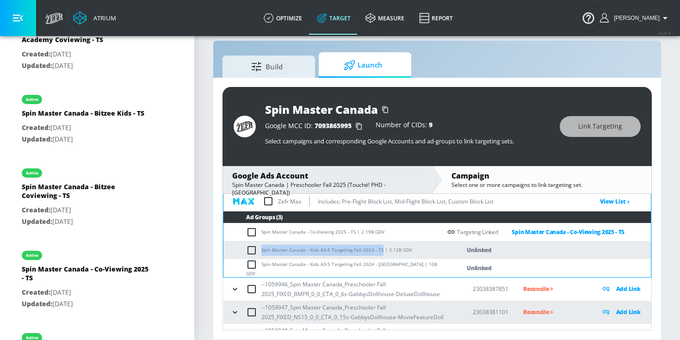
drag, startPoint x: 263, startPoint y: 250, endPoint x: 379, endPoint y: 249, distance: 115.7
click at [379, 249] on td "Spin Master Canada - Kids A3-5 Targeting Fall 2024 - TS | 3.12B GDV" at bounding box center [333, 250] width 218 height 18
click at [257, 252] on input "checkbox" at bounding box center [253, 250] width 15 height 11
checkbox input "true"
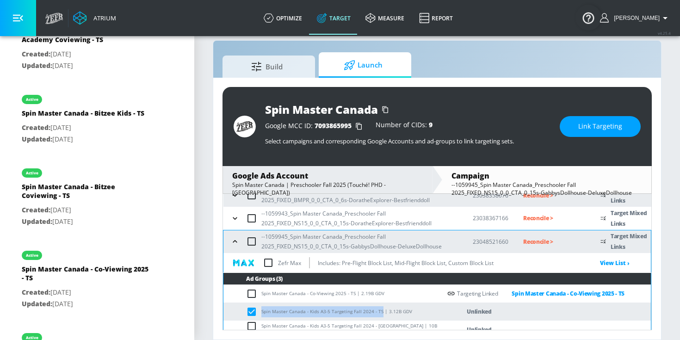
scroll to position [156, 0]
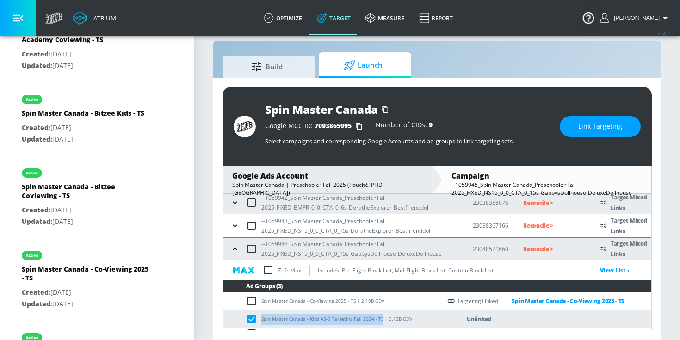
click at [603, 134] on button "Link Targeting" at bounding box center [600, 126] width 81 height 21
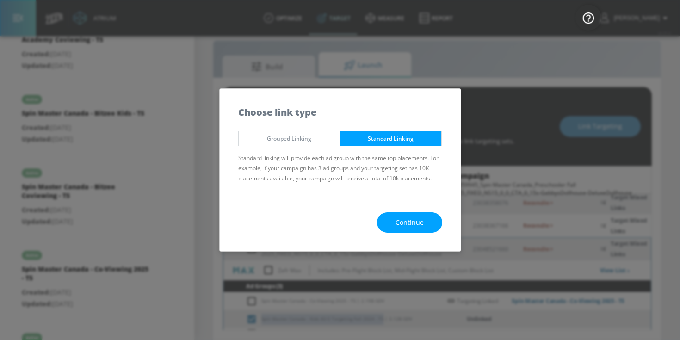
click at [429, 225] on button "Continue" at bounding box center [409, 222] width 65 height 21
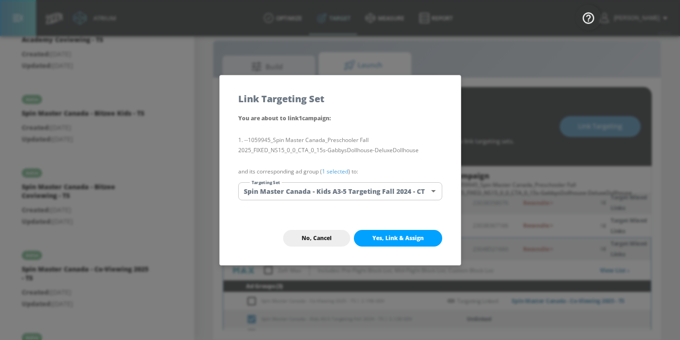
click at [344, 173] on link "1 selected" at bounding box center [335, 172] width 26 height 8
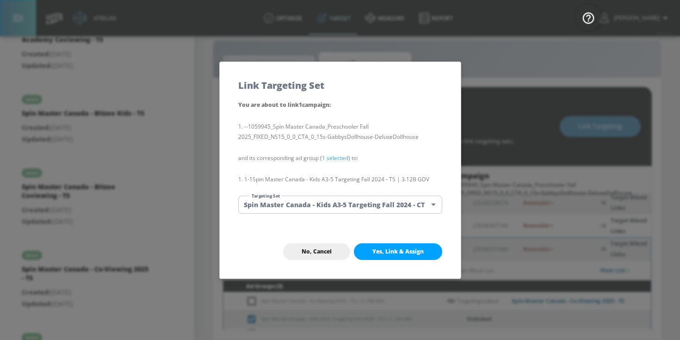
click at [344, 199] on body "Atrium optimize Target measure Report optimize Target measure Report v 4.25.4 […" at bounding box center [340, 164] width 680 height 354
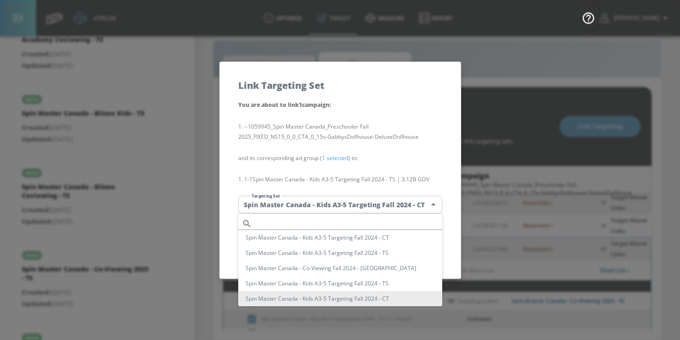
scroll to position [0, 0]
click at [357, 252] on li "Spin Master Canada - Kids A3-5 Targeting Fall 2024 - TS" at bounding box center [340, 252] width 204 height 15
type input "21097975-8b35-4a72-9549-0931b3ed2cb2"
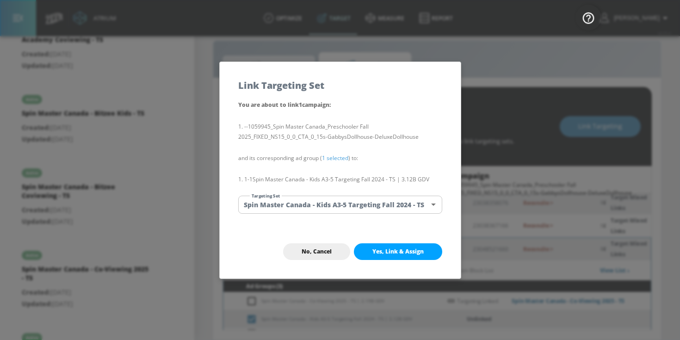
click at [396, 250] on span "Yes, Link & Assign" at bounding box center [398, 251] width 51 height 7
checkbox input "false"
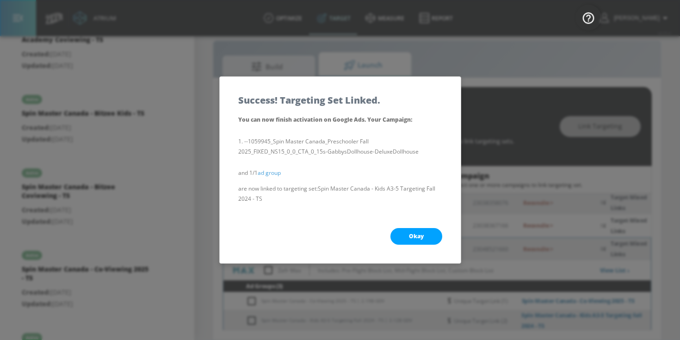
click at [409, 235] on span "Okay" at bounding box center [416, 236] width 15 height 7
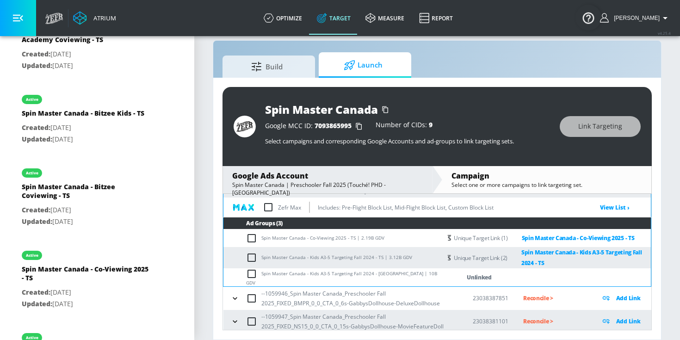
scroll to position [224, 0]
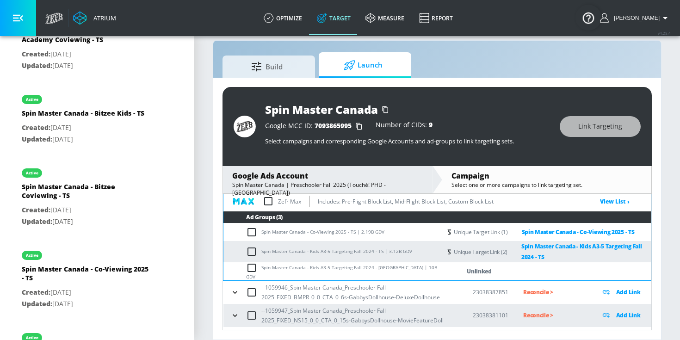
drag, startPoint x: 261, startPoint y: 271, endPoint x: 276, endPoint y: 272, distance: 14.8
click at [276, 272] on td "Spin Master Canada - Kids A3-5 Targeting Fall 2024 - [GEOGRAPHIC_DATA] | 10B GDV" at bounding box center [333, 271] width 218 height 18
drag, startPoint x: 263, startPoint y: 271, endPoint x: 354, endPoint y: 269, distance: 90.7
click at [354, 270] on td "Spin Master Canada - Kids A3-5 Targeting Fall 2024 - [GEOGRAPHIC_DATA] | 10B GDV" at bounding box center [333, 271] width 218 height 18
drag, startPoint x: 379, startPoint y: 271, endPoint x: 254, endPoint y: 269, distance: 125.5
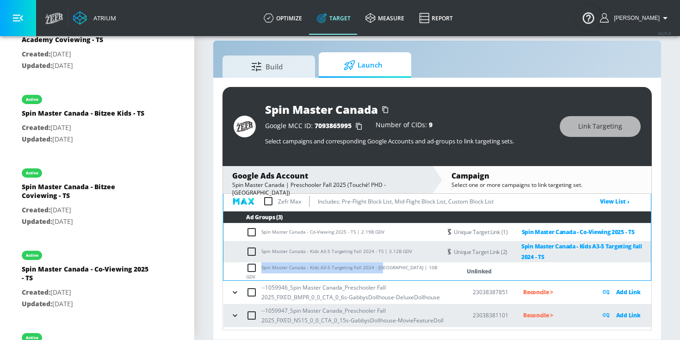
click at [254, 269] on td "Spin Master Canada - Kids A3-5 Targeting Fall 2024 - [GEOGRAPHIC_DATA] | 10B GDV" at bounding box center [333, 271] width 218 height 18
click at [254, 269] on input "checkbox" at bounding box center [253, 267] width 15 height 11
checkbox input "true"
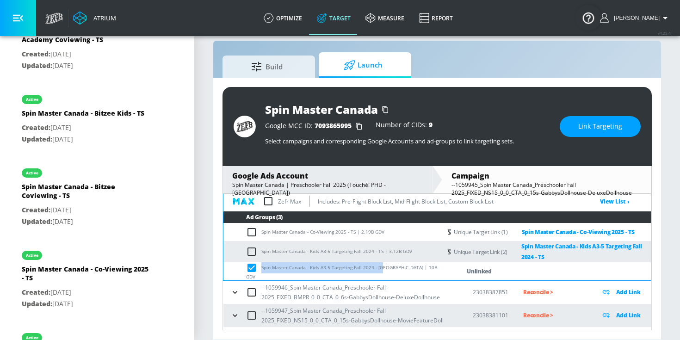
click at [579, 123] on button "Link Targeting" at bounding box center [600, 126] width 81 height 21
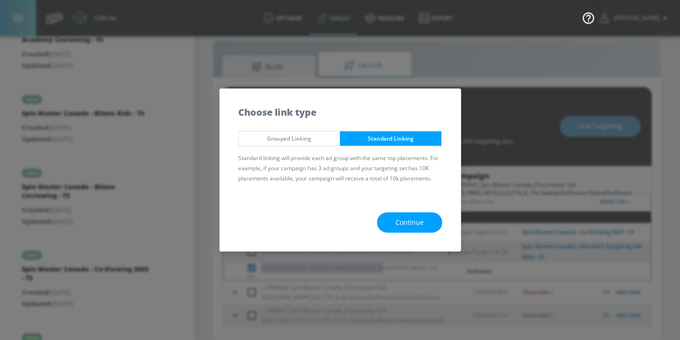
click at [438, 225] on button "Continue" at bounding box center [409, 222] width 65 height 21
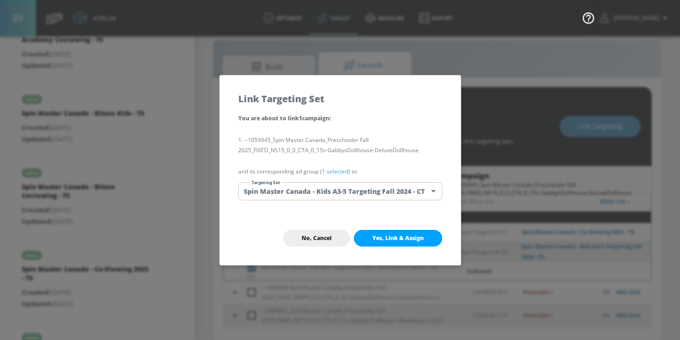
click at [329, 170] on link "1 selected" at bounding box center [335, 172] width 26 height 8
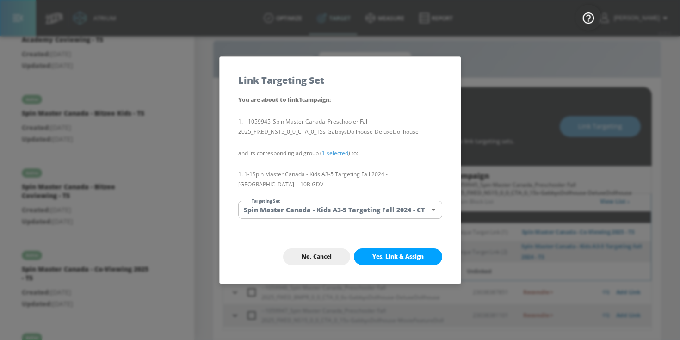
click at [329, 206] on body "Atrium optimize Target measure Report optimize Target measure Report v 4.25.4 […" at bounding box center [340, 164] width 680 height 354
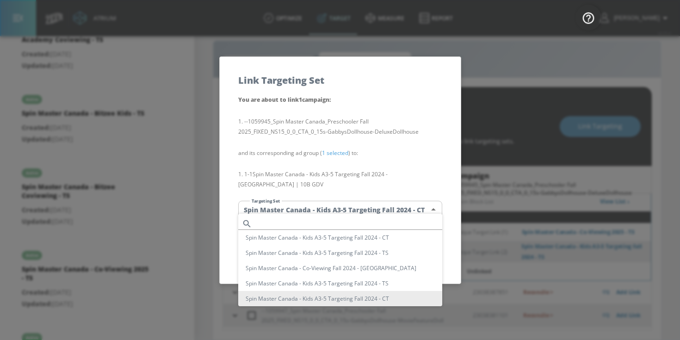
scroll to position [0, 0]
click at [345, 241] on li "Spin Master Canada - Kids A3-5 Targeting Fall 2024 - CT" at bounding box center [340, 237] width 204 height 15
type input "34de6739-b1a8-413b-9b8d-1d44f1851779"
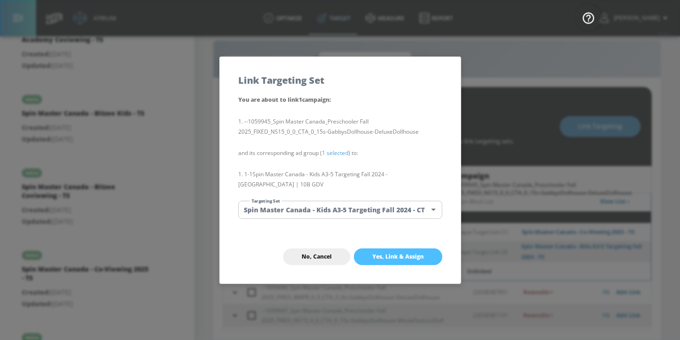
click at [405, 255] on button "Yes, Link & Assign" at bounding box center [398, 257] width 88 height 17
checkbox input "false"
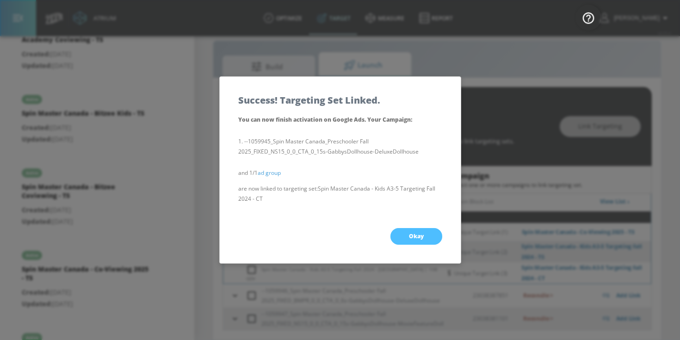
click at [397, 234] on button "Okay" at bounding box center [417, 236] width 52 height 17
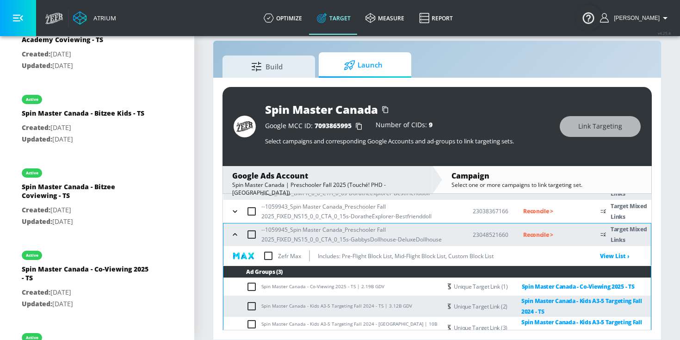
click at [236, 237] on icon "button" at bounding box center [235, 234] width 9 height 9
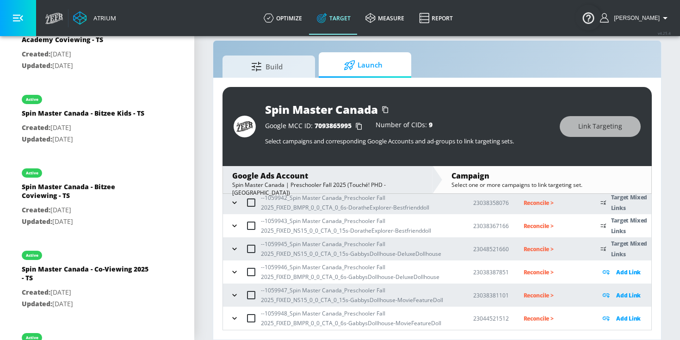
click at [234, 273] on icon "button" at bounding box center [234, 272] width 4 height 2
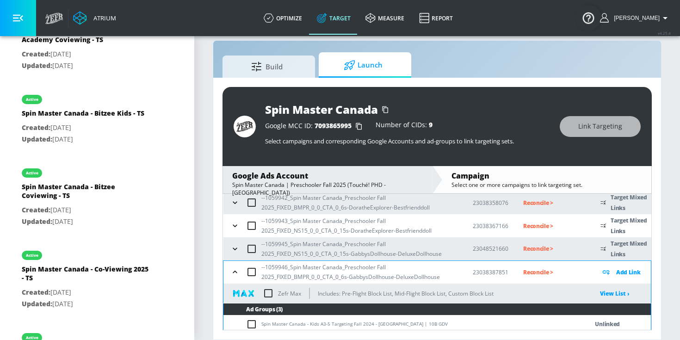
scroll to position [215, 0]
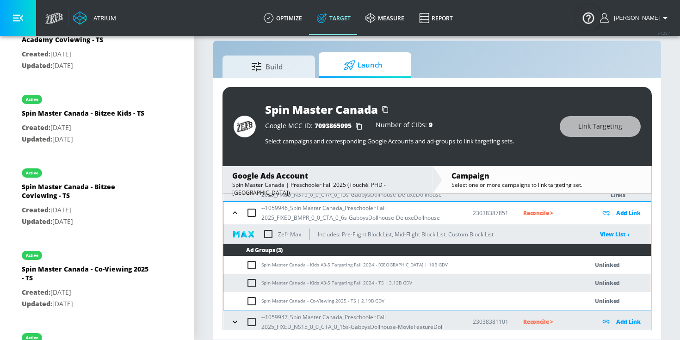
click at [264, 265] on td "Spin Master Canada - Kids A3-5 Targeting Fall 2024 - [GEOGRAPHIC_DATA] | 10B GDV" at bounding box center [397, 265] width 346 height 18
drag, startPoint x: 263, startPoint y: 265, endPoint x: 330, endPoint y: 265, distance: 67.6
click at [329, 265] on td "Spin Master Canada - Kids A3-5 Targeting Fall 2024 - [GEOGRAPHIC_DATA] | 10B GDV" at bounding box center [397, 265] width 346 height 18
drag, startPoint x: 380, startPoint y: 265, endPoint x: 238, endPoint y: 259, distance: 141.8
click at [238, 259] on td "Spin Master Canada - Kids A3-5 Targeting Fall 2024 - [GEOGRAPHIC_DATA] | 10B GDV" at bounding box center [397, 265] width 346 height 18
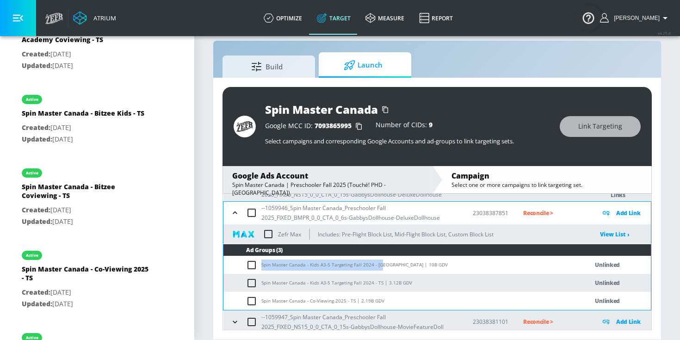
click at [253, 267] on input "checkbox" at bounding box center [253, 265] width 15 height 11
checkbox input "true"
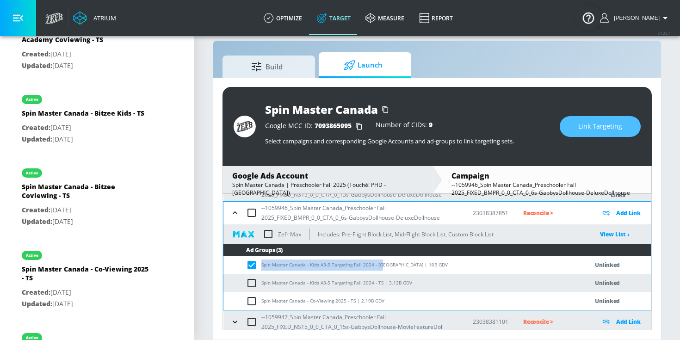
click at [626, 126] on button "Link Targeting" at bounding box center [600, 126] width 81 height 21
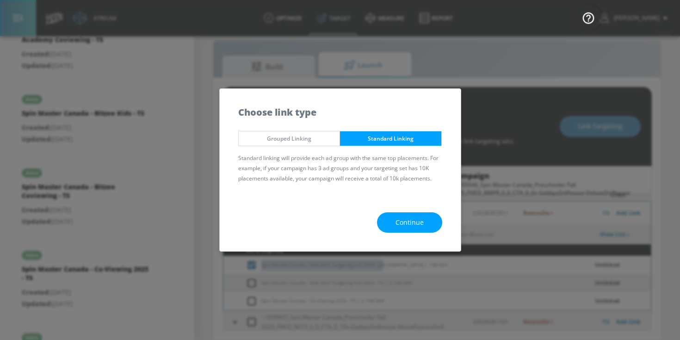
click at [424, 226] on button "Continue" at bounding box center [409, 222] width 65 height 21
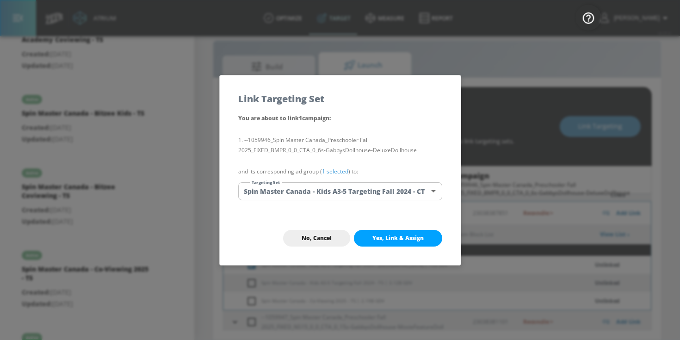
click at [347, 172] on link "1 selected" at bounding box center [335, 172] width 26 height 8
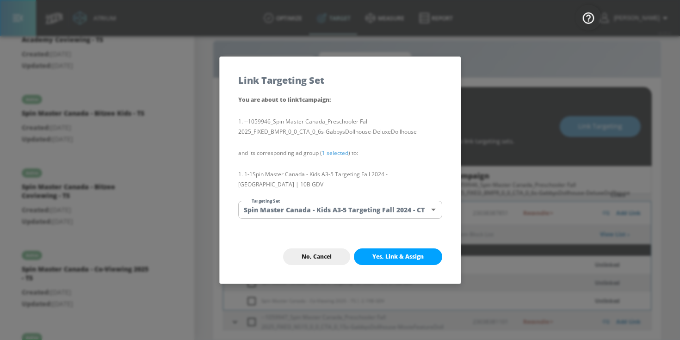
click at [347, 204] on body "Atrium optimize Target measure Report optimize Target measure Report v 4.25.4 […" at bounding box center [340, 164] width 680 height 354
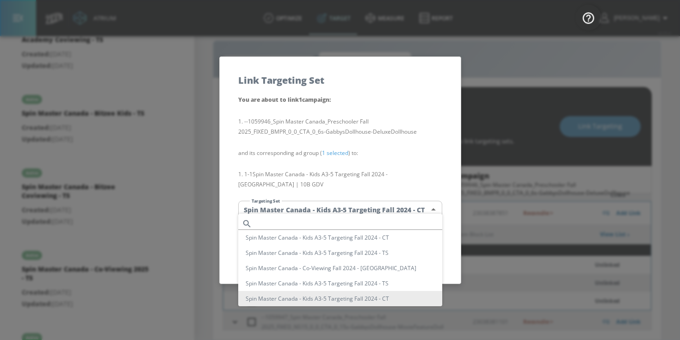
scroll to position [0, 0]
click at [352, 237] on li "Spin Master Canada - Kids A3-5 Targeting Fall 2024 - CT" at bounding box center [340, 237] width 204 height 15
type input "34de6739-b1a8-413b-9b8d-1d44f1851779"
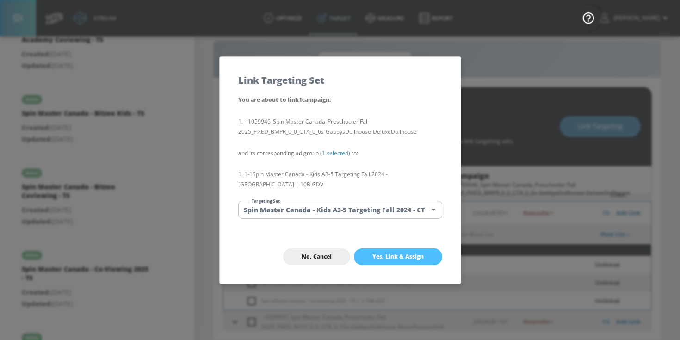
click at [389, 253] on span "Yes, Link & Assign" at bounding box center [398, 256] width 51 height 7
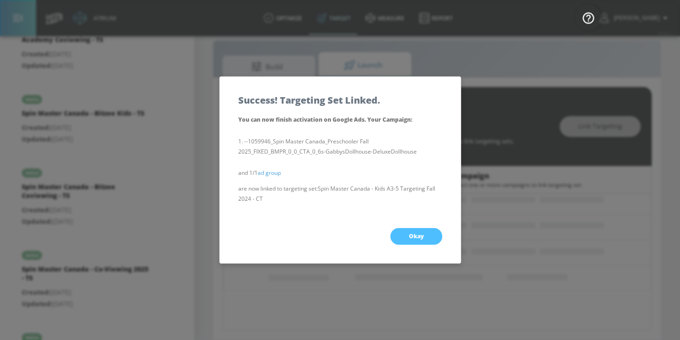
click at [405, 239] on button "Okay" at bounding box center [417, 236] width 52 height 17
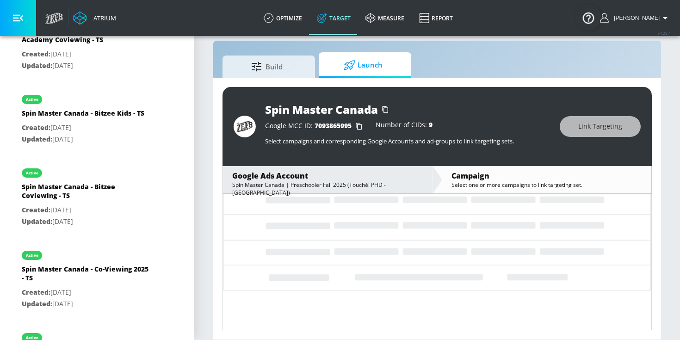
scroll to position [156, 0]
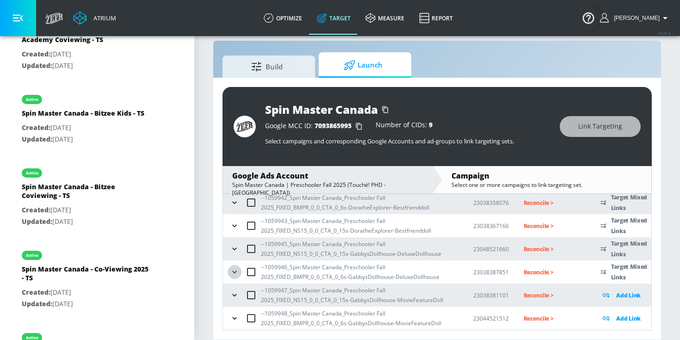
click at [233, 270] on icon "button" at bounding box center [234, 272] width 9 height 9
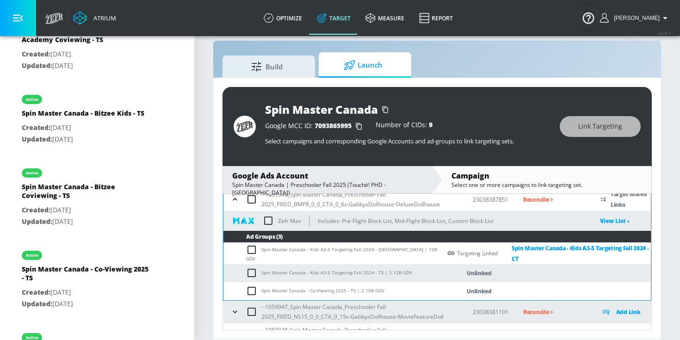
scroll to position [245, 0]
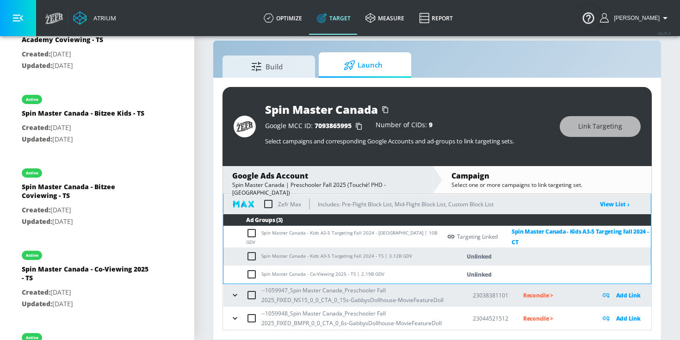
drag, startPoint x: 262, startPoint y: 255, endPoint x: 303, endPoint y: 253, distance: 41.7
click at [298, 254] on td "Spin Master Canada - Kids A3-5 Targeting Fall 2024 - TS | 3.12B GDV" at bounding box center [333, 257] width 218 height 18
drag, startPoint x: 379, startPoint y: 256, endPoint x: 252, endPoint y: 256, distance: 127.3
click at [252, 256] on td "Spin Master Canada - Kids A3-5 Targeting Fall 2024 - TS | 3.12B GDV" at bounding box center [333, 257] width 218 height 18
click at [252, 256] on input "checkbox" at bounding box center [253, 256] width 15 height 11
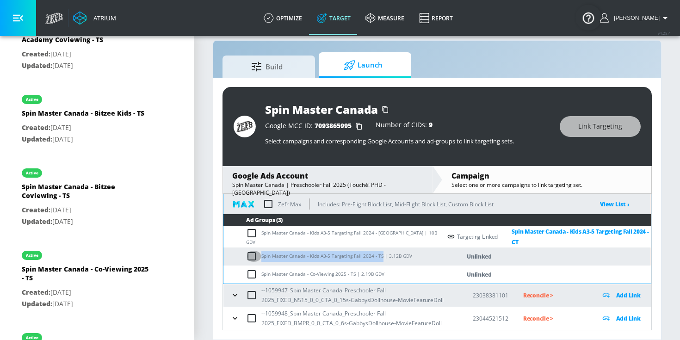
checkbox input "true"
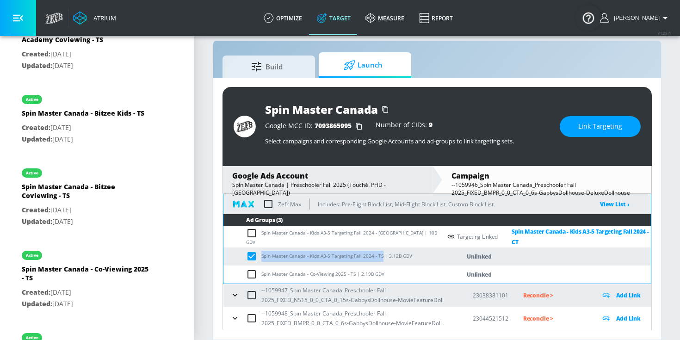
click at [584, 117] on button "Link Targeting" at bounding box center [600, 126] width 81 height 21
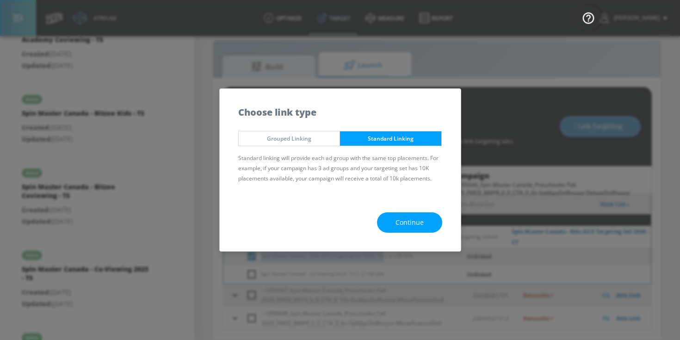
click at [425, 225] on button "Continue" at bounding box center [409, 222] width 65 height 21
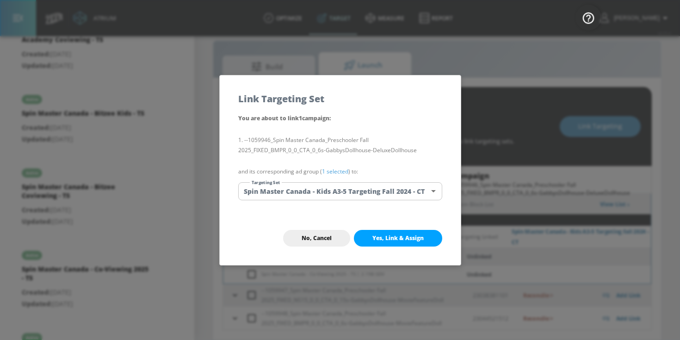
click at [343, 171] on link "1 selected" at bounding box center [335, 172] width 26 height 8
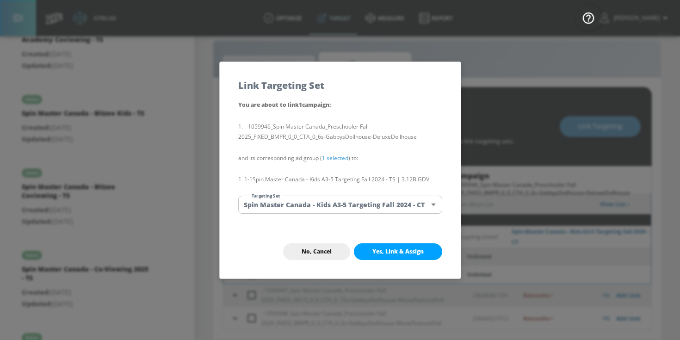
click at [343, 206] on body "Atrium optimize Target measure Report optimize Target measure Report v 4.25.4 […" at bounding box center [340, 164] width 680 height 354
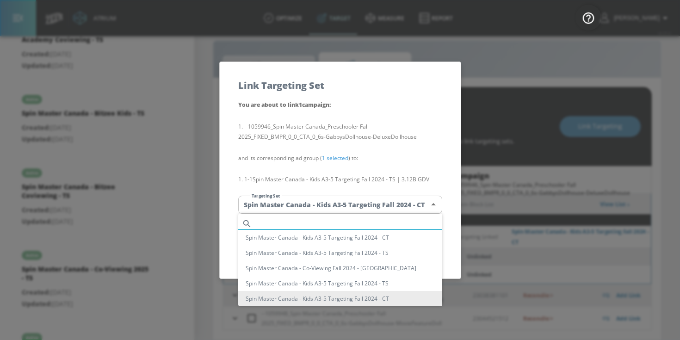
click at [338, 222] on input "text" at bounding box center [349, 224] width 187 height 12
paste input "Spin Master Canada - Kids A3-5 Targeting Fall 2024 - TS"
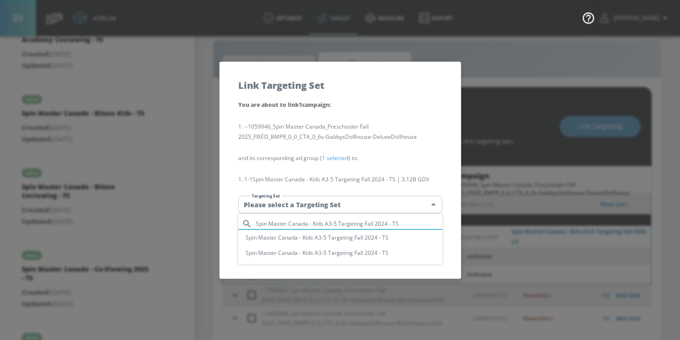
scroll to position [0, 0]
type input "Spin Master Canada - Kids A3-5 Targeting Fall 2024 - TS"
click at [395, 240] on li "Spin Master Canada - Kids A3-5 Targeting Fall 2024 - TS" at bounding box center [340, 237] width 204 height 15
type input "21097975-8b35-4a72-9549-0931b3ed2cb2"
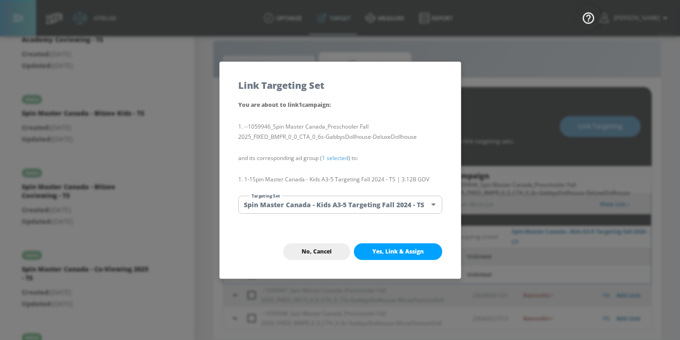
click at [400, 254] on span "Yes, Link & Assign" at bounding box center [398, 251] width 51 height 7
checkbox input "false"
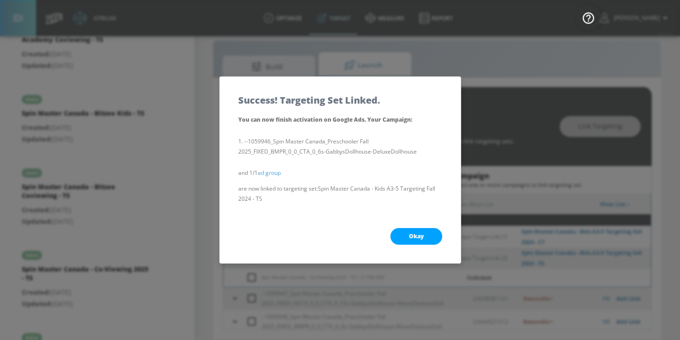
click at [412, 233] on span "Okay" at bounding box center [416, 236] width 15 height 7
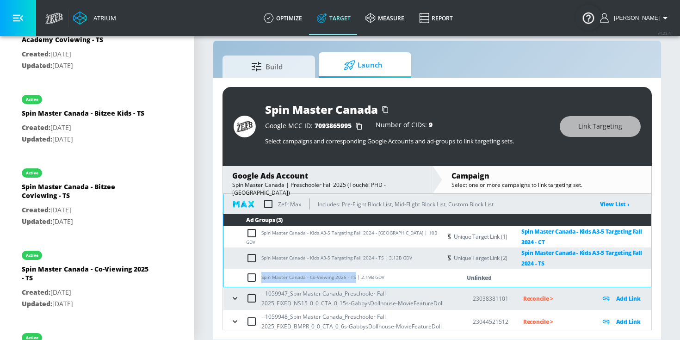
drag, startPoint x: 262, startPoint y: 277, endPoint x: 353, endPoint y: 277, distance: 90.3
click at [353, 277] on td "Spin Master Canada - Co-Viewing 2025 - TS | 2.19B GDV" at bounding box center [333, 278] width 218 height 18
click at [255, 276] on input "checkbox" at bounding box center [253, 277] width 15 height 11
checkbox input "true"
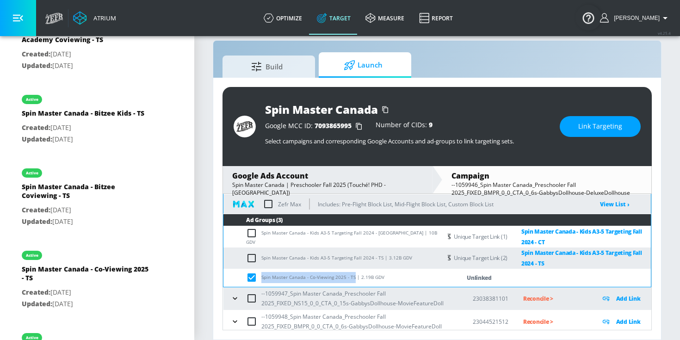
click at [590, 120] on button "Link Targeting" at bounding box center [600, 126] width 81 height 21
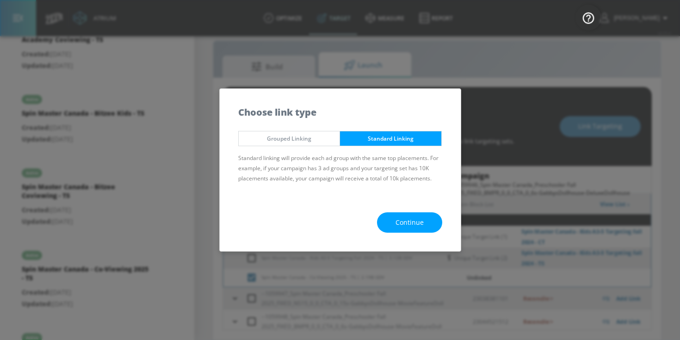
click at [399, 234] on div "Continue" at bounding box center [340, 223] width 241 height 58
click at [402, 227] on span "Continue" at bounding box center [410, 223] width 28 height 12
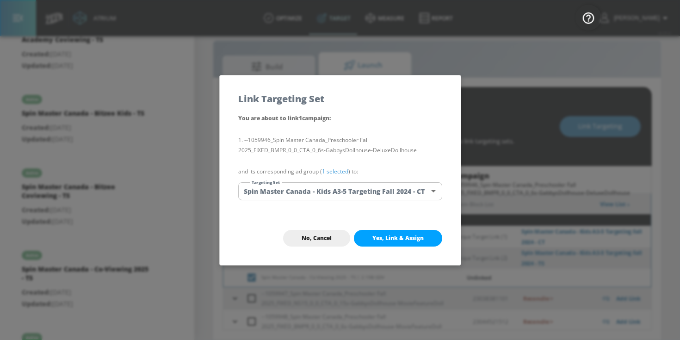
click at [340, 170] on link "1 selected" at bounding box center [335, 172] width 26 height 8
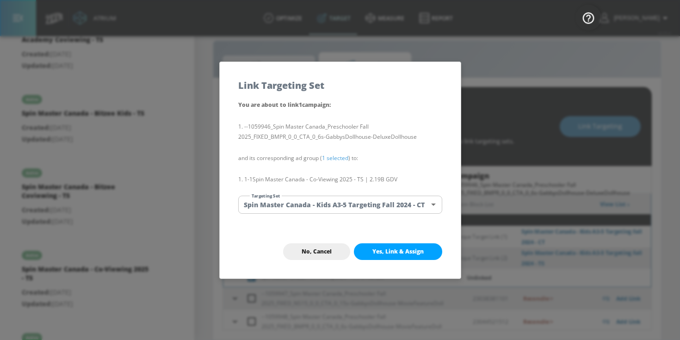
click at [336, 202] on body "Atrium optimize Target measure Report optimize Target measure Report v 4.25.4 […" at bounding box center [340, 164] width 680 height 354
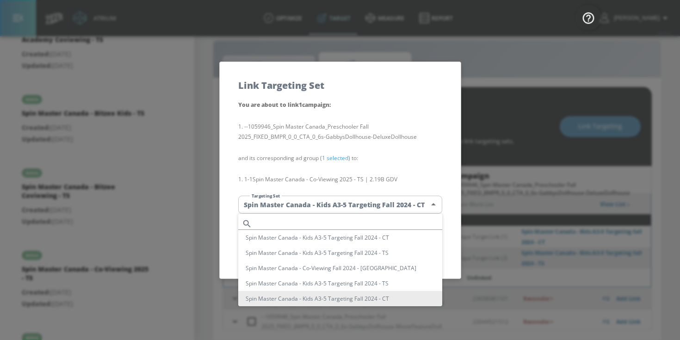
scroll to position [100, 0]
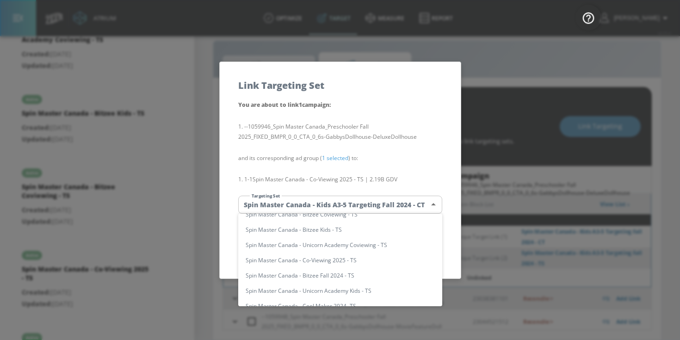
click at [340, 262] on li "Spin Master Canada - Co-Viewing 2025 - TS" at bounding box center [340, 260] width 204 height 15
type input "53d6f3c3-d36e-44d5-91ec-3a6830c74e50"
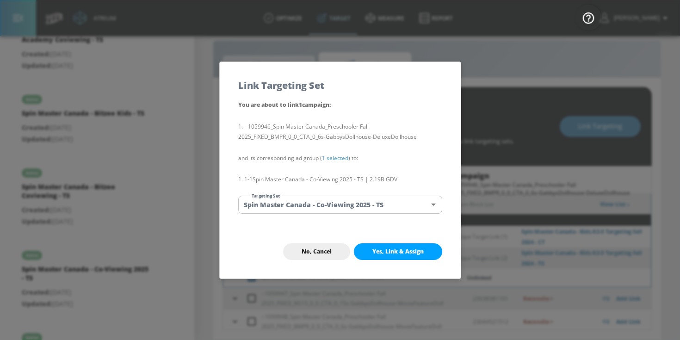
click at [340, 262] on ul "Spin Master [GEOGRAPHIC_DATA] - Kids A3-5 Targeting Fall 2024 - CT Spin Master …" at bounding box center [314, 271] width 153 height 226
click at [371, 250] on button "Yes, Link & Assign" at bounding box center [398, 251] width 88 height 17
checkbox input "false"
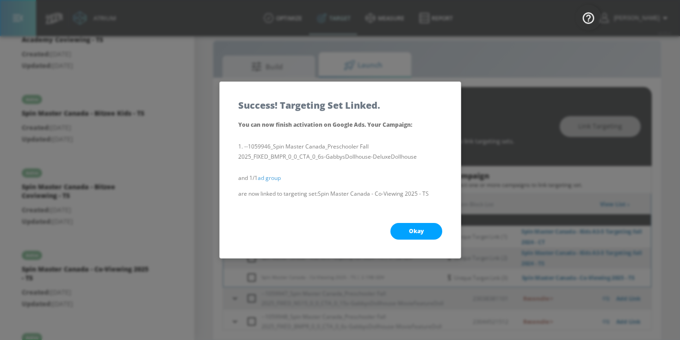
click at [400, 230] on button "Okay" at bounding box center [417, 231] width 52 height 17
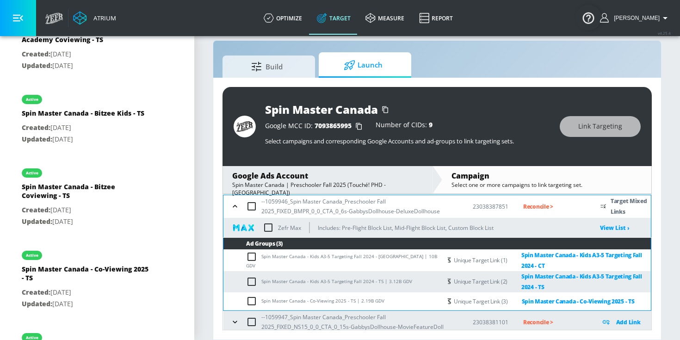
scroll to position [216, 0]
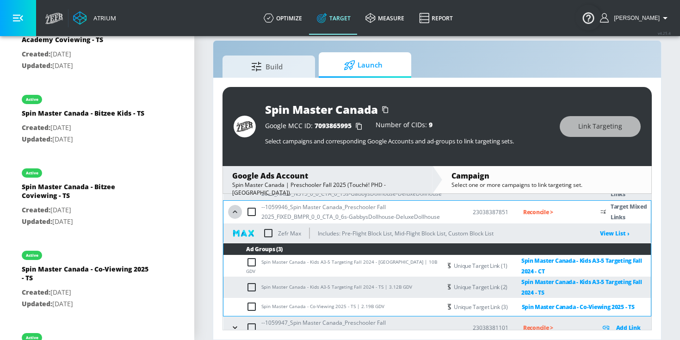
click at [233, 213] on icon "button" at bounding box center [235, 211] width 9 height 9
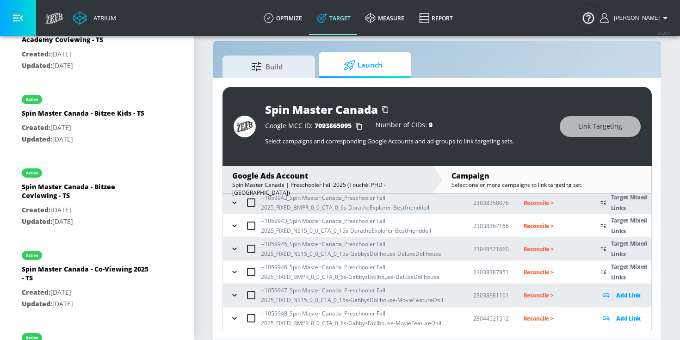
scroll to position [156, 0]
click at [233, 297] on icon "button" at bounding box center [234, 295] width 9 height 9
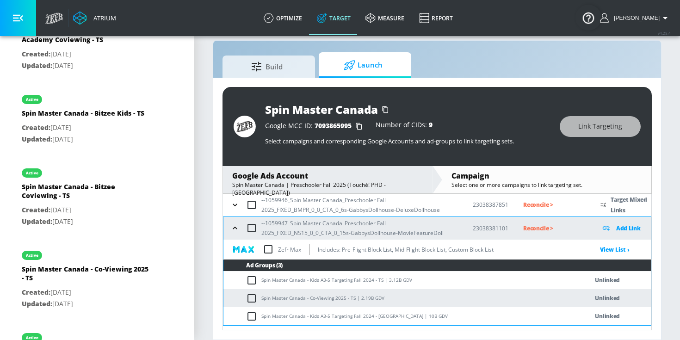
scroll to position [242, 0]
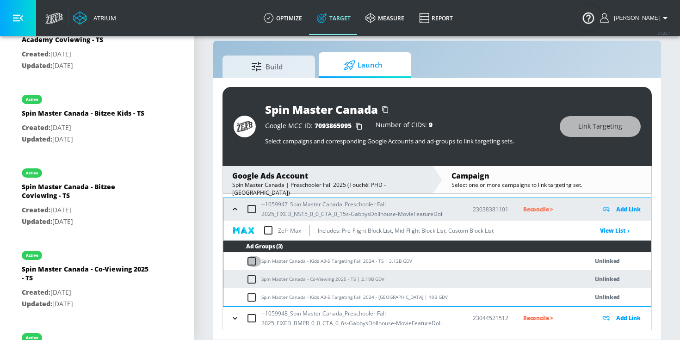
click at [262, 261] on input "checkbox" at bounding box center [253, 261] width 15 height 11
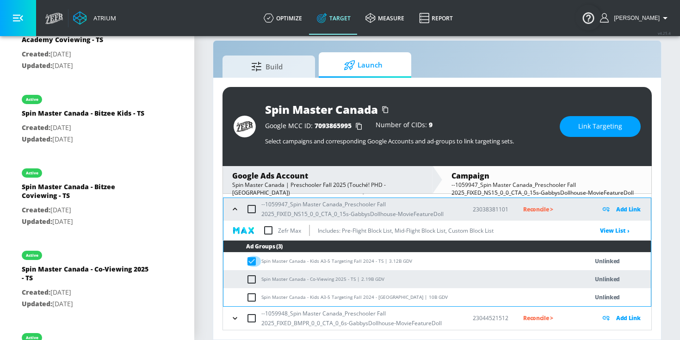
click at [255, 261] on input "checkbox" at bounding box center [253, 261] width 15 height 11
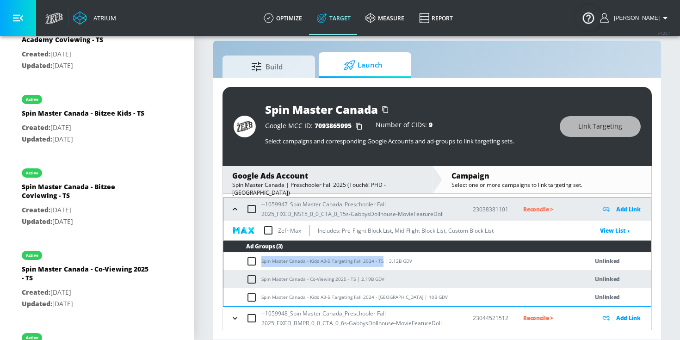
drag, startPoint x: 262, startPoint y: 260, endPoint x: 380, endPoint y: 263, distance: 118.1
click at [380, 263] on td "Spin Master Canada - Kids A3-5 Targeting Fall 2024 - TS | 3.12B GDV" at bounding box center [397, 261] width 346 height 18
click at [251, 259] on input "checkbox" at bounding box center [253, 261] width 15 height 11
checkbox input "true"
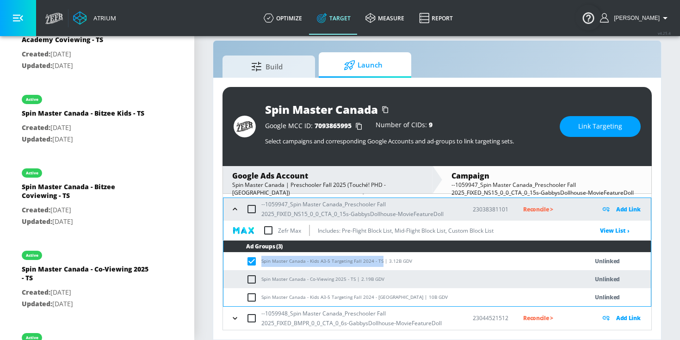
click at [626, 118] on button "Link Targeting" at bounding box center [600, 126] width 81 height 21
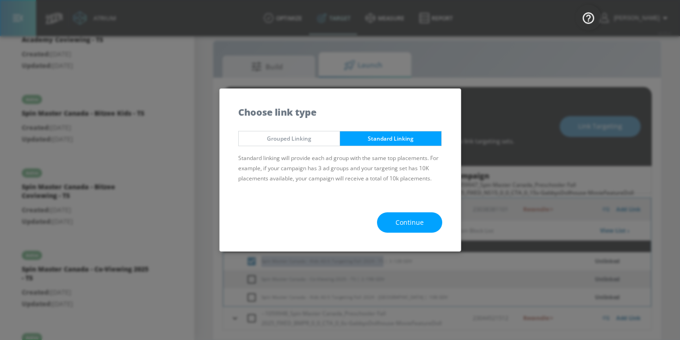
click at [430, 222] on button "Continue" at bounding box center [409, 222] width 65 height 21
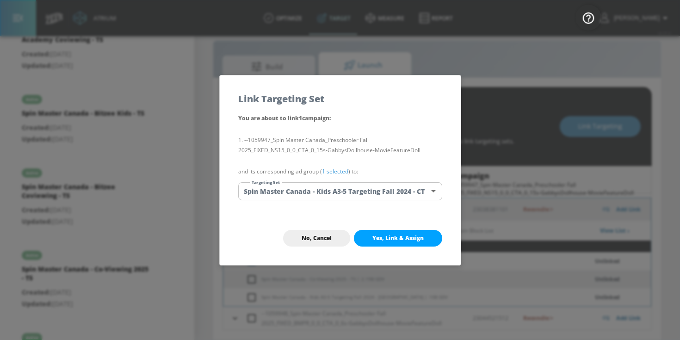
click at [337, 173] on link "1 selected" at bounding box center [335, 172] width 26 height 8
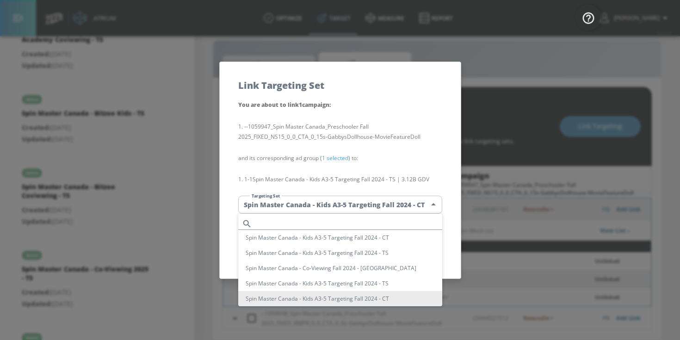
click at [336, 203] on body "Atrium optimize Target measure Report optimize Target measure Report v 4.25.4 […" at bounding box center [340, 164] width 680 height 354
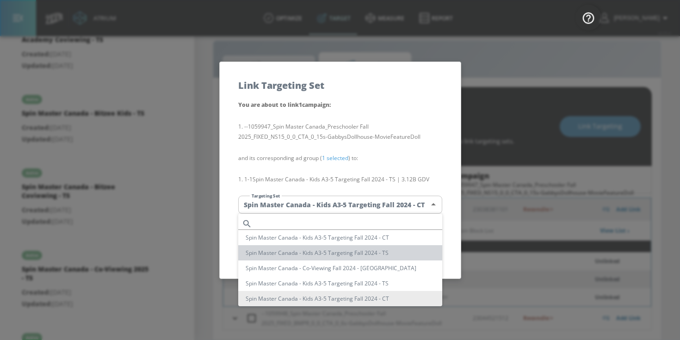
click at [323, 252] on li "Spin Master Canada - Kids A3-5 Targeting Fall 2024 - TS" at bounding box center [340, 252] width 204 height 15
type input "21097975-8b35-4a72-9549-0931b3ed2cb2"
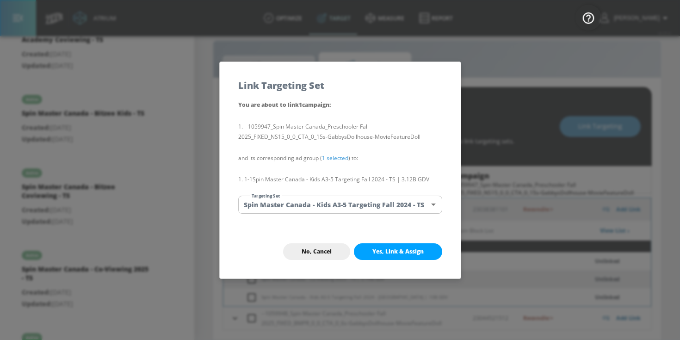
click at [388, 251] on span "Yes, Link & Assign" at bounding box center [398, 251] width 51 height 7
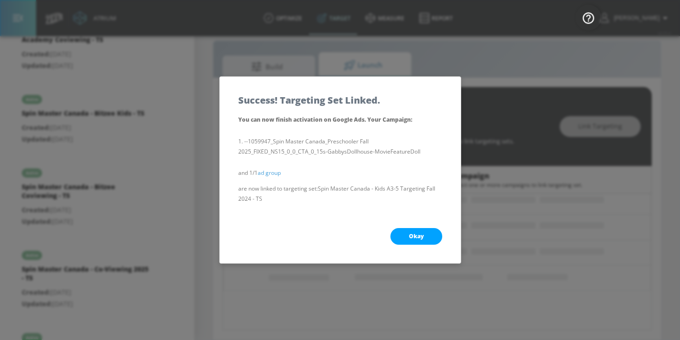
click at [407, 238] on button "Okay" at bounding box center [417, 236] width 52 height 17
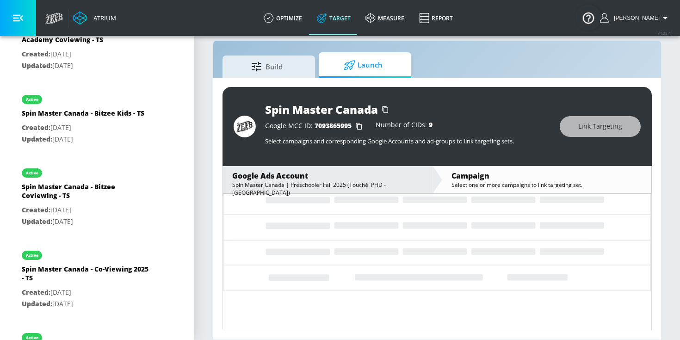
scroll to position [156, 0]
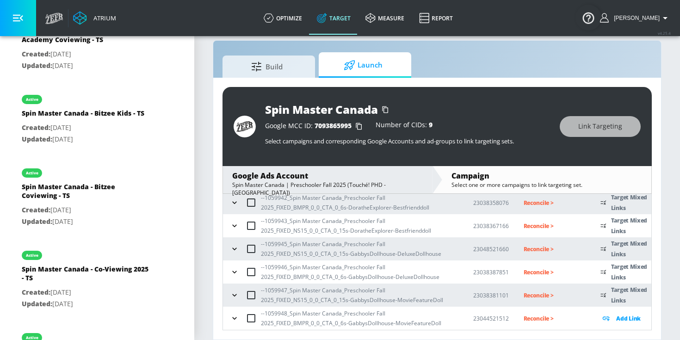
click at [232, 295] on icon "button" at bounding box center [234, 295] width 9 height 9
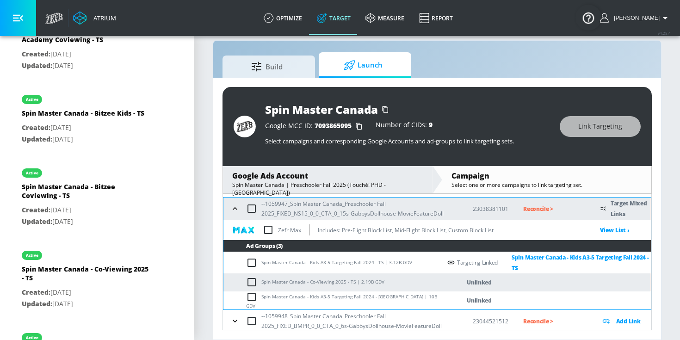
scroll to position [245, 0]
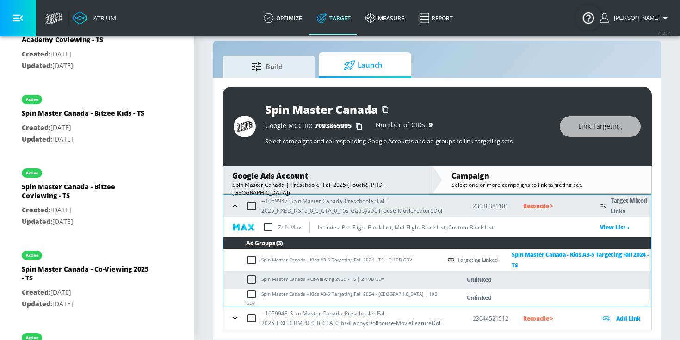
drag, startPoint x: 263, startPoint y: 276, endPoint x: 350, endPoint y: 278, distance: 87.5
click at [350, 278] on td "Spin Master Canada - Co-Viewing 2025 - TS | 2.19B GDV" at bounding box center [333, 280] width 218 height 18
drag, startPoint x: 353, startPoint y: 278, endPoint x: 259, endPoint y: 278, distance: 94.0
click at [259, 278] on td "Spin Master Canada - Co-Viewing 2025 - TS | 2.19B GDV" at bounding box center [333, 280] width 218 height 18
click at [252, 278] on input "checkbox" at bounding box center [253, 279] width 15 height 11
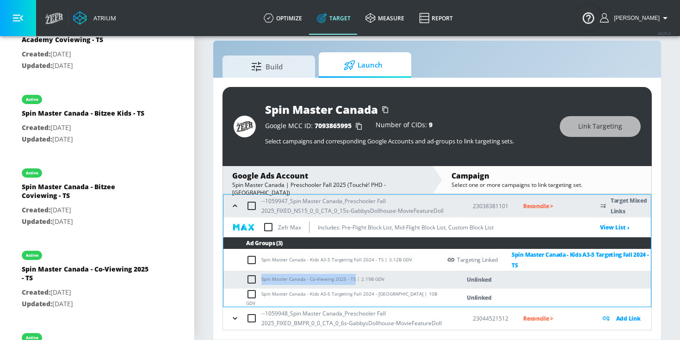
checkbox input "true"
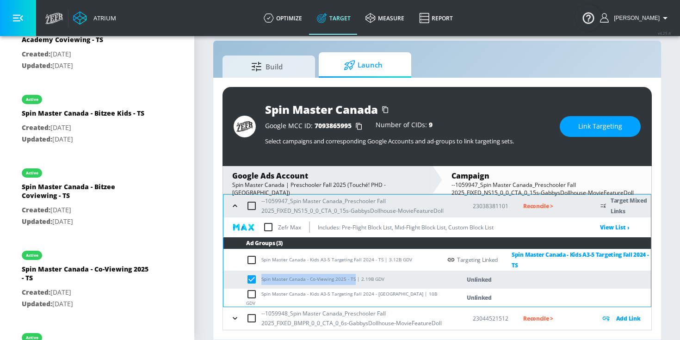
click at [602, 124] on span "Link Targeting" at bounding box center [601, 127] width 44 height 12
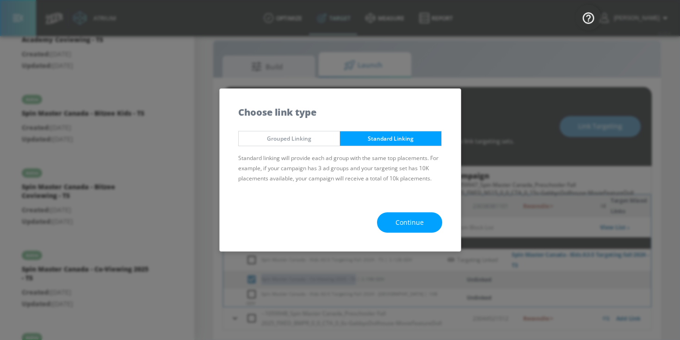
click at [402, 227] on span "Continue" at bounding box center [410, 223] width 28 height 12
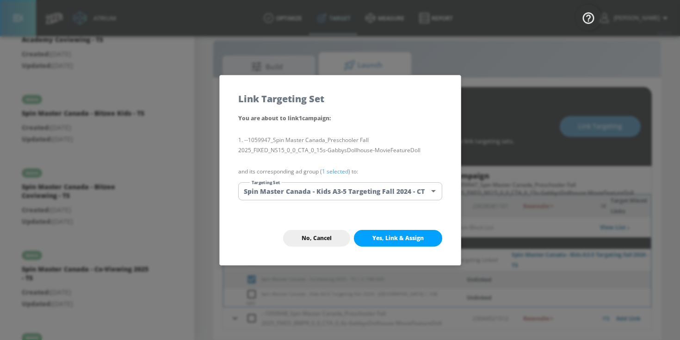
click at [339, 169] on link "1 selected" at bounding box center [335, 172] width 26 height 8
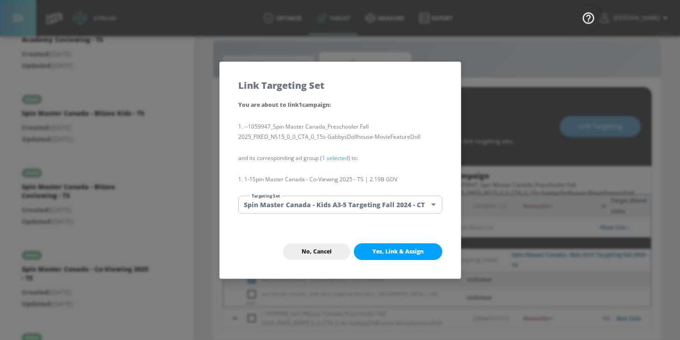
click at [338, 204] on body "Atrium optimize Target measure Report optimize Target measure Report v 4.25.4 […" at bounding box center [340, 164] width 680 height 354
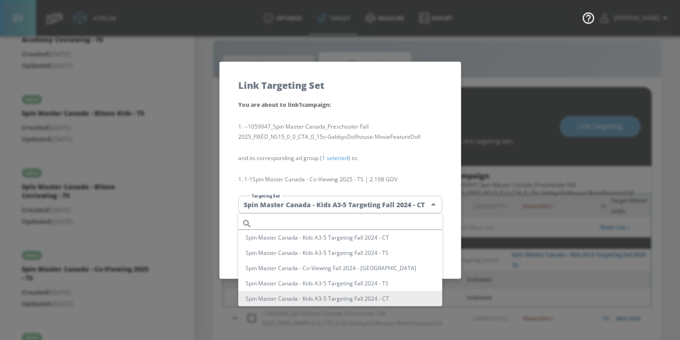
scroll to position [100, 0]
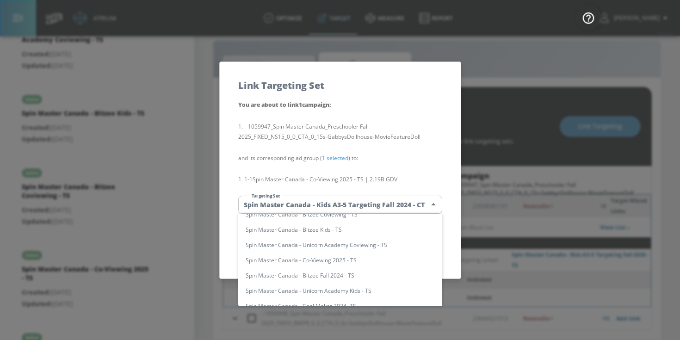
click at [361, 262] on li "Spin Master Canada - Co-Viewing 2025 - TS" at bounding box center [340, 260] width 204 height 15
type input "53d6f3c3-d36e-44d5-91ec-3a6830c74e50"
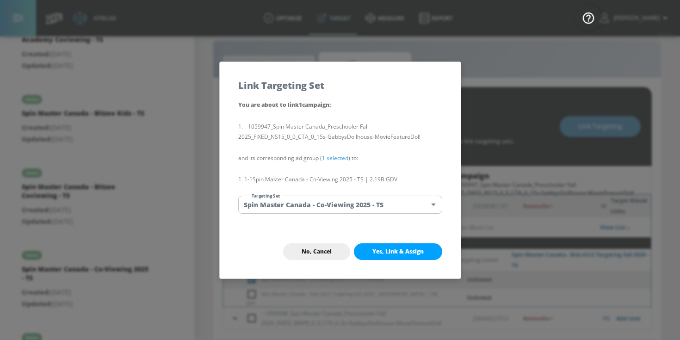
click at [382, 253] on span "Yes, Link & Assign" at bounding box center [398, 251] width 51 height 7
checkbox input "false"
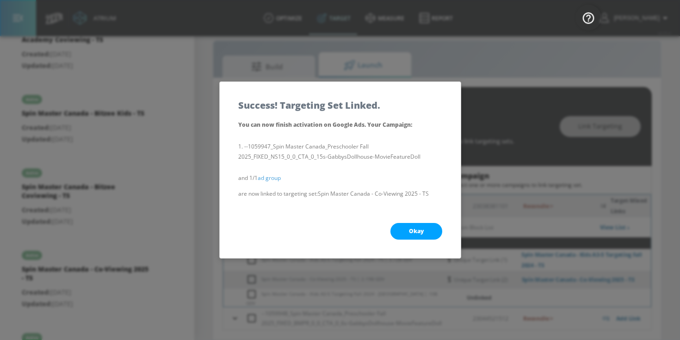
click at [401, 233] on button "Okay" at bounding box center [417, 231] width 52 height 17
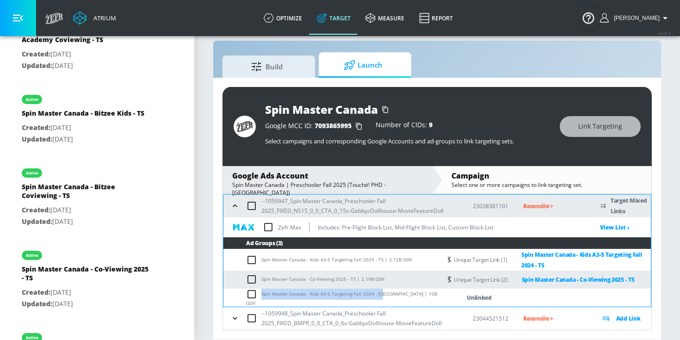
drag, startPoint x: 262, startPoint y: 297, endPoint x: 379, endPoint y: 299, distance: 116.7
click at [379, 299] on td "Spin Master Canada - Kids A3-5 Targeting Fall 2024 - [GEOGRAPHIC_DATA] | 10B GDV" at bounding box center [333, 298] width 218 height 18
click at [255, 297] on input "checkbox" at bounding box center [253, 294] width 15 height 11
checkbox input "true"
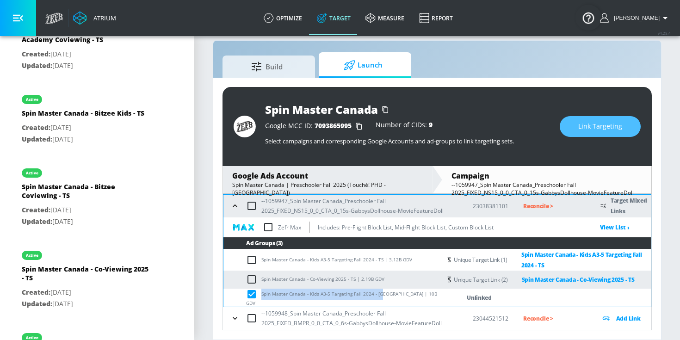
click at [578, 126] on button "Link Targeting" at bounding box center [600, 126] width 81 height 21
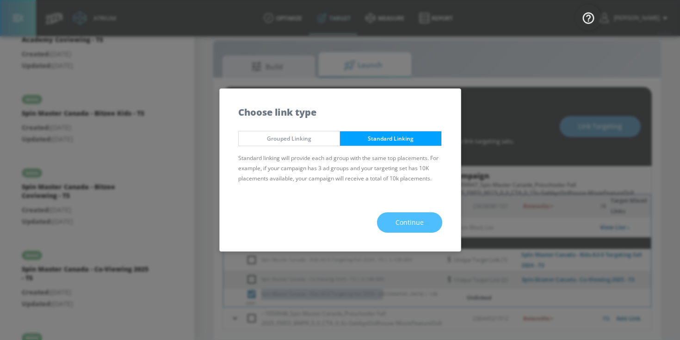
click at [396, 225] on span "Continue" at bounding box center [410, 223] width 28 height 12
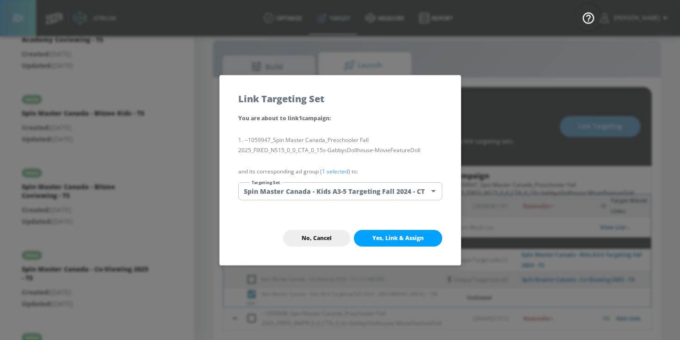
click at [341, 173] on link "1 selected" at bounding box center [335, 172] width 26 height 8
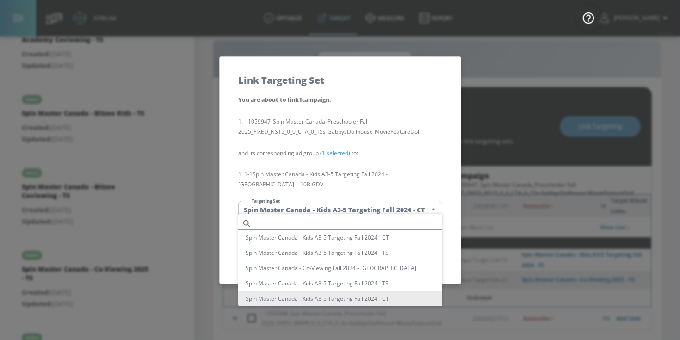
click at [336, 202] on body "Atrium optimize Target measure Report optimize Target measure Report v 4.25.4 […" at bounding box center [340, 164] width 680 height 354
click at [331, 239] on li "Spin Master Canada - Kids A3-5 Targeting Fall 2024 - CT" at bounding box center [340, 237] width 204 height 15
type input "34de6739-b1a8-413b-9b8d-1d44f1851779"
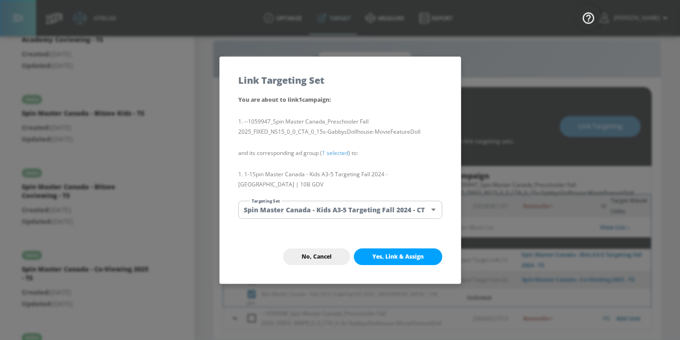
click at [388, 249] on button "Yes, Link & Assign" at bounding box center [398, 257] width 88 height 17
checkbox input "false"
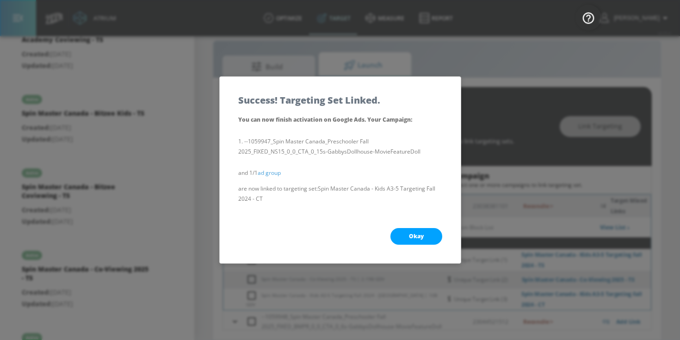
click at [405, 237] on button "Okay" at bounding box center [417, 236] width 52 height 17
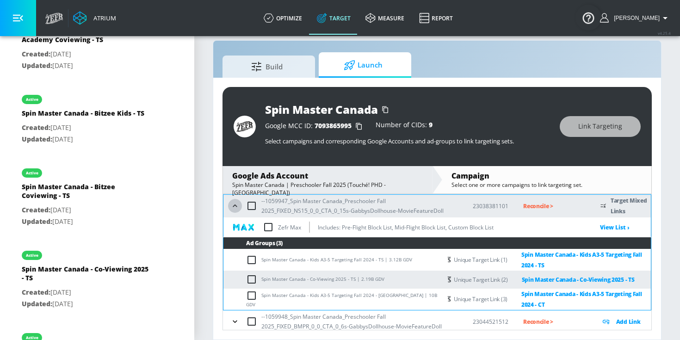
click at [235, 205] on icon "button" at bounding box center [235, 205] width 9 height 9
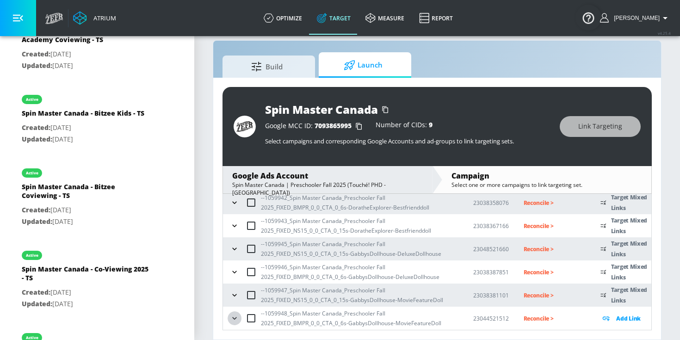
click at [229, 322] on button "button" at bounding box center [235, 319] width 14 height 14
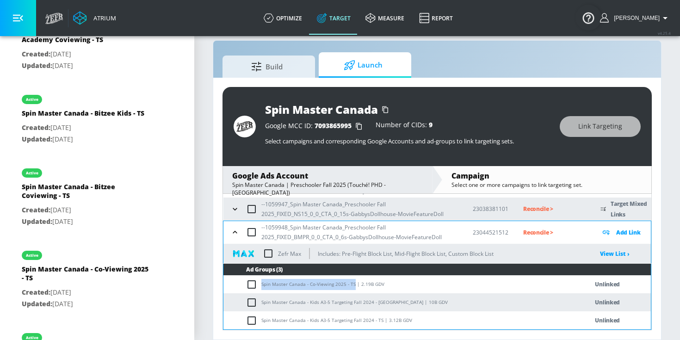
drag, startPoint x: 262, startPoint y: 284, endPoint x: 353, endPoint y: 288, distance: 91.3
click at [353, 288] on td "Spin Master Canada - Co-Viewing 2025 - TS | 2.19B GDV" at bounding box center [397, 284] width 346 height 18
click at [249, 281] on input "checkbox" at bounding box center [253, 284] width 15 height 11
checkbox input "true"
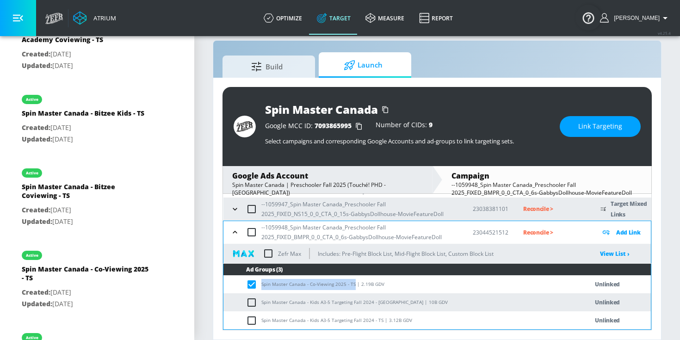
click at [584, 121] on span "Link Targeting" at bounding box center [601, 127] width 44 height 12
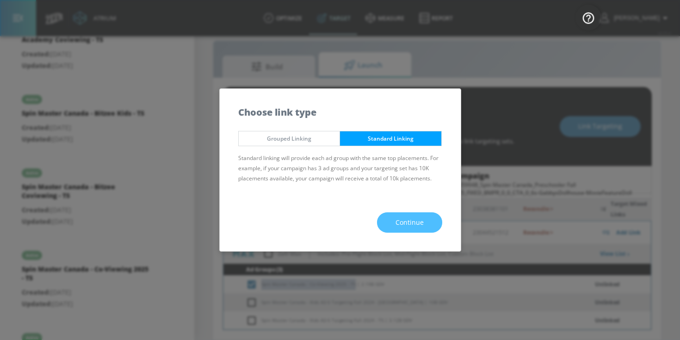
click at [391, 229] on button "Continue" at bounding box center [409, 222] width 65 height 21
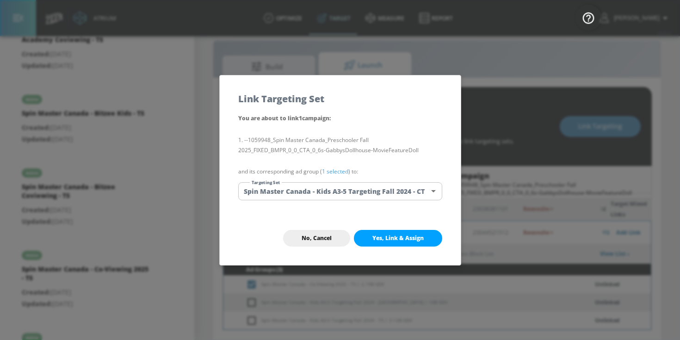
click at [331, 171] on link "1 selected" at bounding box center [335, 172] width 26 height 8
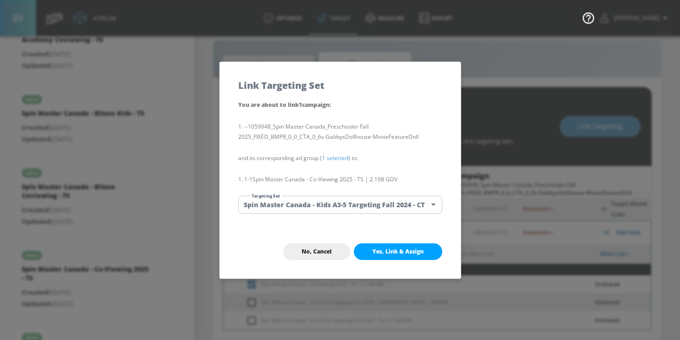
click at [331, 201] on body "Atrium optimize Target measure Report optimize Target measure Report v 4.25.4 […" at bounding box center [340, 164] width 680 height 354
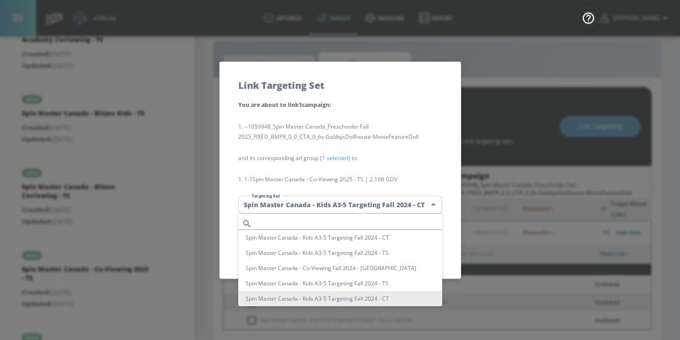
scroll to position [100, 0]
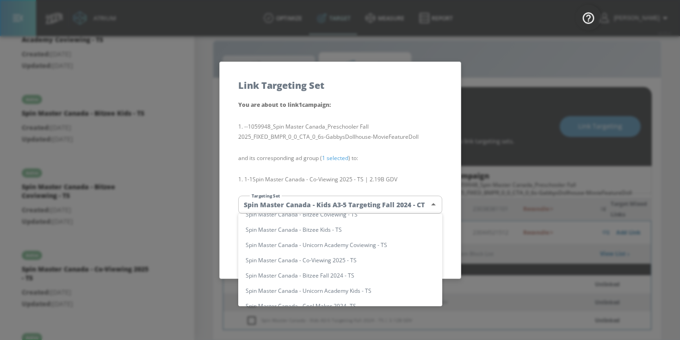
click at [362, 262] on li "Spin Master Canada - Co-Viewing 2025 - TS" at bounding box center [340, 260] width 204 height 15
type input "53d6f3c3-d36e-44d5-91ec-3a6830c74e50"
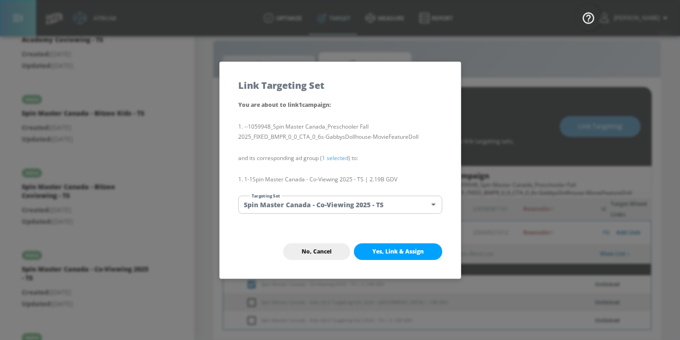
click at [389, 253] on span "Yes, Link & Assign" at bounding box center [398, 251] width 51 height 7
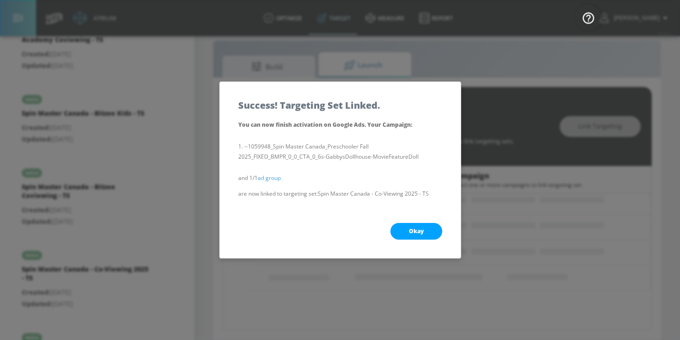
scroll to position [102, 0]
click at [408, 232] on button "Okay" at bounding box center [417, 231] width 52 height 17
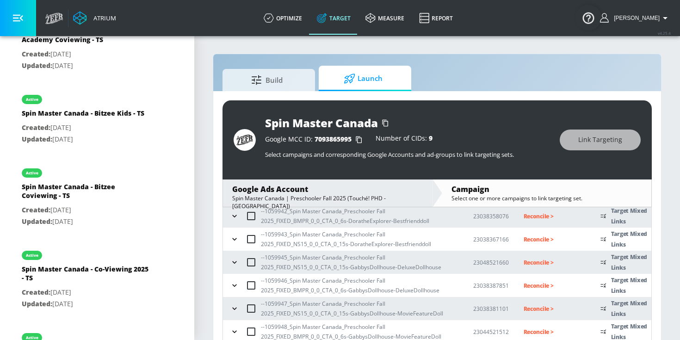
scroll to position [13, 0]
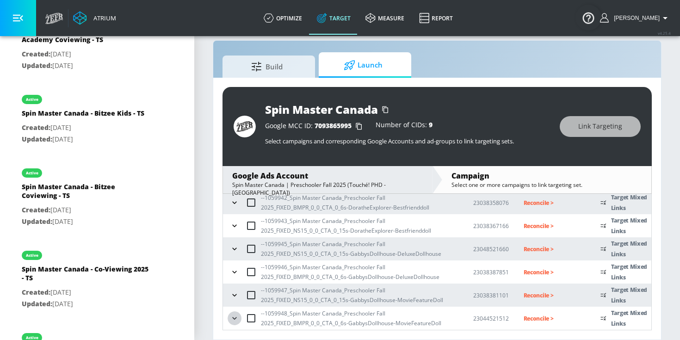
click at [235, 319] on icon "button" at bounding box center [234, 319] width 4 height 2
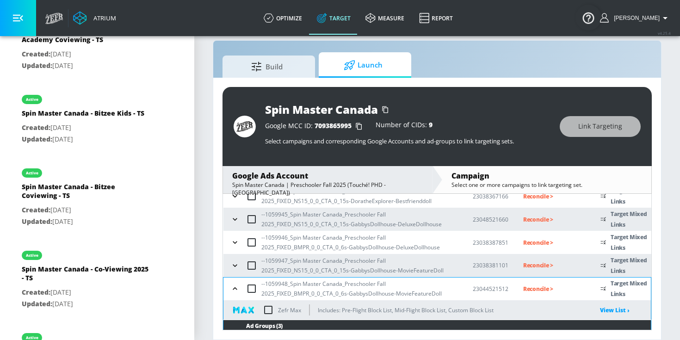
scroll to position [242, 0]
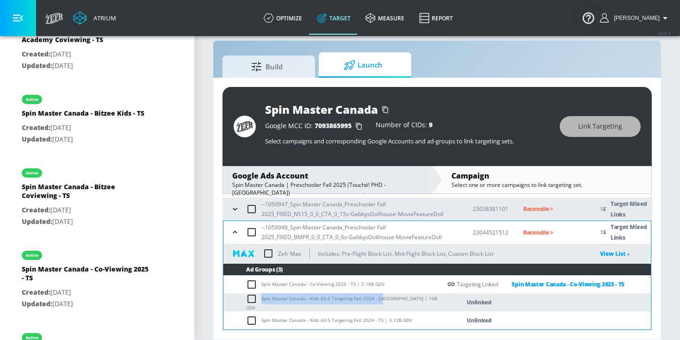
drag, startPoint x: 262, startPoint y: 302, endPoint x: 379, endPoint y: 299, distance: 116.7
click at [379, 299] on td "Spin Master Canada - Kids A3-5 Targeting Fall 2024 - [GEOGRAPHIC_DATA] | 10B GDV" at bounding box center [333, 302] width 218 height 18
click at [252, 301] on input "checkbox" at bounding box center [253, 298] width 15 height 11
checkbox input "true"
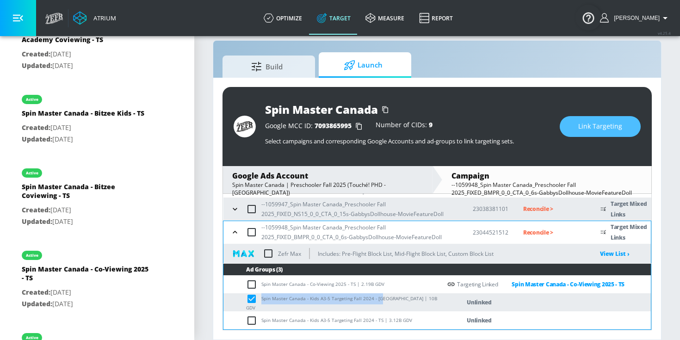
click at [576, 127] on button "Link Targeting" at bounding box center [600, 126] width 81 height 21
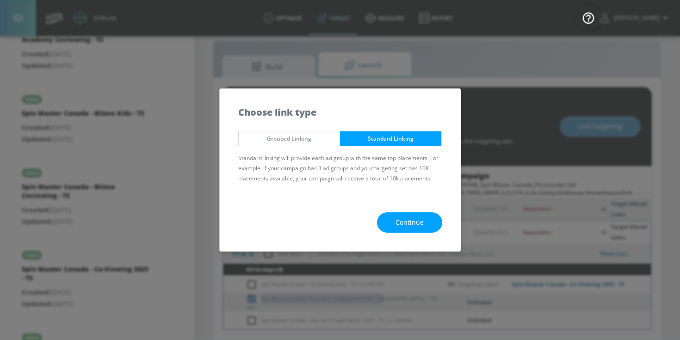
click at [431, 228] on button "Continue" at bounding box center [409, 222] width 65 height 21
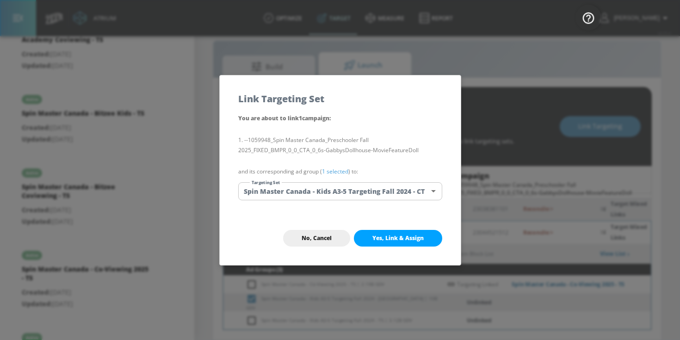
click at [329, 171] on link "1 selected" at bounding box center [335, 172] width 26 height 8
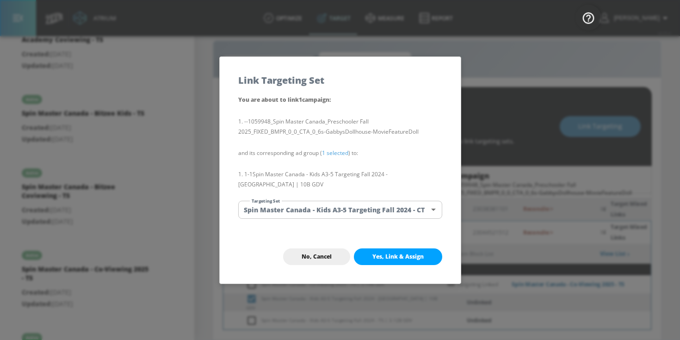
click at [329, 201] on body "Atrium optimize Target measure Report optimize Target measure Report v 4.25.4 […" at bounding box center [340, 164] width 680 height 354
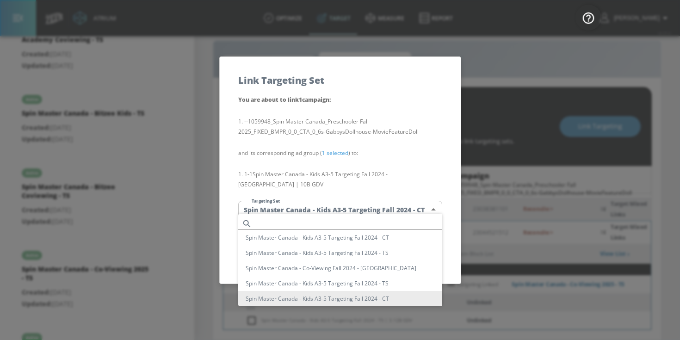
scroll to position [0, 0]
click at [338, 238] on li "Spin Master Canada - Kids A3-5 Targeting Fall 2024 - CT" at bounding box center [340, 237] width 204 height 15
type input "34de6739-b1a8-413b-9b8d-1d44f1851779"
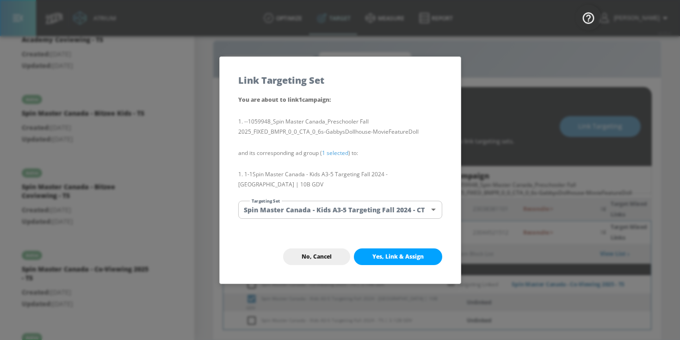
click at [379, 256] on button "Yes, Link & Assign" at bounding box center [398, 257] width 88 height 17
checkbox input "false"
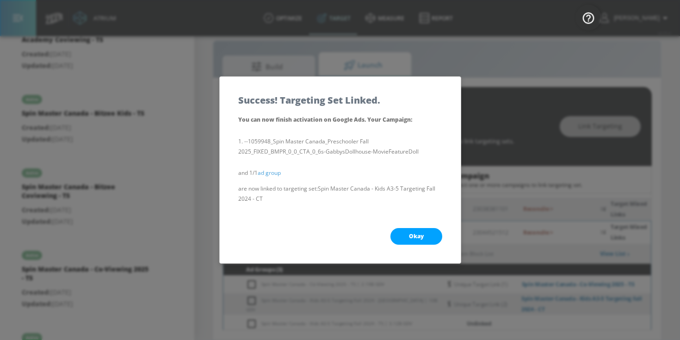
click at [399, 243] on button "Okay" at bounding box center [417, 236] width 52 height 17
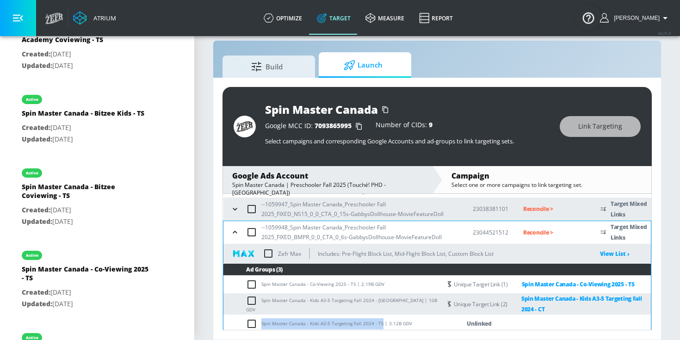
drag, startPoint x: 262, startPoint y: 322, endPoint x: 379, endPoint y: 323, distance: 116.7
click at [379, 323] on td "Spin Master Canada - Kids A3-5 Targeting Fall 2024 - TS | 3.12B GDV" at bounding box center [333, 324] width 218 height 18
click at [252, 325] on input "checkbox" at bounding box center [253, 323] width 15 height 11
checkbox input "true"
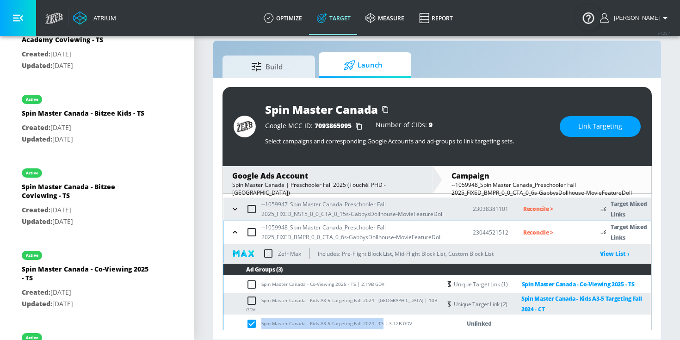
click at [588, 124] on span "Link Targeting" at bounding box center [601, 127] width 44 height 12
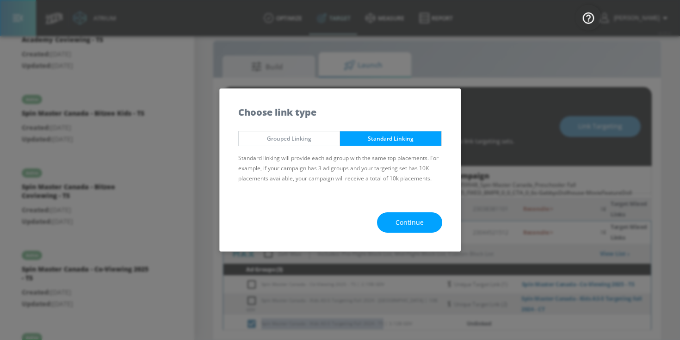
click at [393, 219] on button "Continue" at bounding box center [409, 222] width 65 height 21
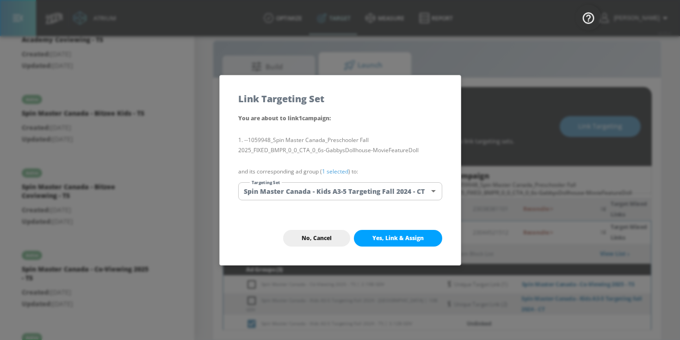
click at [340, 170] on link "1 selected" at bounding box center [335, 172] width 26 height 8
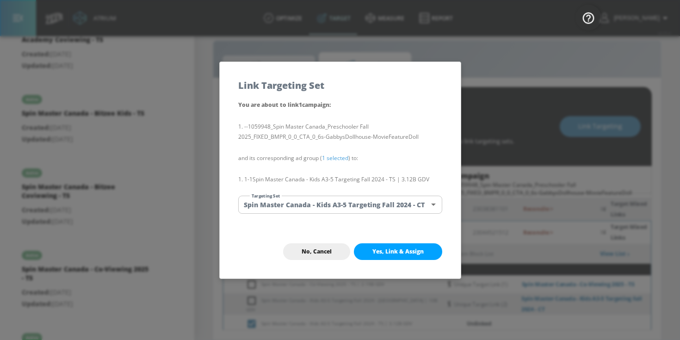
click at [340, 200] on body "Atrium optimize Target measure Report optimize Target measure Report v 4.25.4 […" at bounding box center [340, 164] width 680 height 354
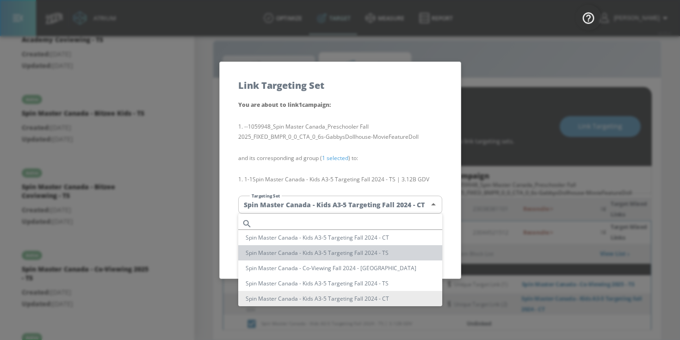
click at [355, 255] on li "Spin Master Canada - Kids A3-5 Targeting Fall 2024 - TS" at bounding box center [340, 252] width 204 height 15
type input "21097975-8b35-4a72-9549-0931b3ed2cb2"
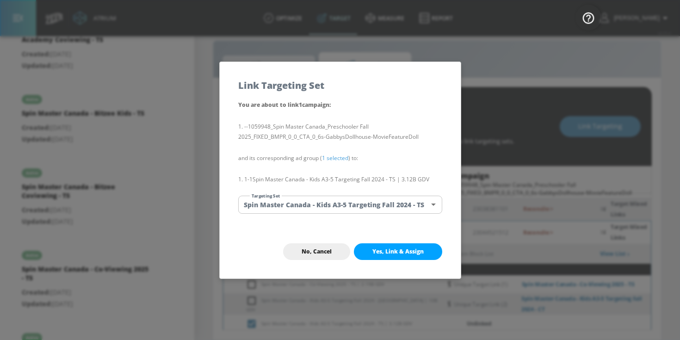
click at [402, 249] on span "Yes, Link & Assign" at bounding box center [398, 251] width 51 height 7
checkbox input "false"
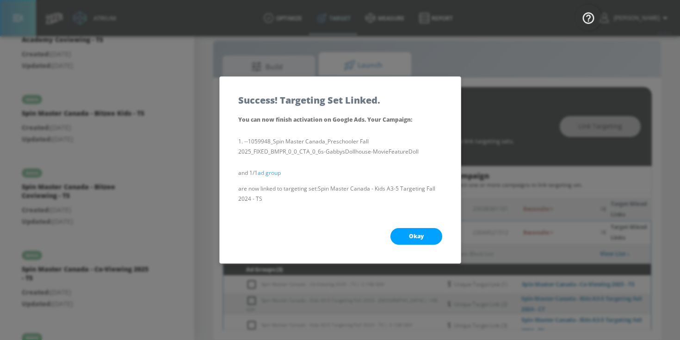
click at [418, 231] on button "Okay" at bounding box center [417, 236] width 52 height 17
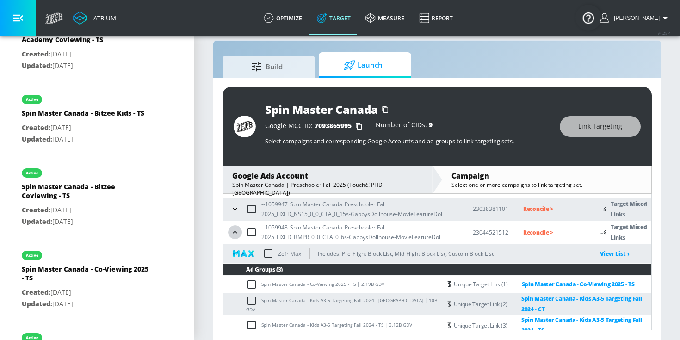
click at [236, 235] on icon "button" at bounding box center [235, 232] width 9 height 9
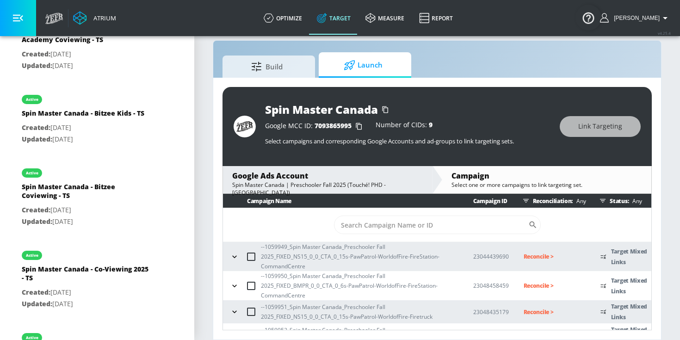
click at [235, 256] on icon "button" at bounding box center [234, 256] width 9 height 9
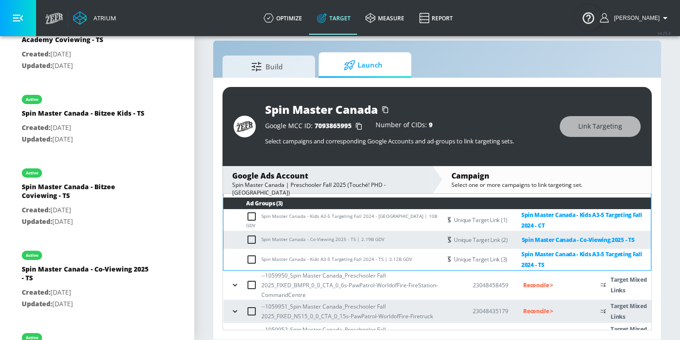
scroll to position [110, 0]
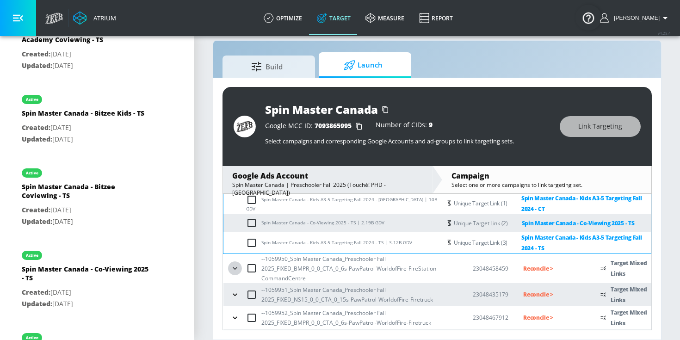
click at [237, 270] on icon "button" at bounding box center [235, 268] width 9 height 9
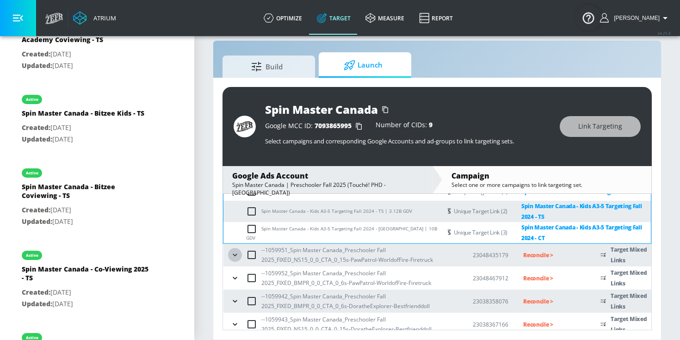
click at [235, 260] on icon "button" at bounding box center [235, 254] width 9 height 9
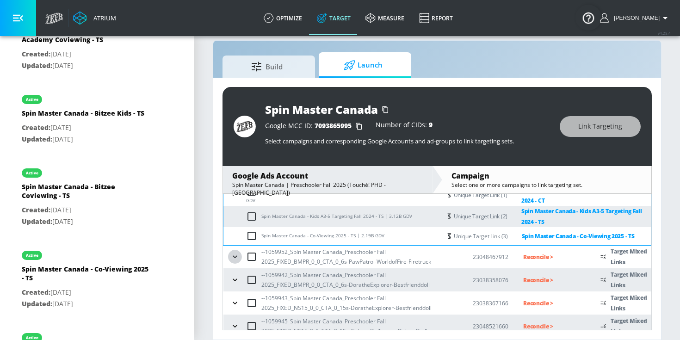
click at [234, 262] on icon "button" at bounding box center [235, 256] width 9 height 9
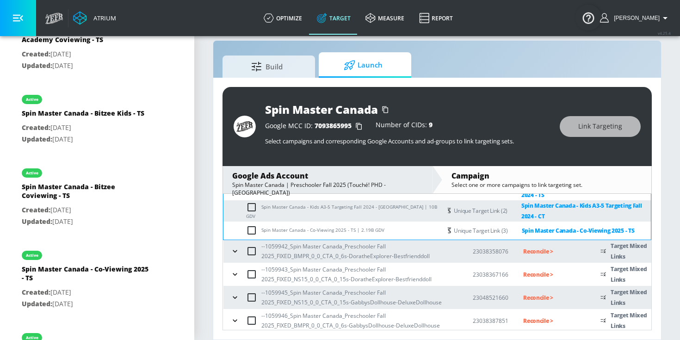
click at [235, 252] on icon "button" at bounding box center [235, 251] width 9 height 9
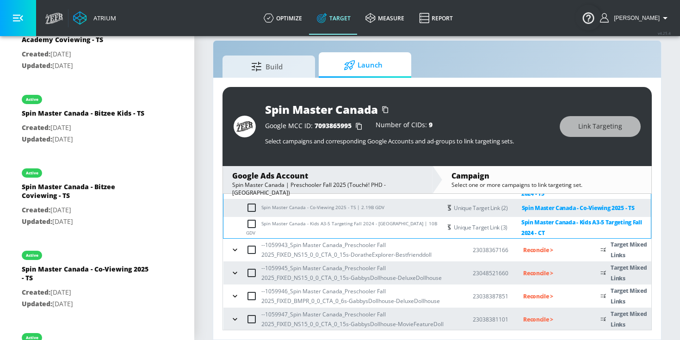
click at [235, 248] on icon "button" at bounding box center [235, 249] width 9 height 9
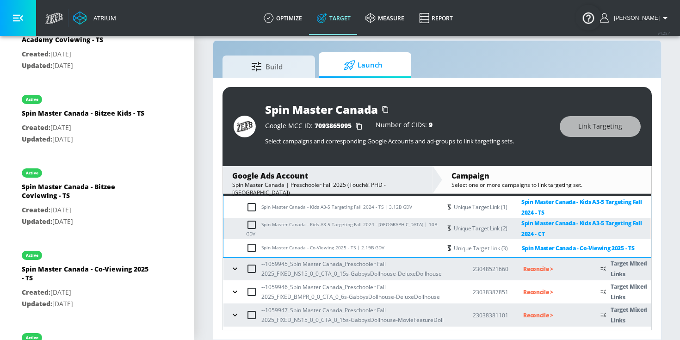
click at [233, 267] on icon "button" at bounding box center [235, 268] width 9 height 9
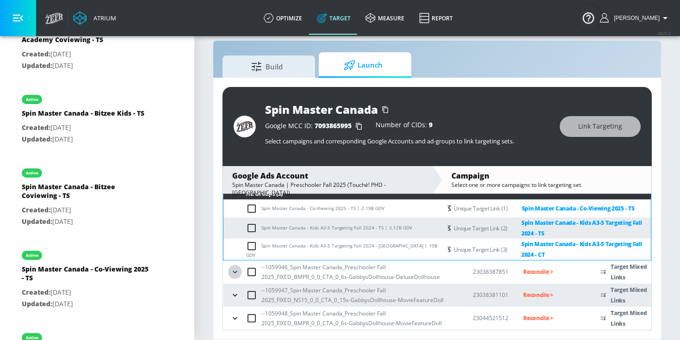
click at [233, 268] on icon "button" at bounding box center [235, 272] width 9 height 9
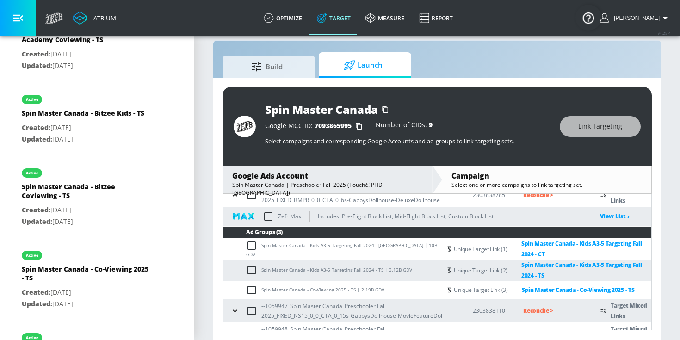
scroll to position [897, 0]
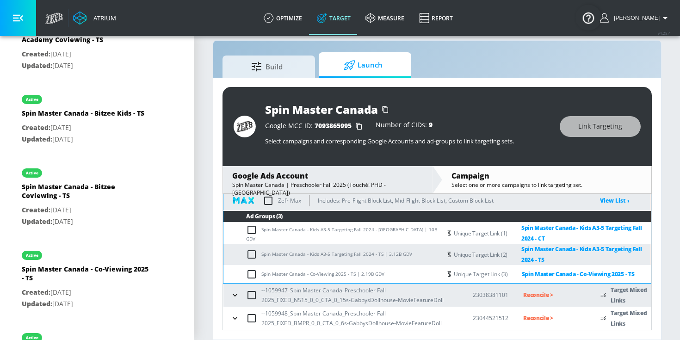
click at [231, 295] on icon "button" at bounding box center [235, 295] width 9 height 9
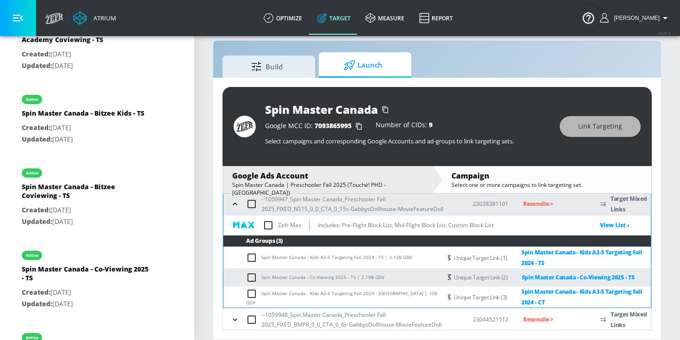
scroll to position [990, 0]
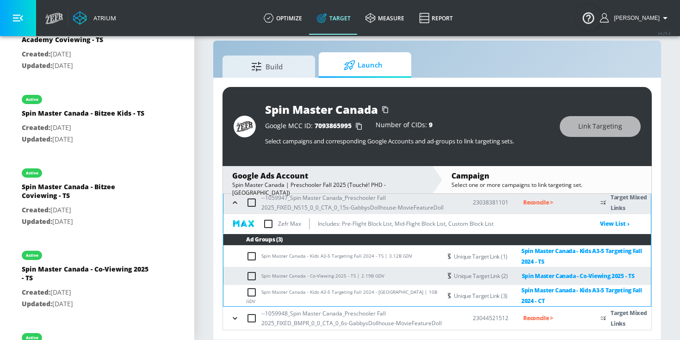
click at [231, 318] on icon "button" at bounding box center [235, 318] width 9 height 9
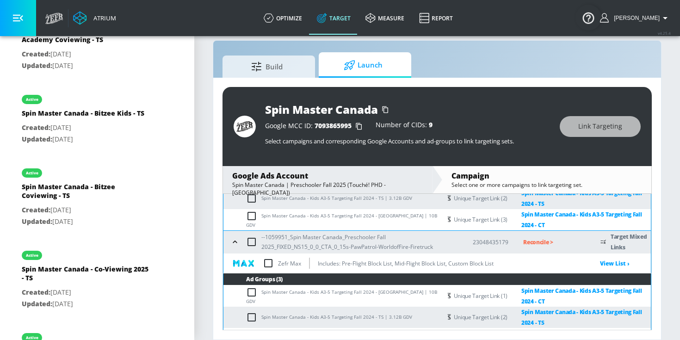
scroll to position [0, 0]
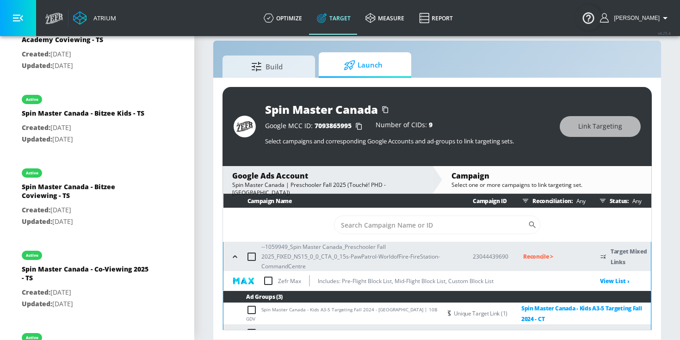
click at [532, 260] on p "Reconcile >" at bounding box center [555, 256] width 62 height 11
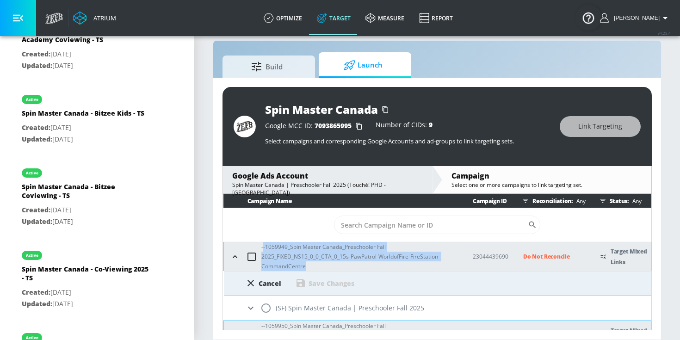
drag, startPoint x: 313, startPoint y: 265, endPoint x: 263, endPoint y: 247, distance: 52.6
click at [263, 248] on p "--1059949_Spin Master Canada_Preschooler Fall 2025_FIXED_NS15_0_0_CTA_0_15s-Paw…" at bounding box center [360, 256] width 197 height 29
click at [268, 305] on input "radio" at bounding box center [265, 308] width 19 height 19
radio input "true"
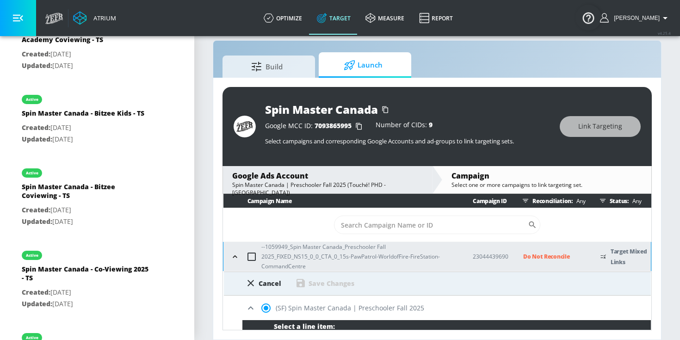
scroll to position [255, 0]
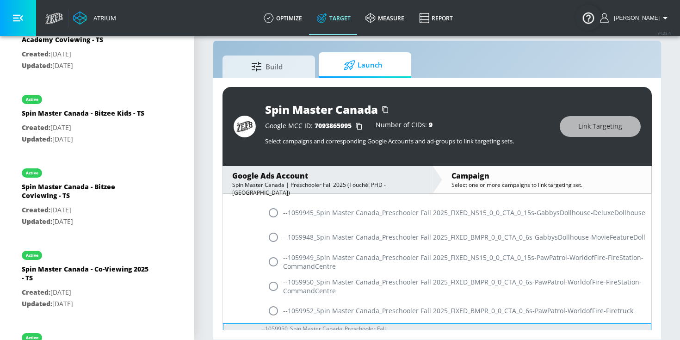
click at [272, 267] on input "radio" at bounding box center [273, 261] width 19 height 19
radio input "true"
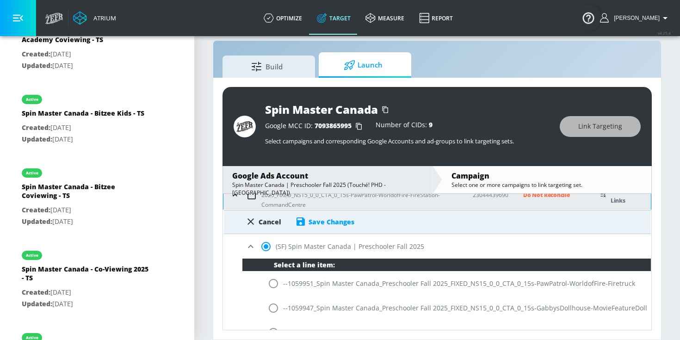
scroll to position [54, 0]
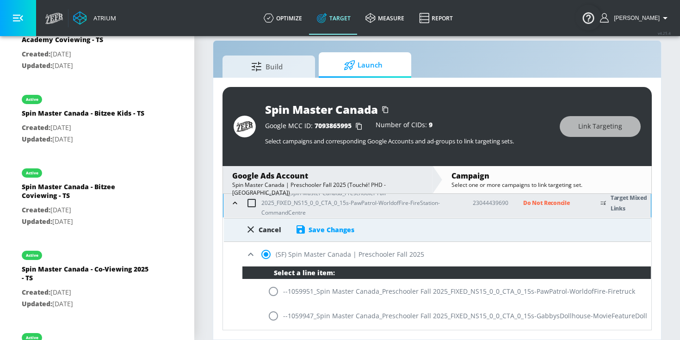
click at [306, 231] on div "Save Changes" at bounding box center [324, 229] width 59 height 11
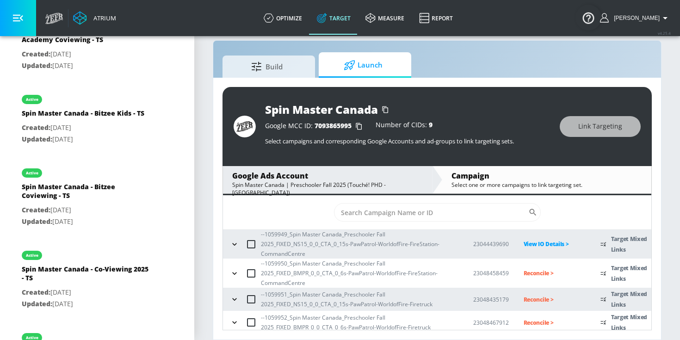
scroll to position [14, 0]
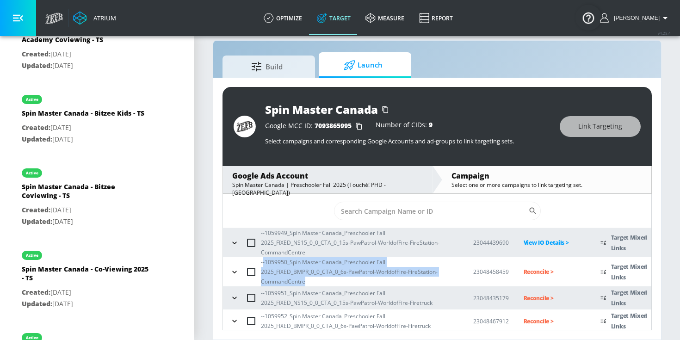
drag, startPoint x: 316, startPoint y: 283, endPoint x: 263, endPoint y: 263, distance: 56.2
click at [263, 263] on p "--1059950_Spin Master Canada_Preschooler Fall 2025_FIXED_BMPR_0_0_CTA_0_6s-PawP…" at bounding box center [360, 271] width 198 height 29
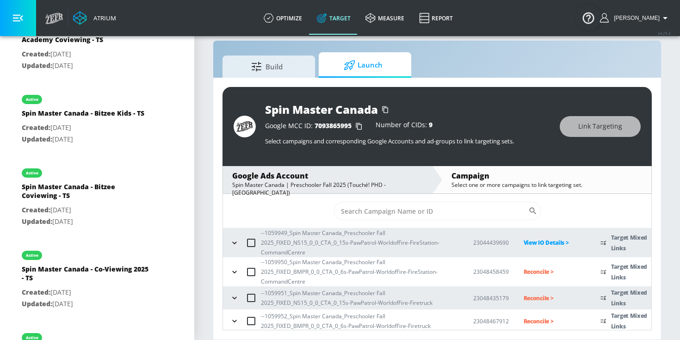
click at [548, 265] on td "Reconcile >" at bounding box center [547, 271] width 77 height 29
click at [535, 273] on p "Reconcile >" at bounding box center [555, 272] width 62 height 11
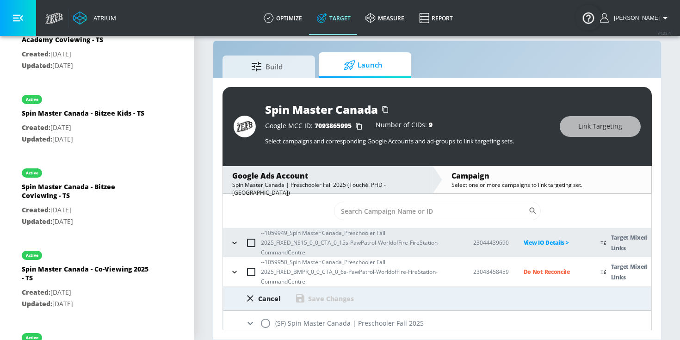
click at [265, 323] on input "radio" at bounding box center [265, 323] width 19 height 19
radio input "true"
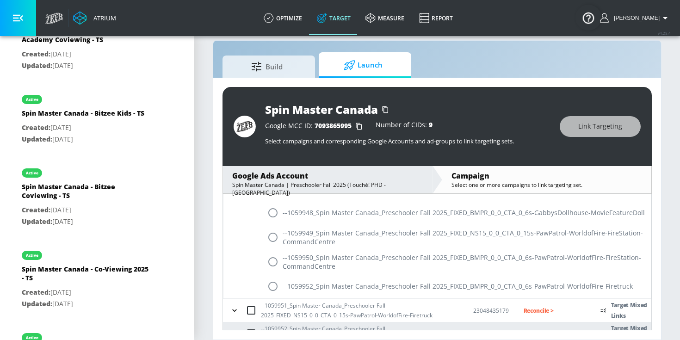
click at [273, 263] on input "radio" at bounding box center [272, 261] width 19 height 19
radio input "true"
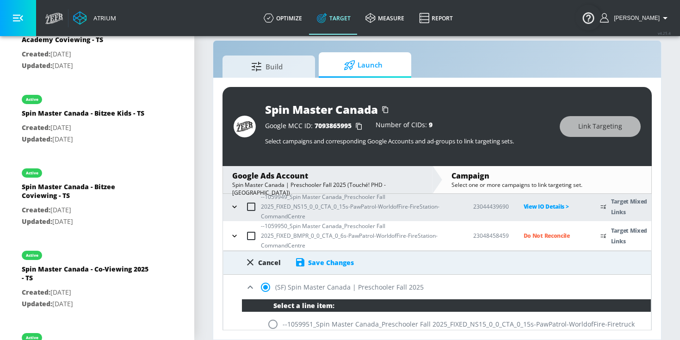
scroll to position [50, 0]
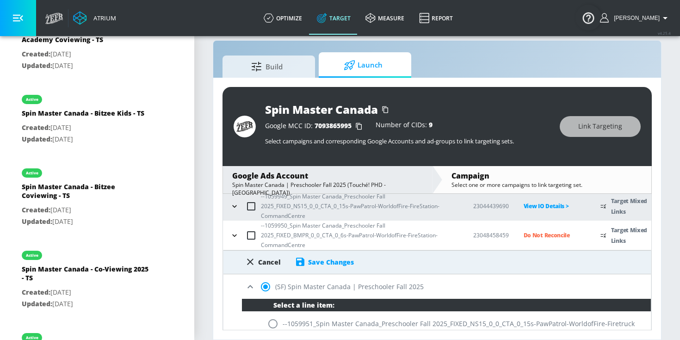
click at [301, 259] on icon at bounding box center [300, 261] width 11 height 11
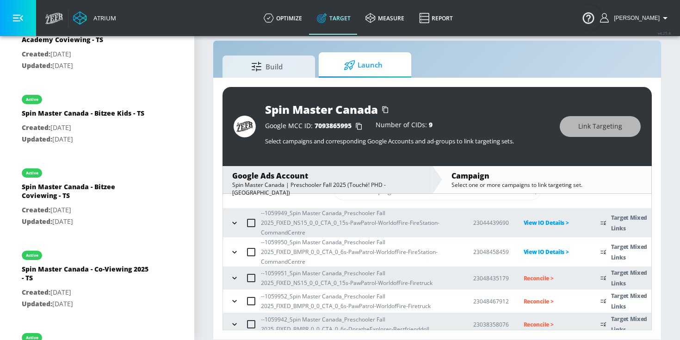
scroll to position [77, 0]
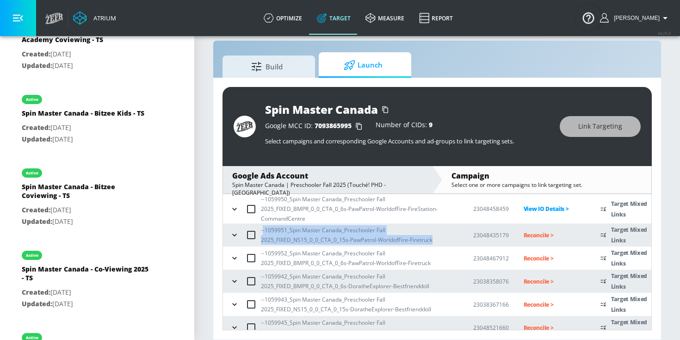
drag, startPoint x: 433, startPoint y: 240, endPoint x: 262, endPoint y: 231, distance: 171.0
click at [262, 231] on p "--1059951_Spin Master Canada_Preschooler Fall 2025_FIXED_NS15_0_0_CTA_0_15s-Paw…" at bounding box center [360, 234] width 198 height 19
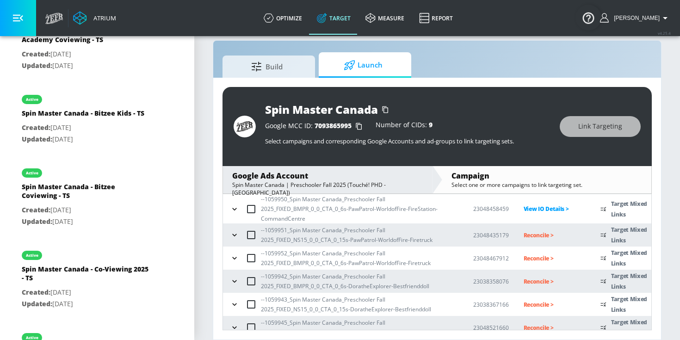
click at [525, 240] on td "Reconcile >" at bounding box center [547, 235] width 77 height 23
click at [526, 237] on p "Reconcile >" at bounding box center [555, 235] width 62 height 11
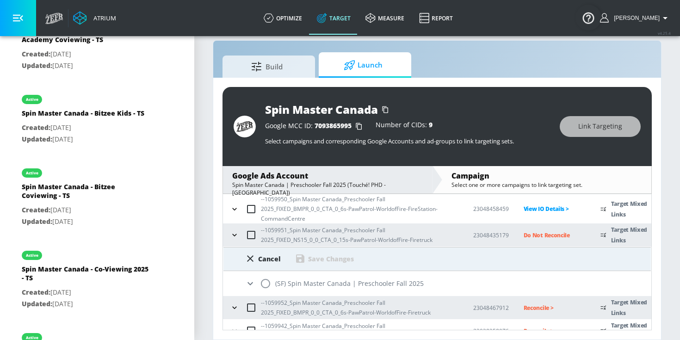
click at [269, 284] on input "radio" at bounding box center [265, 283] width 19 height 19
radio input "true"
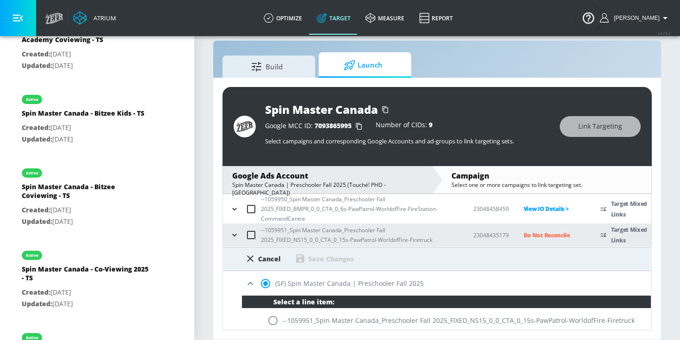
click at [265, 318] on input "radio" at bounding box center [272, 320] width 19 height 19
radio input "true"
click at [316, 262] on div "Save Changes" at bounding box center [331, 259] width 46 height 9
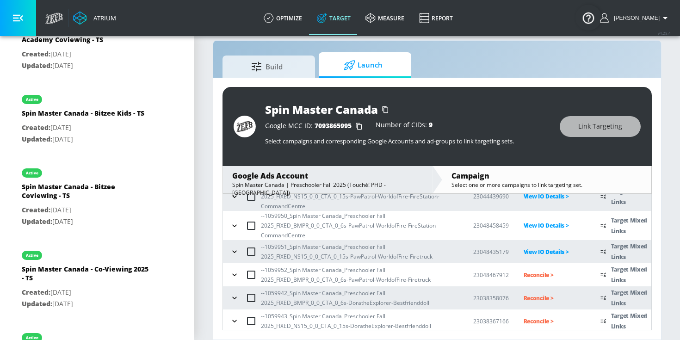
scroll to position [64, 0]
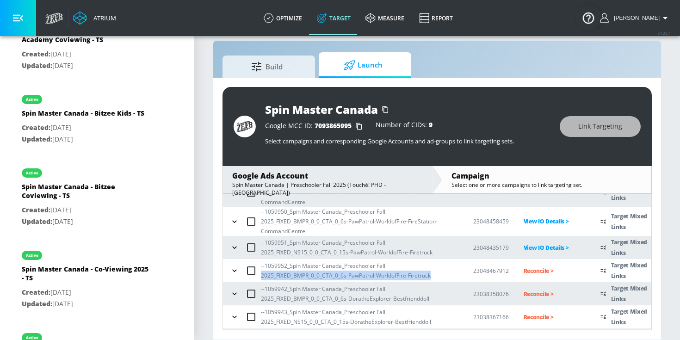
drag, startPoint x: 434, startPoint y: 277, endPoint x: 262, endPoint y: 274, distance: 172.7
click at [262, 274] on p "--1059952_Spin Master Canada_Preschooler Fall 2025_FIXED_BMPR_0_0_CTA_0_6s-PawP…" at bounding box center [360, 270] width 198 height 19
click at [388, 270] on p "--1059952_Spin Master Canada_Preschooler Fall 2025_FIXED_BMPR_0_0_CTA_0_6s-PawP…" at bounding box center [360, 270] width 198 height 19
drag, startPoint x: 441, startPoint y: 273, endPoint x: 275, endPoint y: 268, distance: 165.8
click at [275, 268] on p "--1059952_Spin Master Canada_Preschooler Fall 2025_FIXED_BMPR_0_0_CTA_0_6s-PawP…" at bounding box center [360, 270] width 198 height 19
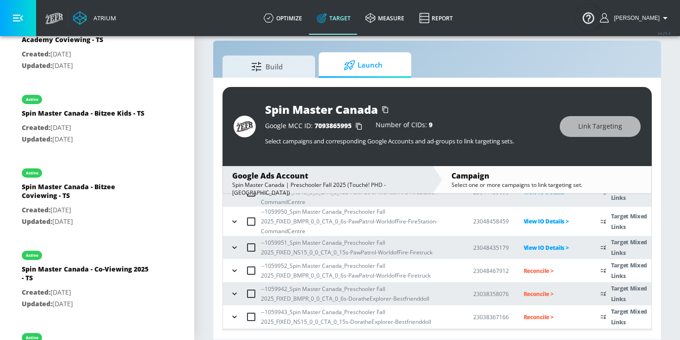
click at [538, 270] on p "Reconcile >" at bounding box center [555, 271] width 62 height 11
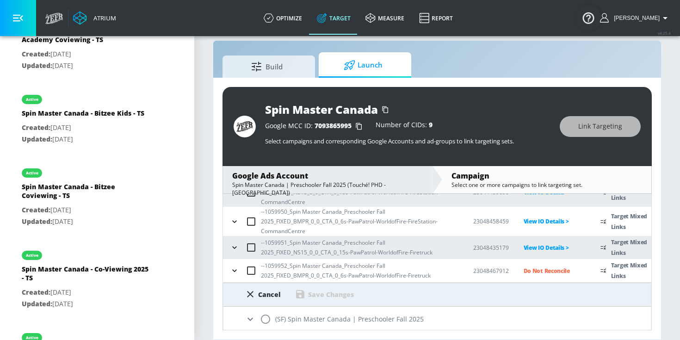
click at [266, 316] on input "radio" at bounding box center [265, 319] width 19 height 19
radio input "true"
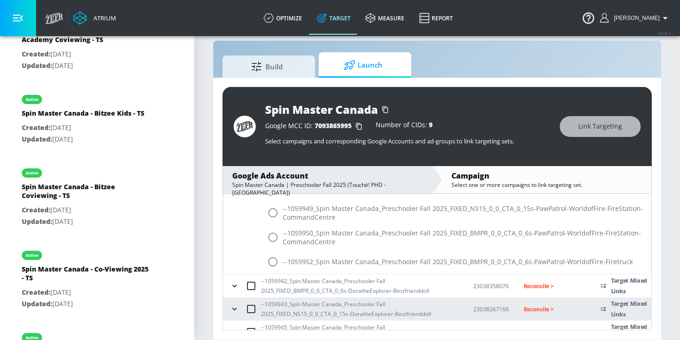
click at [271, 261] on input "radio" at bounding box center [272, 261] width 19 height 19
radio input "true"
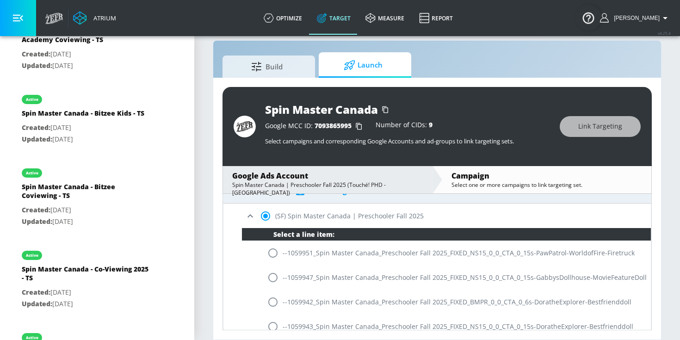
scroll to position [149, 0]
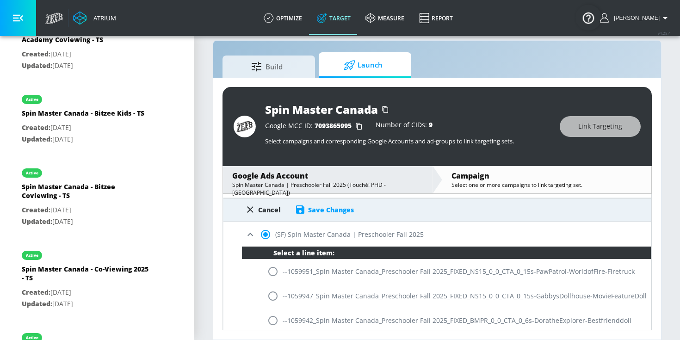
click at [317, 209] on div "Save Changes" at bounding box center [331, 210] width 46 height 9
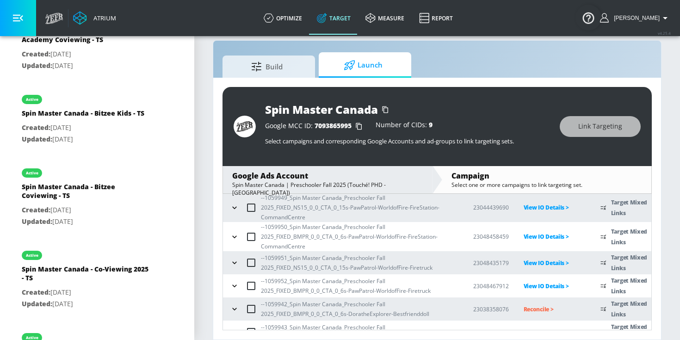
scroll to position [91, 0]
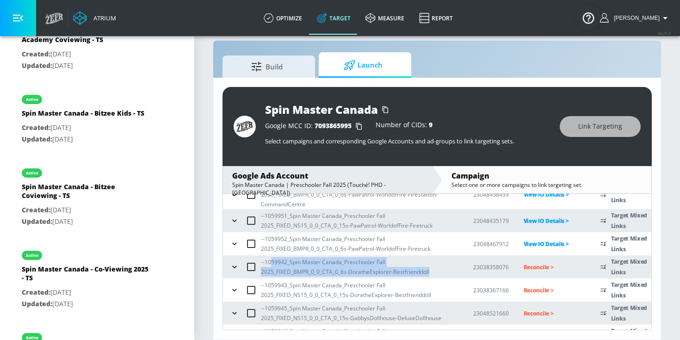
drag, startPoint x: 432, startPoint y: 269, endPoint x: 269, endPoint y: 264, distance: 163.0
click at [269, 264] on p "--1059942_Spin Master Canada_Preschooler Fall 2025_FIXED_BMPR_0_0_CTA_0_6s-Dora…" at bounding box center [360, 266] width 198 height 19
click at [543, 265] on p "Reconcile >" at bounding box center [555, 267] width 62 height 11
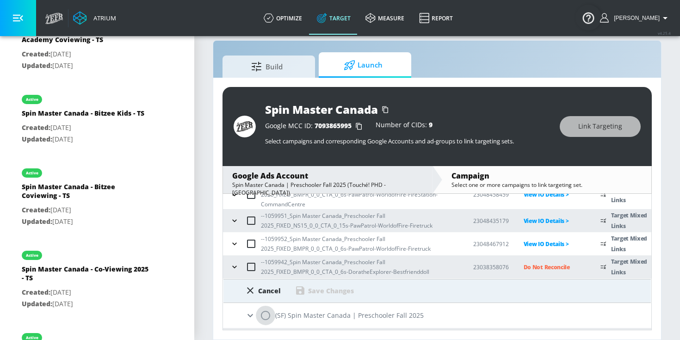
click at [264, 318] on input "radio" at bounding box center [265, 315] width 19 height 19
radio input "true"
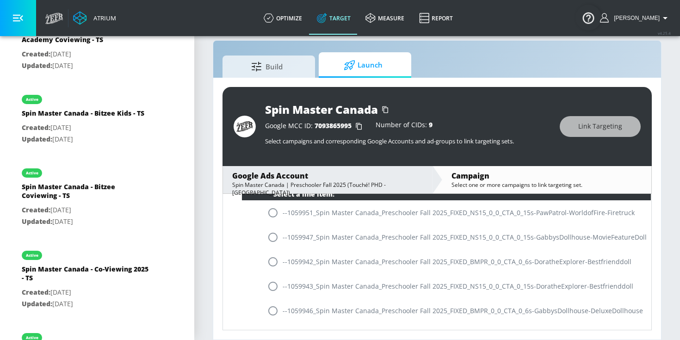
click at [272, 265] on input "radio" at bounding box center [272, 261] width 19 height 19
radio input "true"
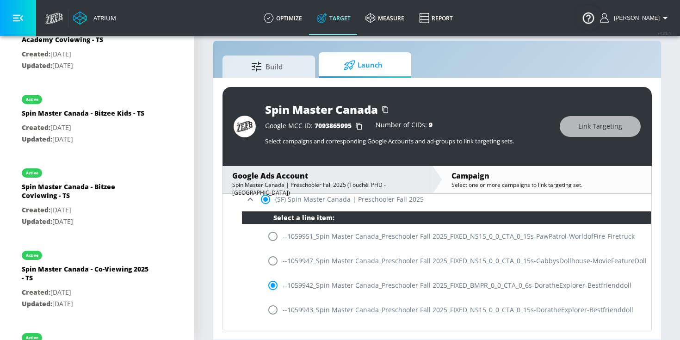
scroll to position [178, 0]
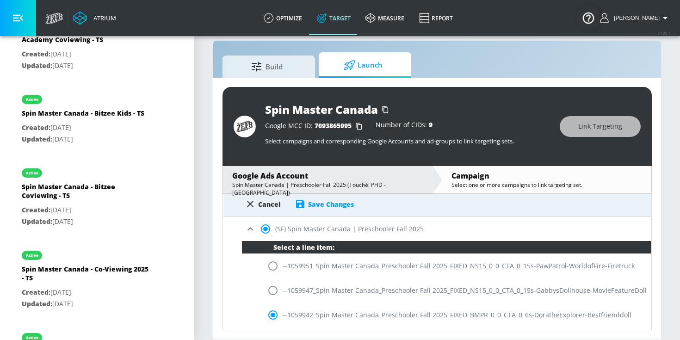
click at [326, 204] on div "Save Changes" at bounding box center [331, 204] width 46 height 9
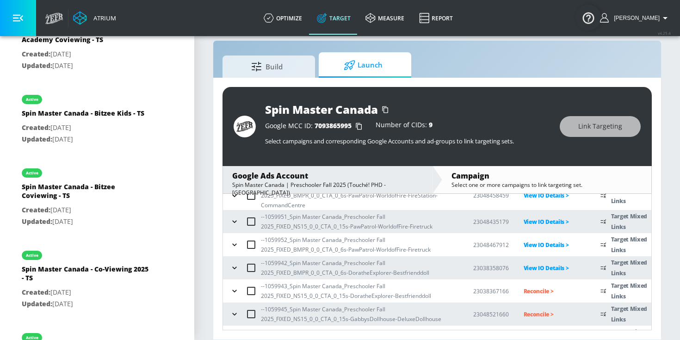
scroll to position [111, 0]
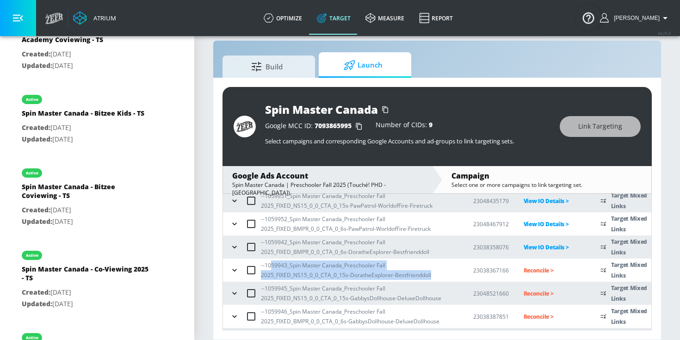
drag, startPoint x: 434, startPoint y: 275, endPoint x: 271, endPoint y: 266, distance: 162.7
click at [271, 266] on p "--1059943_Spin Master Canada_Preschooler Fall 2025_FIXED_NS15_0_0_CTA_0_15s-Dor…" at bounding box center [360, 270] width 198 height 19
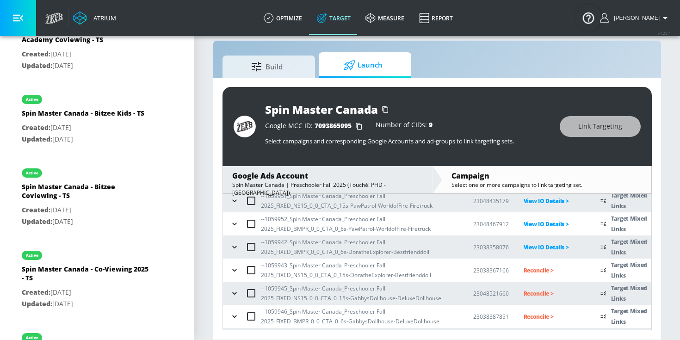
click at [535, 269] on p "Reconcile >" at bounding box center [555, 270] width 62 height 11
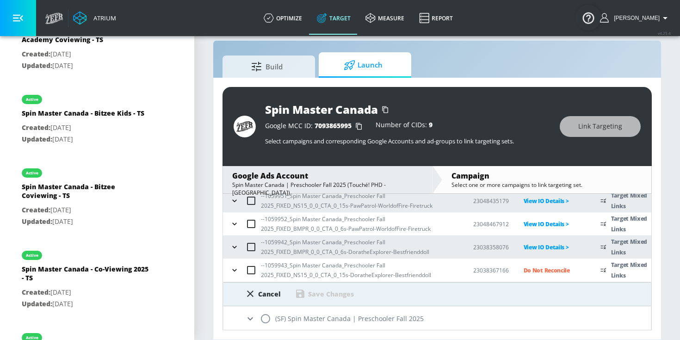
click at [264, 318] on input "radio" at bounding box center [265, 318] width 19 height 19
radio input "true"
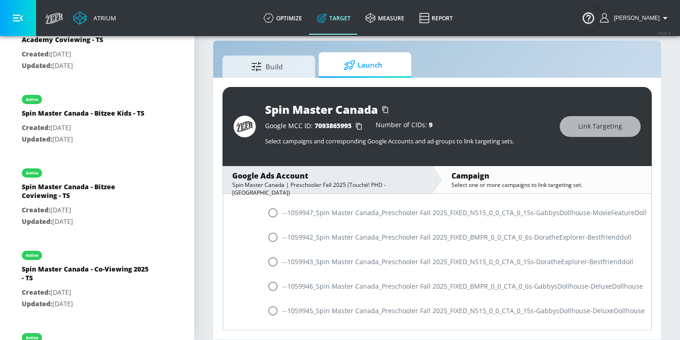
click at [274, 261] on input "radio" at bounding box center [272, 261] width 19 height 19
radio input "true"
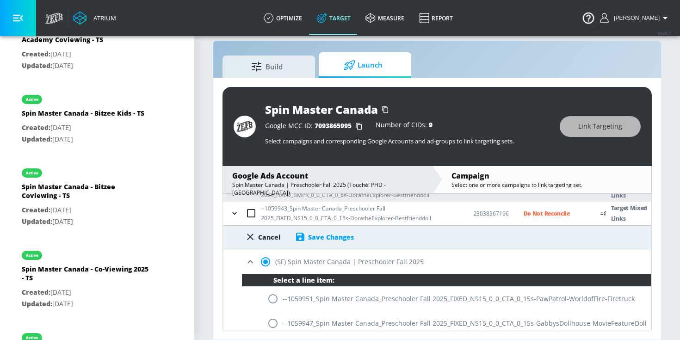
scroll to position [170, 0]
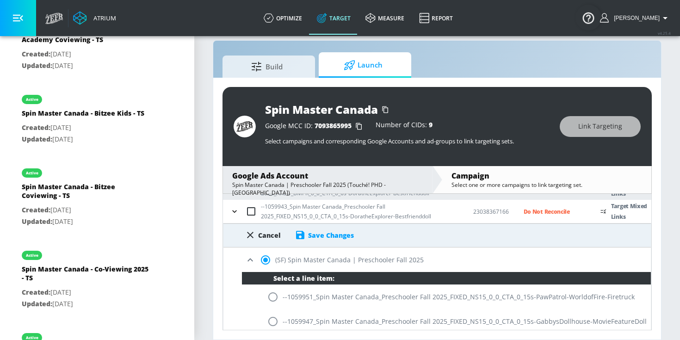
click at [323, 235] on div "Save Changes" at bounding box center [331, 235] width 46 height 9
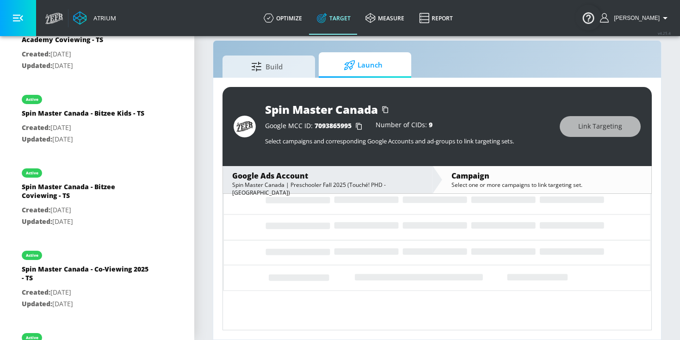
scroll to position [156, 0]
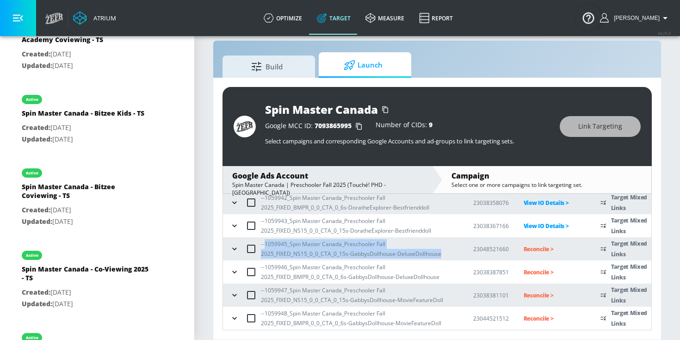
drag, startPoint x: 444, startPoint y: 255, endPoint x: 266, endPoint y: 247, distance: 178.8
click at [266, 247] on p "--1059945_Spin Master Canada_Preschooler Fall 2025_FIXED_NS15_0_0_CTA_0_15s-Gab…" at bounding box center [360, 248] width 198 height 19
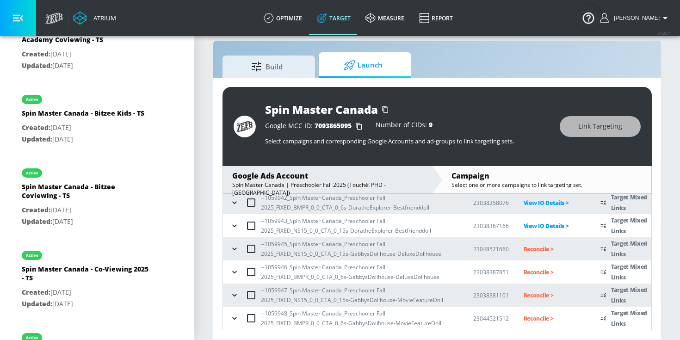
click at [538, 249] on p "Reconcile >" at bounding box center [555, 249] width 62 height 11
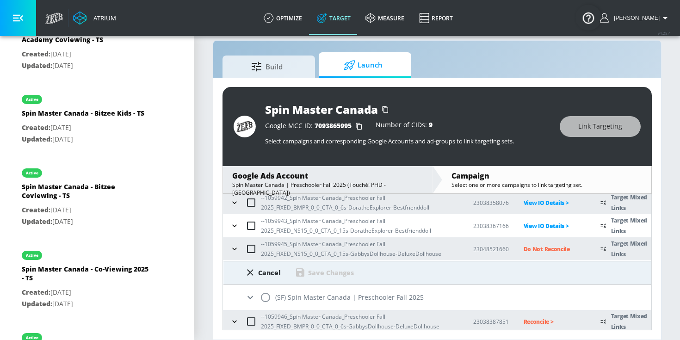
click at [270, 296] on input "radio" at bounding box center [265, 297] width 19 height 19
radio input "true"
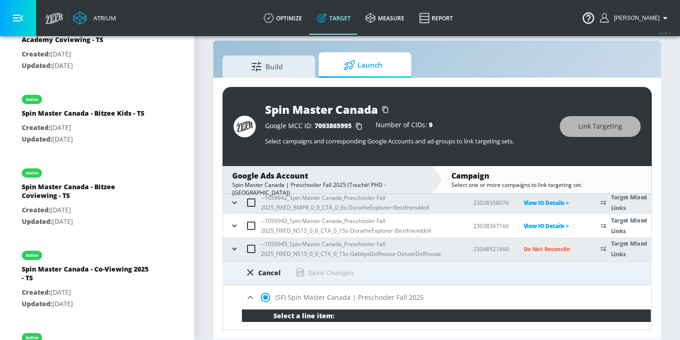
scroll to position [351, 0]
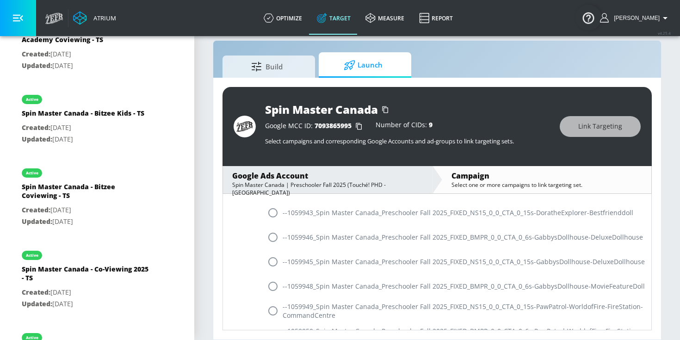
click at [274, 262] on input "radio" at bounding box center [272, 261] width 19 height 19
radio input "true"
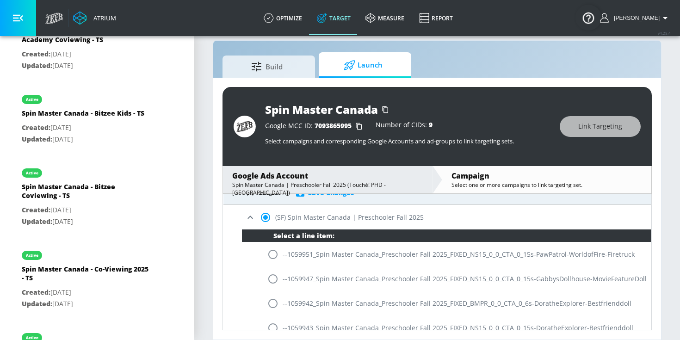
scroll to position [216, 0]
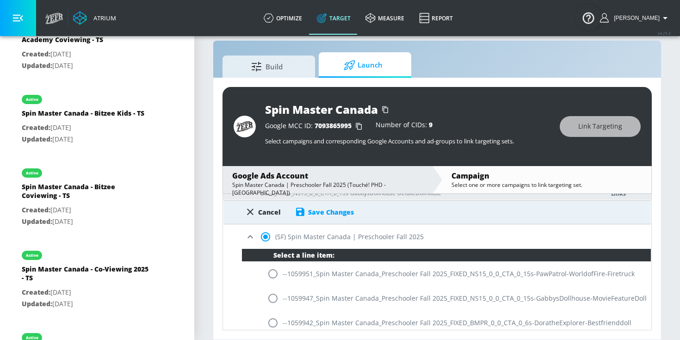
click at [319, 218] on div "Cancel Save Changes" at bounding box center [438, 212] width 428 height 24
click at [321, 215] on div "Save Changes" at bounding box center [331, 212] width 46 height 9
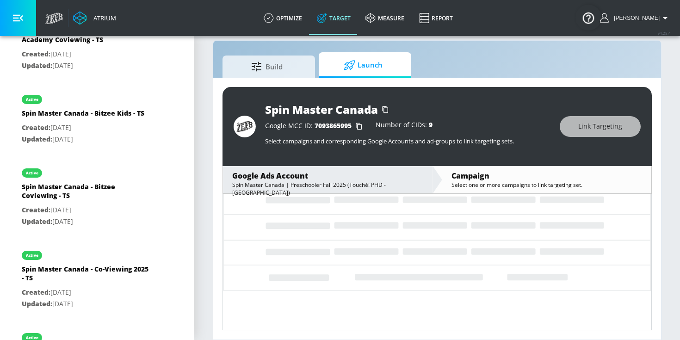
scroll to position [156, 0]
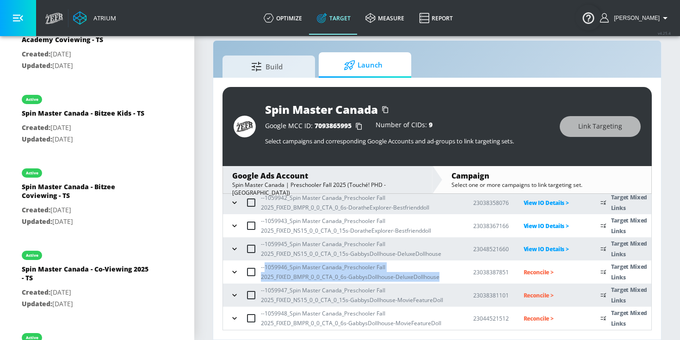
drag, startPoint x: 444, startPoint y: 279, endPoint x: 265, endPoint y: 270, distance: 179.8
click at [265, 271] on p "--1059946_Spin Master Canada_Preschooler Fall 2025_FIXED_BMPR_0_0_CTA_0_6s-Gabb…" at bounding box center [360, 271] width 198 height 19
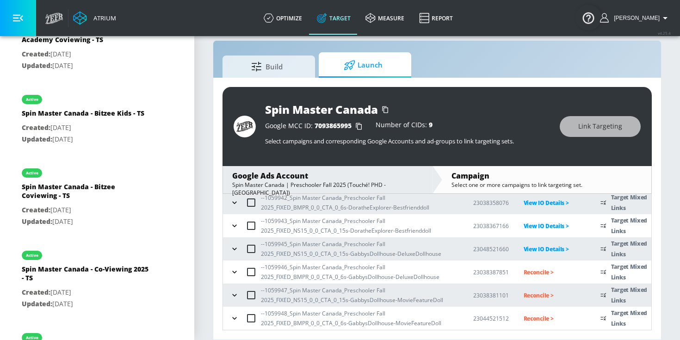
click at [547, 272] on p "Reconcile >" at bounding box center [555, 272] width 62 height 11
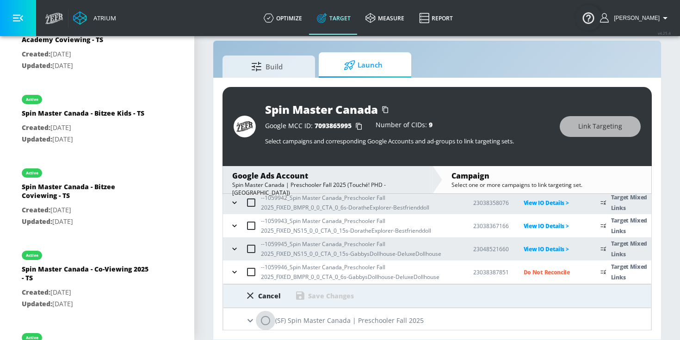
click at [266, 319] on input "radio" at bounding box center [265, 320] width 19 height 19
radio input "true"
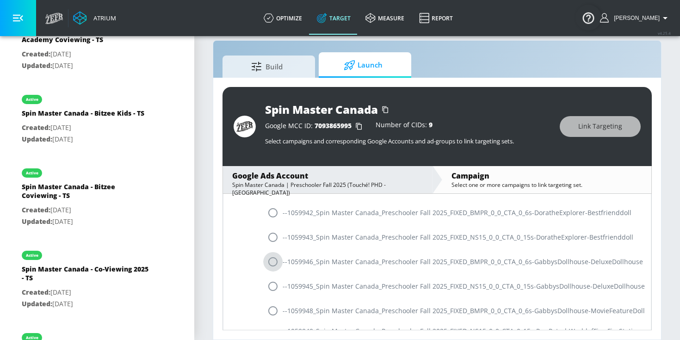
click at [272, 264] on input "radio" at bounding box center [272, 261] width 19 height 19
radio input "true"
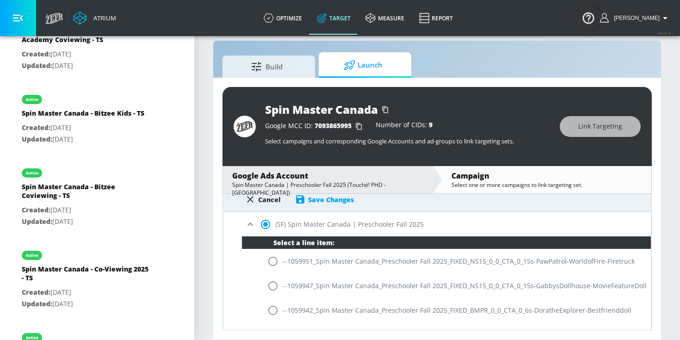
scroll to position [239, 0]
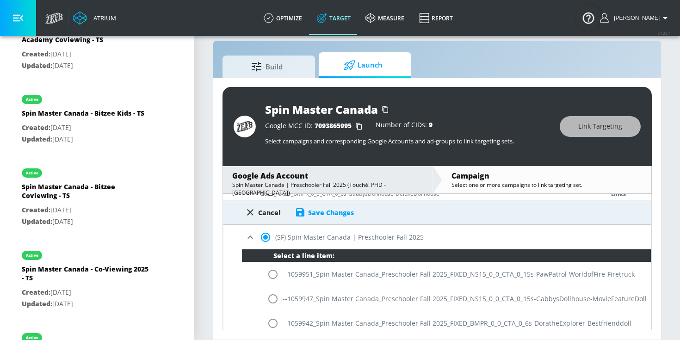
click at [311, 214] on div "Save Changes" at bounding box center [331, 212] width 46 height 9
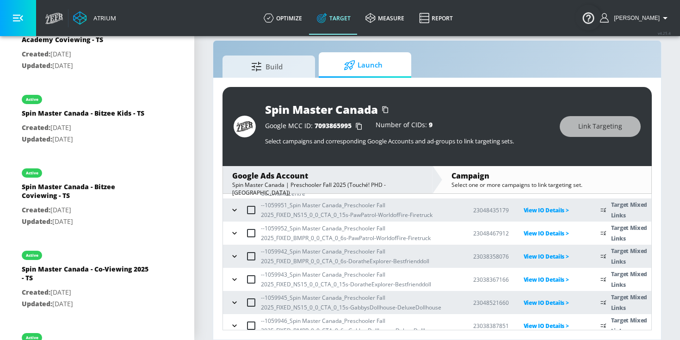
scroll to position [156, 0]
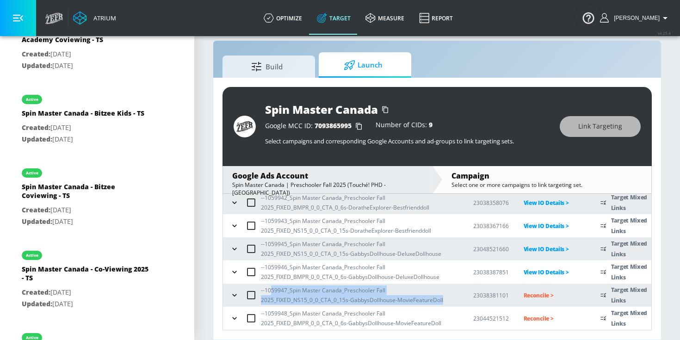
drag, startPoint x: 447, startPoint y: 299, endPoint x: 272, endPoint y: 289, distance: 175.2
click at [272, 289] on p "--1059947_Spin Master Canada_Preschooler Fall 2025_FIXED_NS15_0_0_CTA_0_15s-Gab…" at bounding box center [360, 295] width 198 height 19
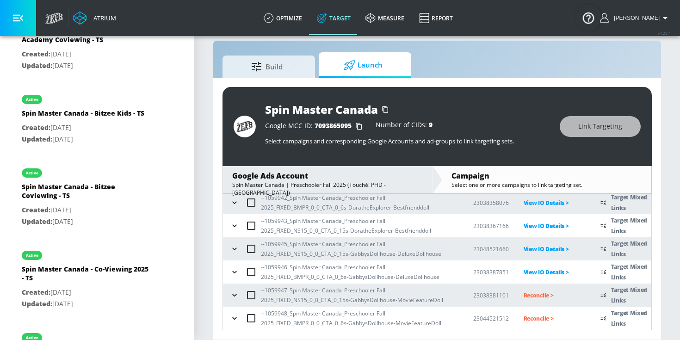
click at [537, 294] on p "Reconcile >" at bounding box center [555, 295] width 62 height 11
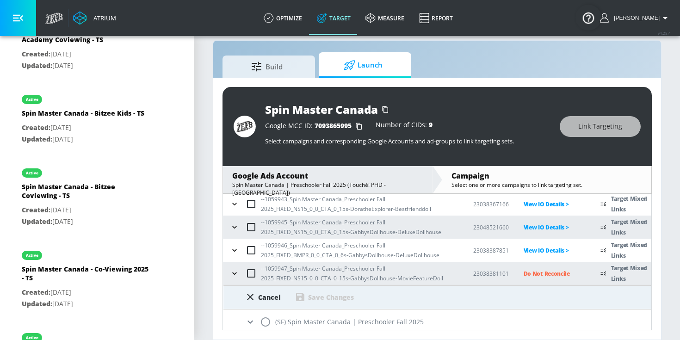
scroll to position [205, 0]
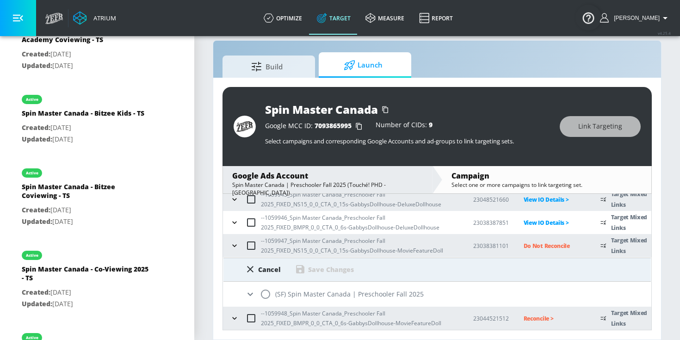
click at [263, 298] on input "radio" at bounding box center [265, 294] width 19 height 19
radio input "true"
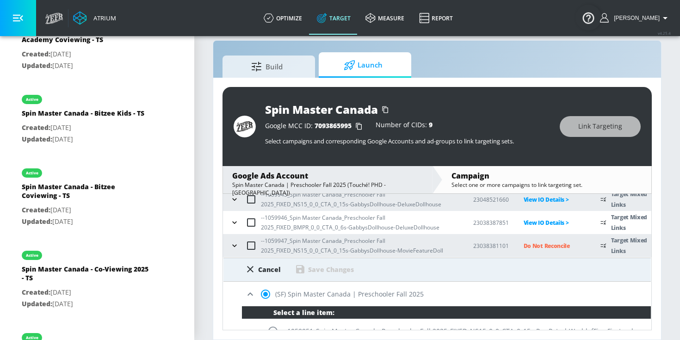
scroll to position [299, 0]
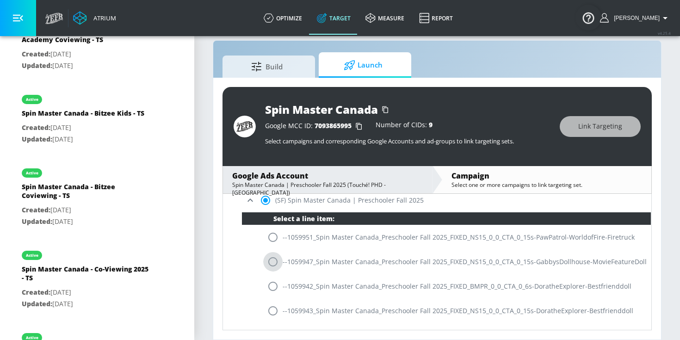
click at [275, 264] on input "radio" at bounding box center [272, 261] width 19 height 19
radio input "true"
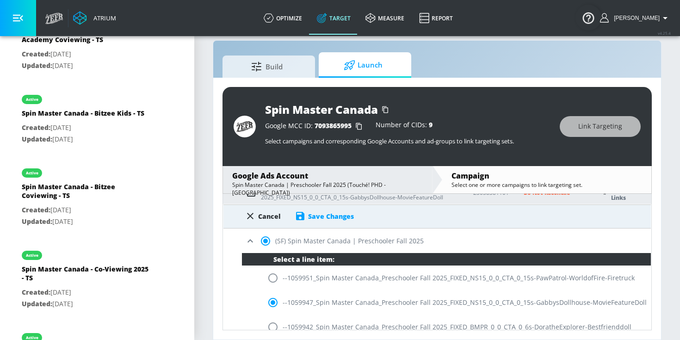
scroll to position [255, 0]
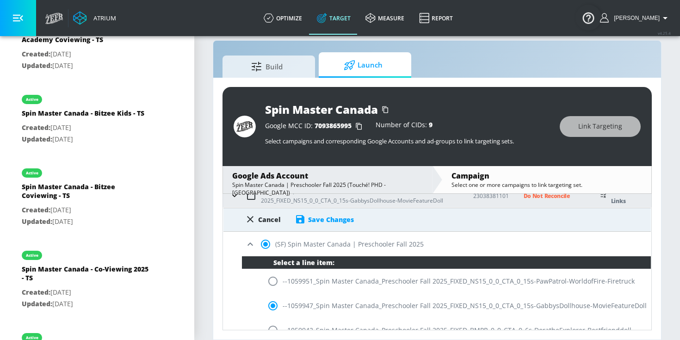
click at [309, 219] on div "Save Changes" at bounding box center [331, 219] width 46 height 9
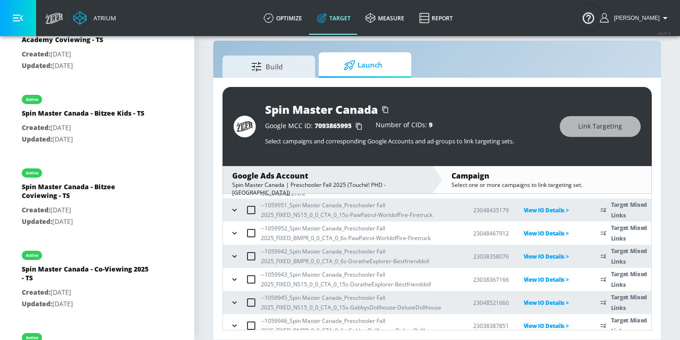
scroll to position [156, 0]
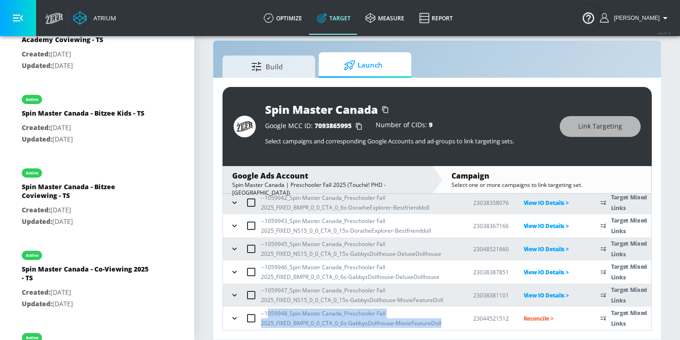
drag, startPoint x: 449, startPoint y: 326, endPoint x: 267, endPoint y: 316, distance: 181.7
click at [267, 317] on p "--1059948_Spin Master Canada_Preschooler Fall 2025_FIXED_BMPR_0_0_CTA_0_6s-Gabb…" at bounding box center [360, 318] width 198 height 19
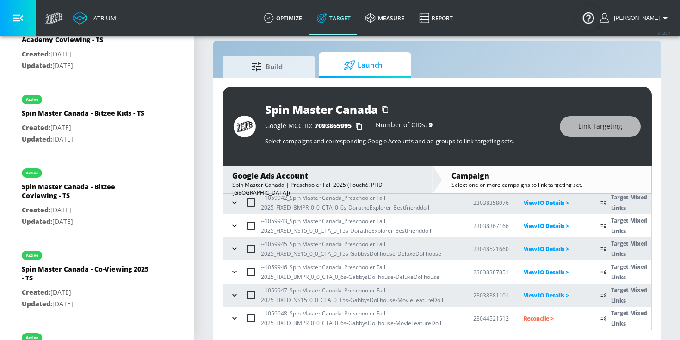
click at [533, 318] on p "Reconcile >" at bounding box center [555, 318] width 62 height 11
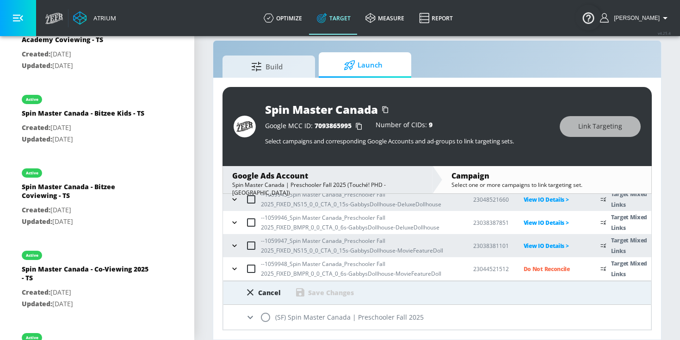
click at [267, 320] on input "radio" at bounding box center [265, 317] width 19 height 19
radio input "true"
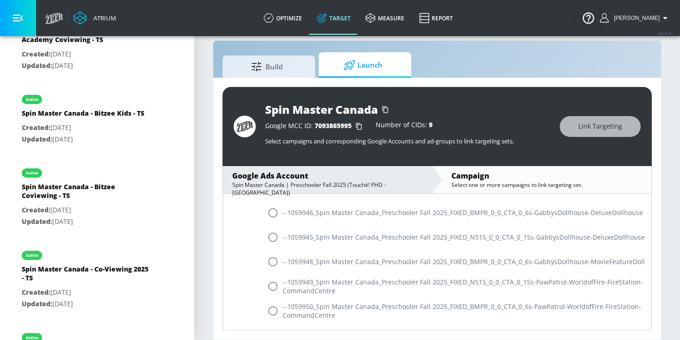
click at [274, 263] on input "radio" at bounding box center [272, 261] width 19 height 19
radio input "true"
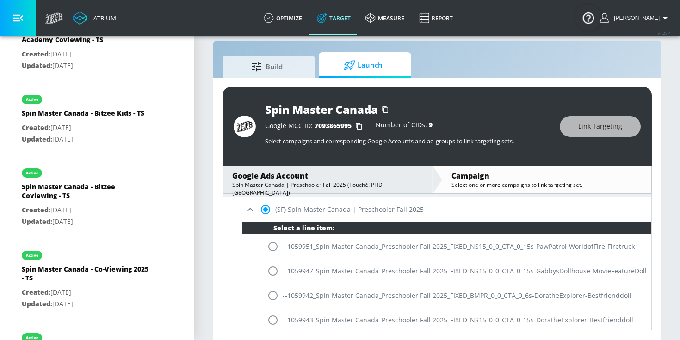
scroll to position [299, 0]
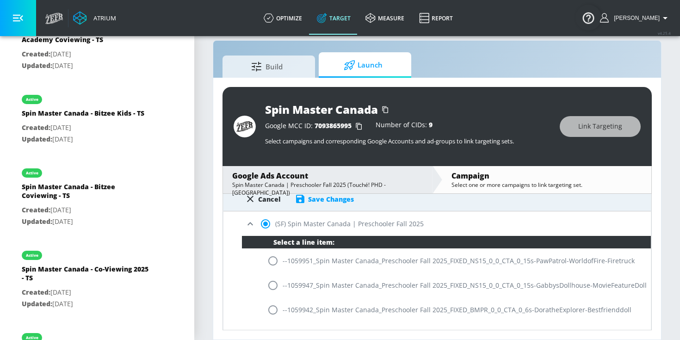
click at [320, 200] on div "Save Changes" at bounding box center [331, 199] width 46 height 9
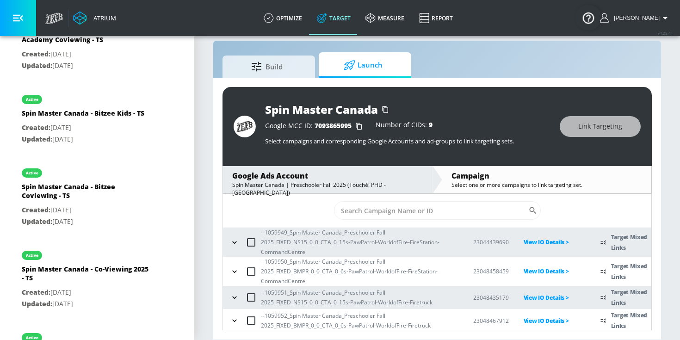
scroll to position [0, 0]
